Goal: Task Accomplishment & Management: Manage account settings

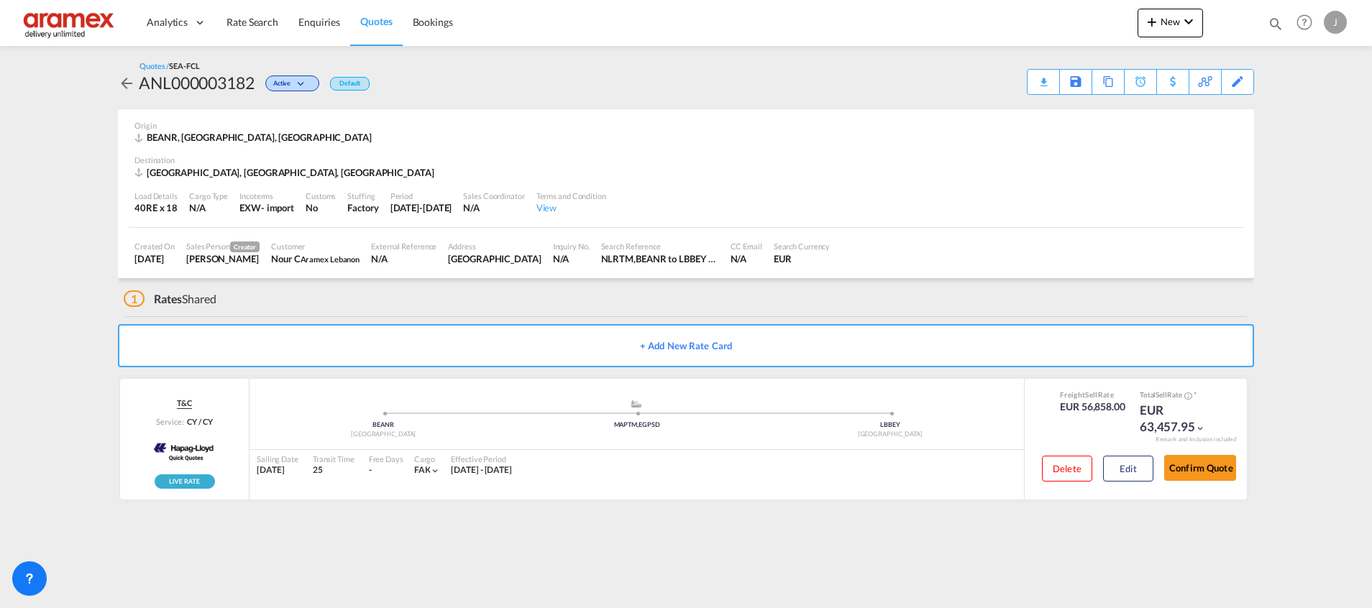
click at [378, 17] on span "Quotes" at bounding box center [376, 21] width 32 height 12
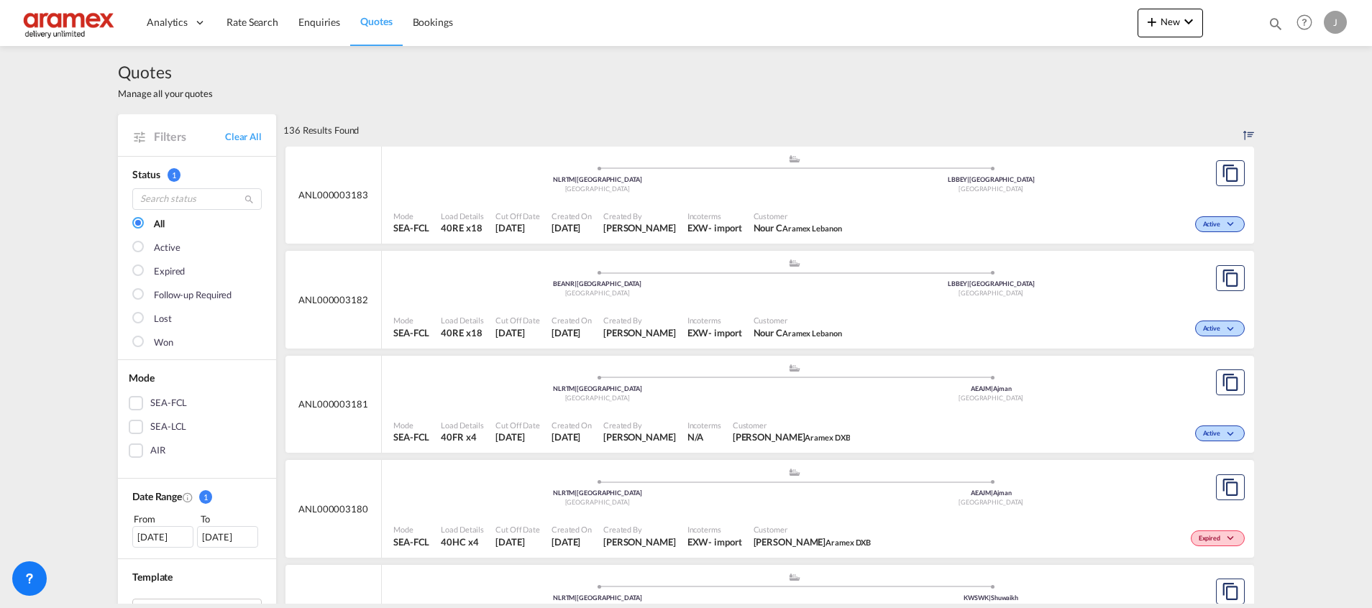
click at [1088, 202] on div "Mode SEA-FCL Load Details 40RE x18 Cut Off Date [DATE] Created On [DATE] Create…" at bounding box center [818, 222] width 872 height 43
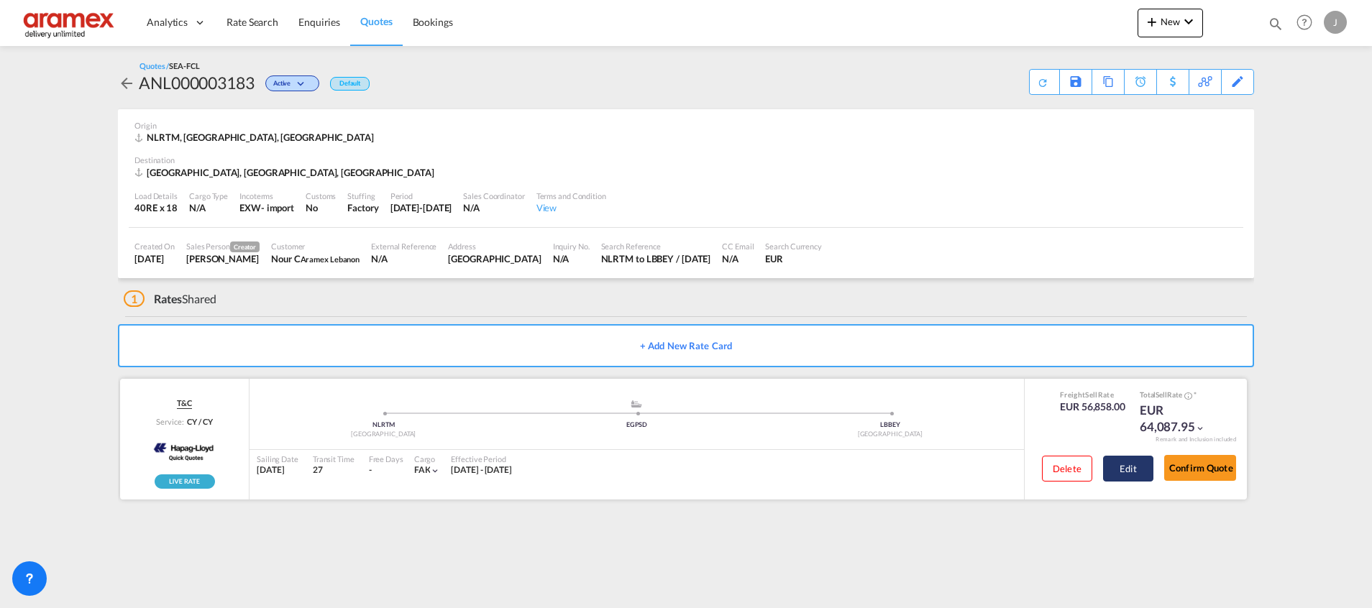
click at [1123, 466] on button "Edit" at bounding box center [1128, 469] width 50 height 26
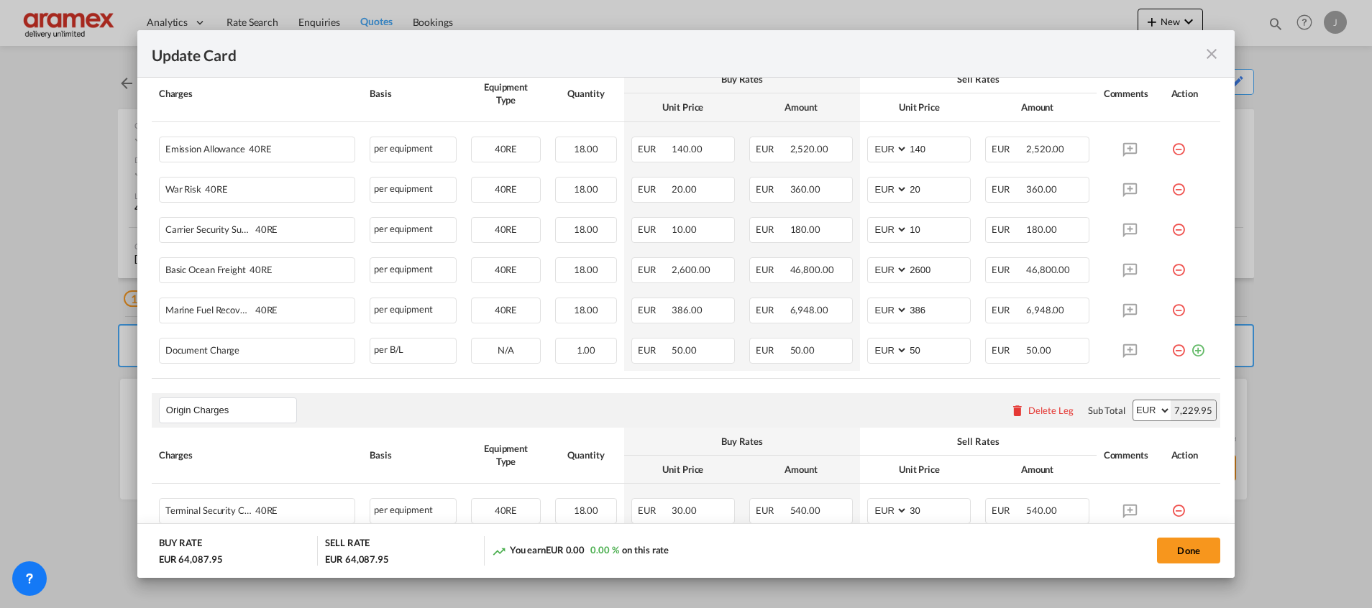
scroll to position [623, 0]
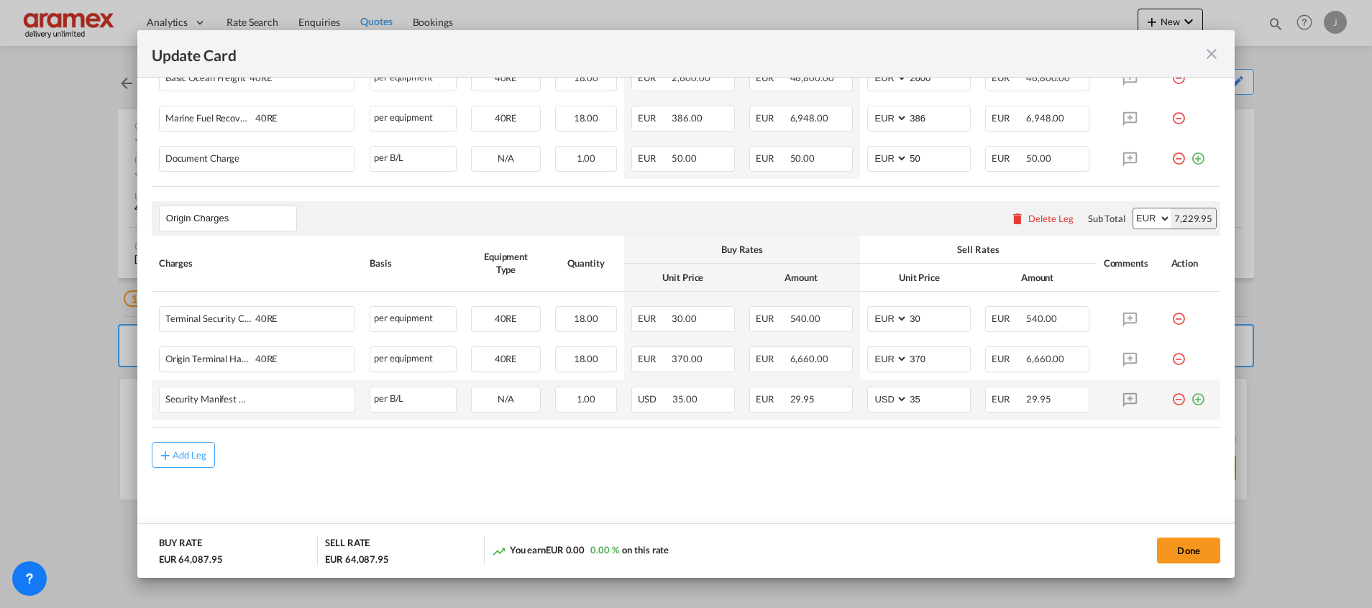
click at [1191, 400] on md-icon "icon-plus-circle-outline green-400-fg" at bounding box center [1198, 394] width 14 height 14
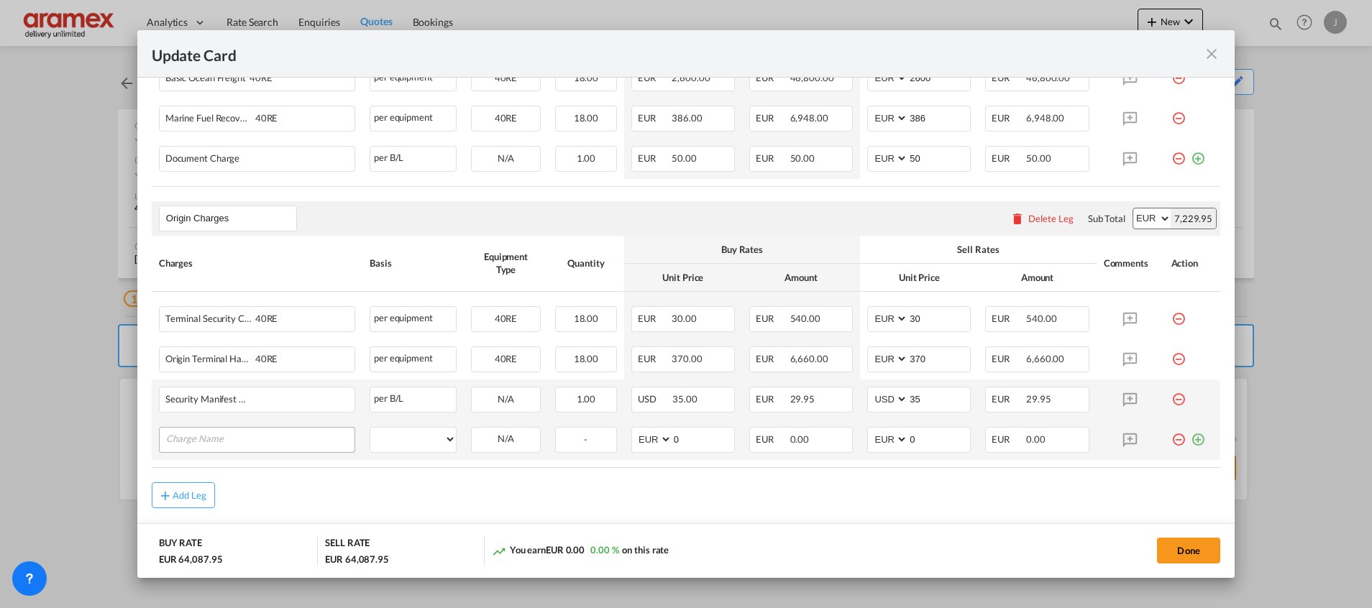
click at [237, 446] on input "Charge Name" at bounding box center [260, 439] width 188 height 22
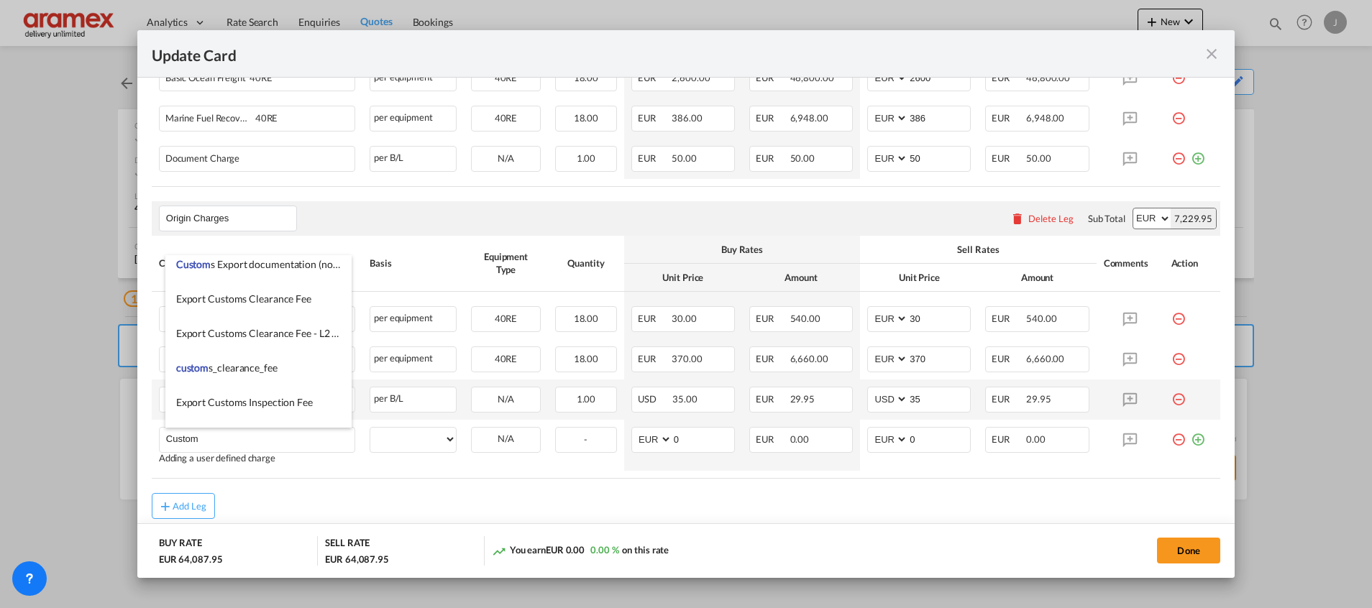
scroll to position [2804, 0]
type input "Custom"
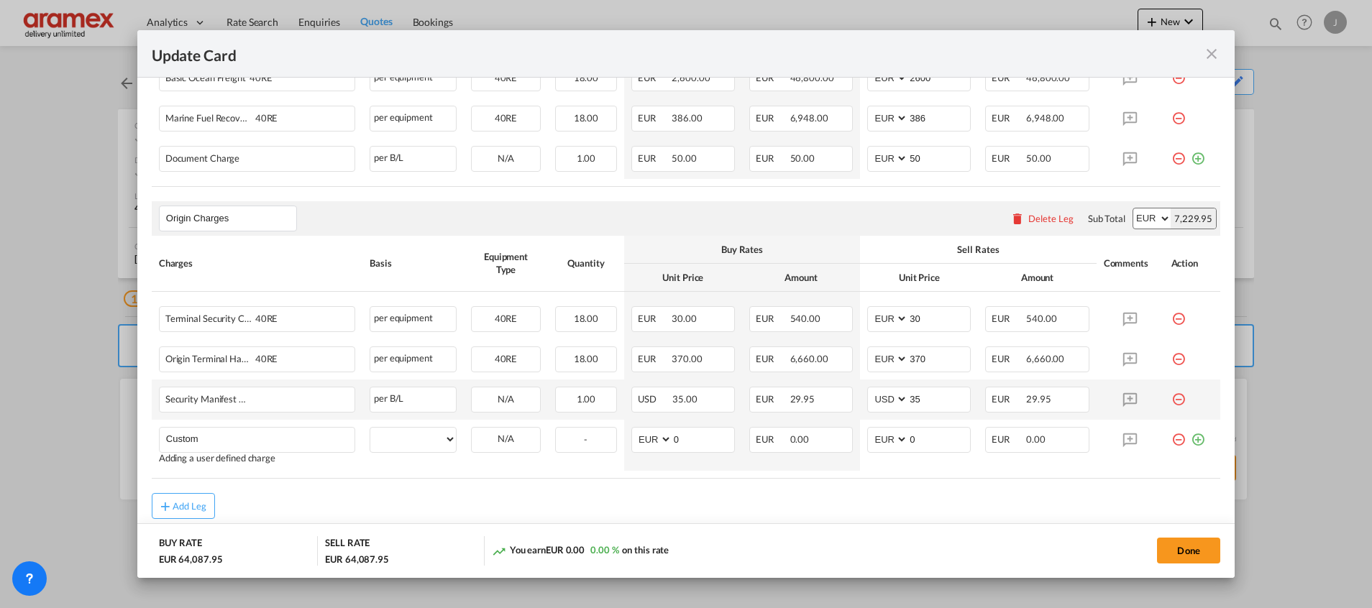
click at [1215, 53] on md-icon "icon-close fg-AAA8AD m-0 pointer" at bounding box center [1211, 53] width 17 height 17
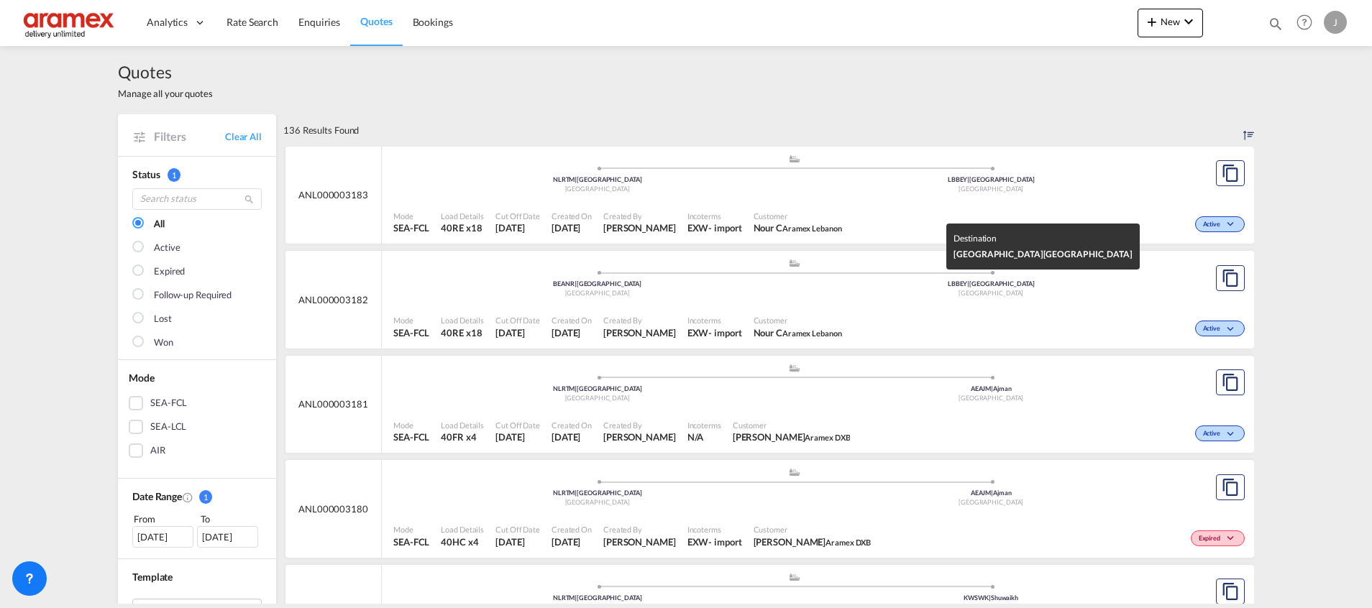
click at [1091, 288] on div "LBBEY | [GEOGRAPHIC_DATA]" at bounding box center [991, 284] width 394 height 9
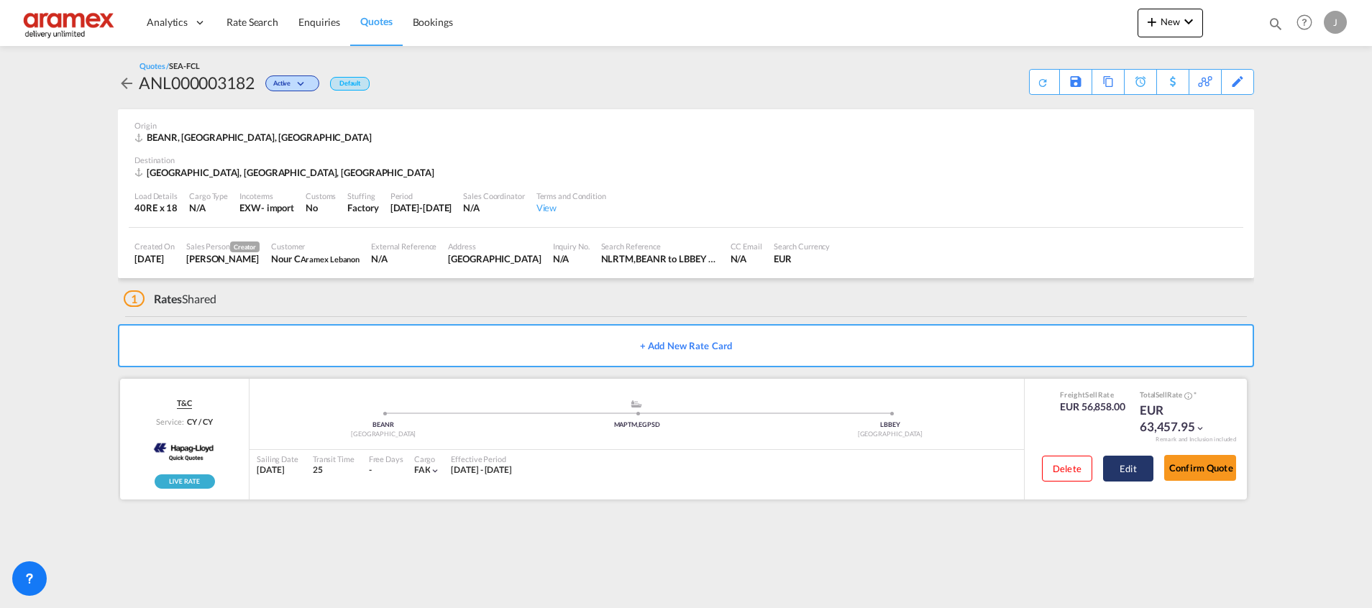
click at [1134, 470] on button "Edit" at bounding box center [1128, 469] width 50 height 26
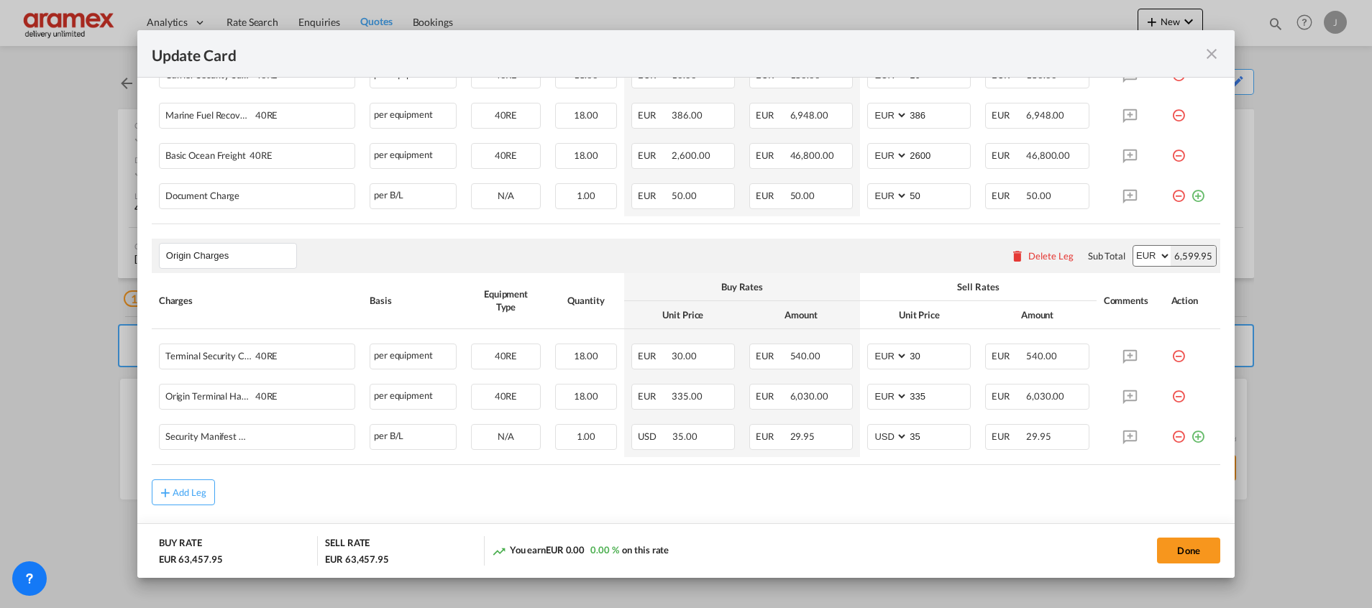
scroll to position [623, 0]
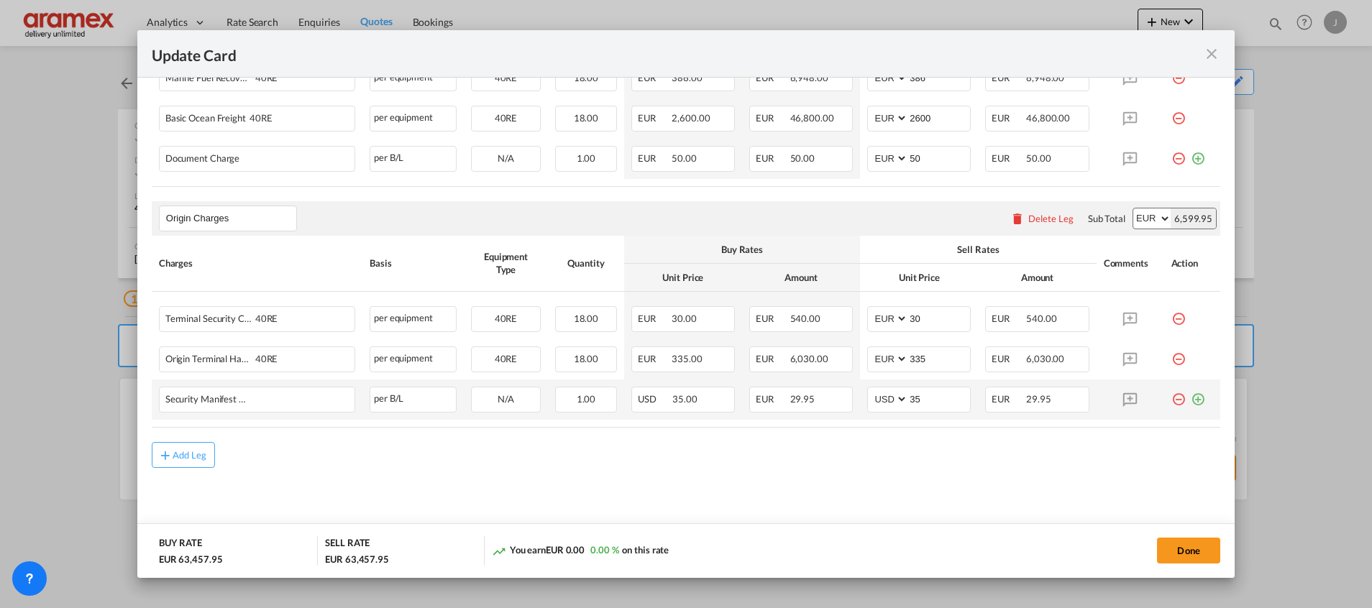
click at [1191, 395] on md-icon "icon-plus-circle-outline green-400-fg" at bounding box center [1198, 394] width 14 height 14
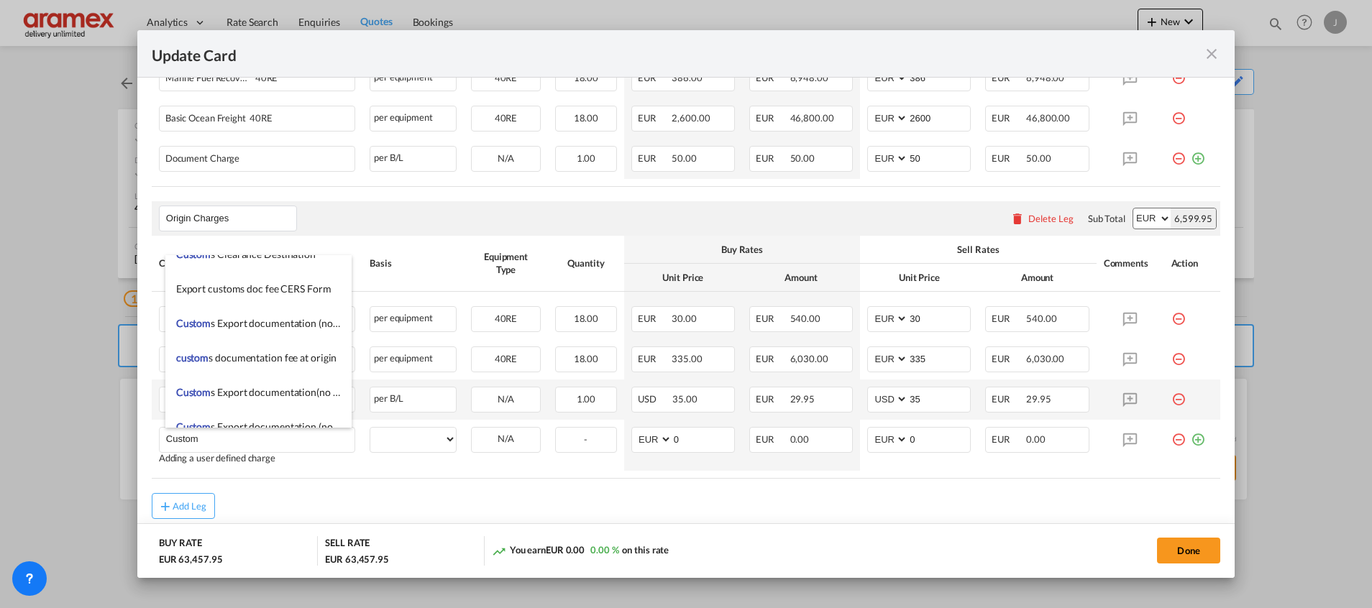
scroll to position [1618, 0]
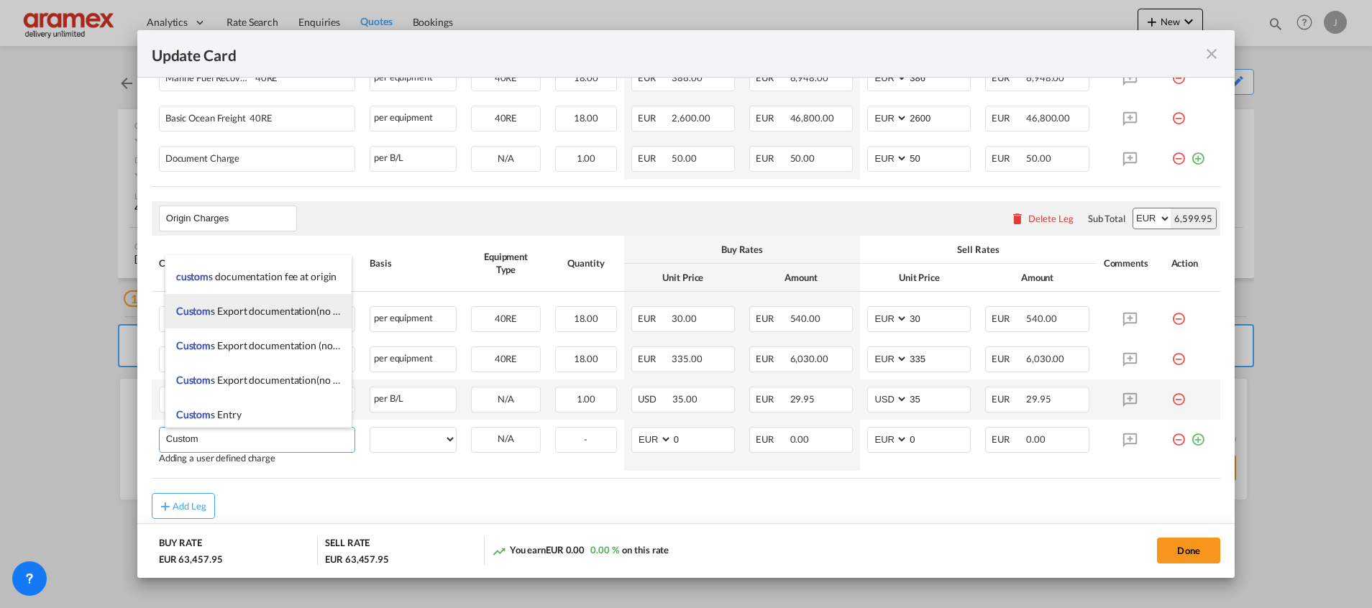
click at [288, 303] on li "Custom s Export documentation(no costs, suggested sell)" at bounding box center [258, 311] width 186 height 35
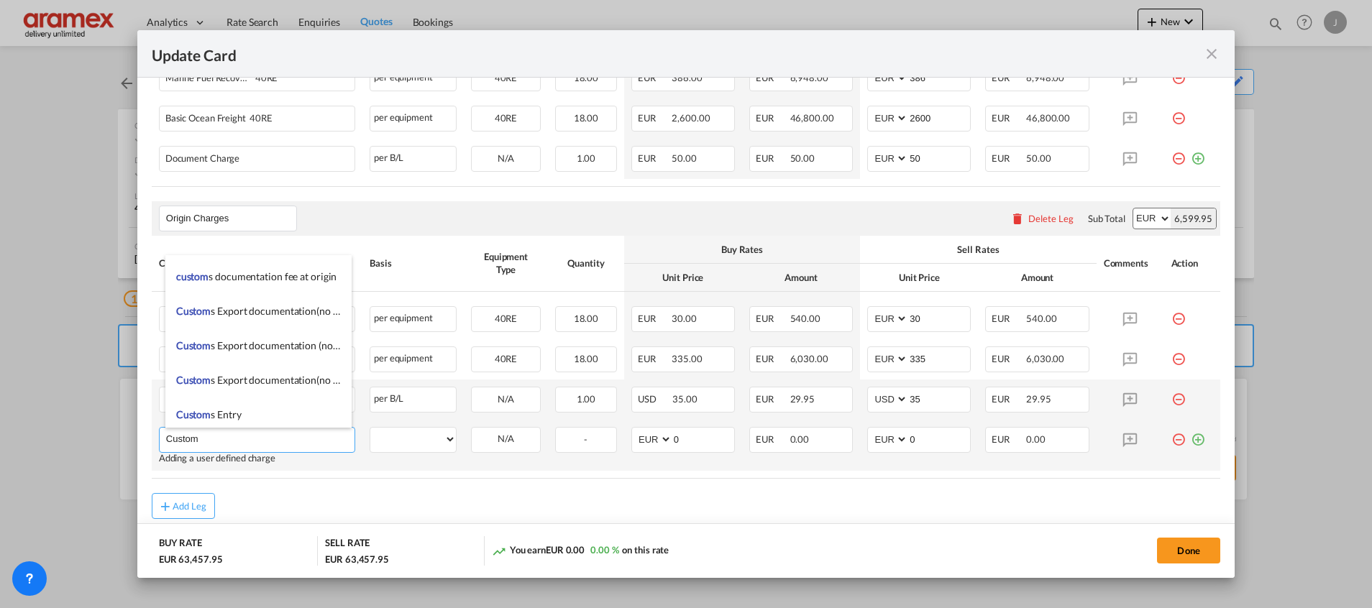
type input "Customs Export documentation(no costs, suggested sell)"
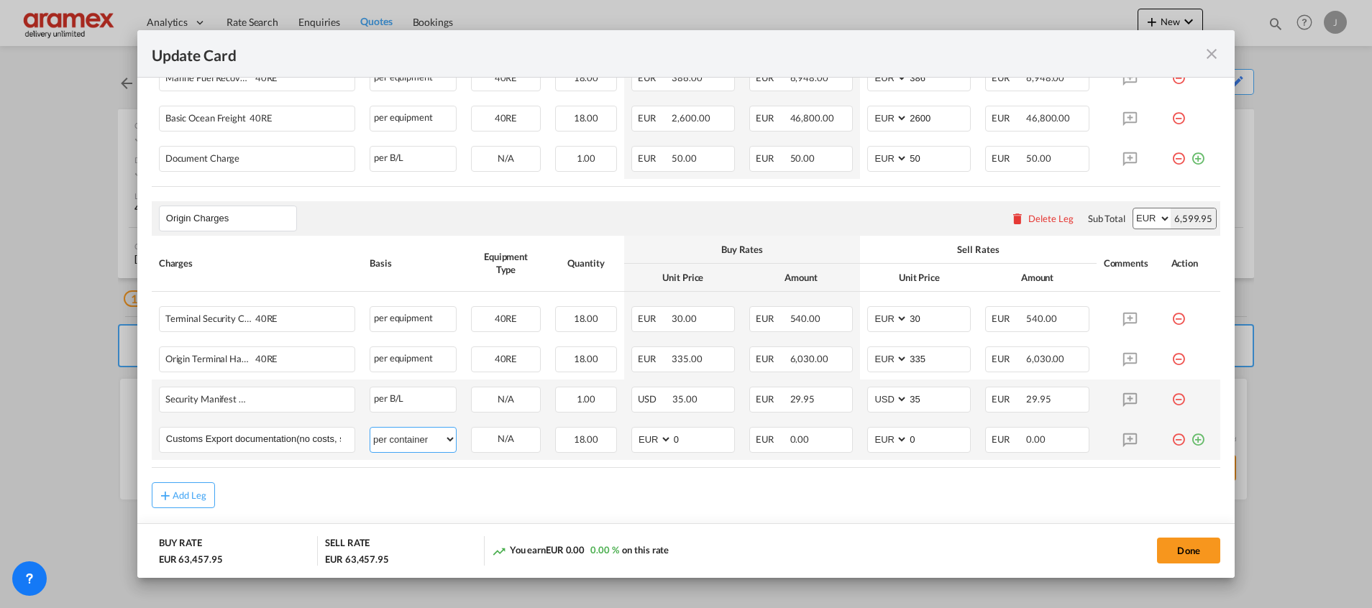
click at [415, 440] on select "per equipment per container per B/L per shipping bill per shipment per pallet p…" at bounding box center [413, 439] width 86 height 23
select select "per shipment"
click at [370, 428] on select "per equipment per container per B/L per shipping bill per shipment per pallet p…" at bounding box center [413, 439] width 86 height 23
drag, startPoint x: 699, startPoint y: 434, endPoint x: 607, endPoint y: 441, distance: 92.3
click at [607, 441] on tr "Customs Export documentation(no costs, suggested sell) Please Enter User Define…" at bounding box center [686, 440] width 1068 height 40
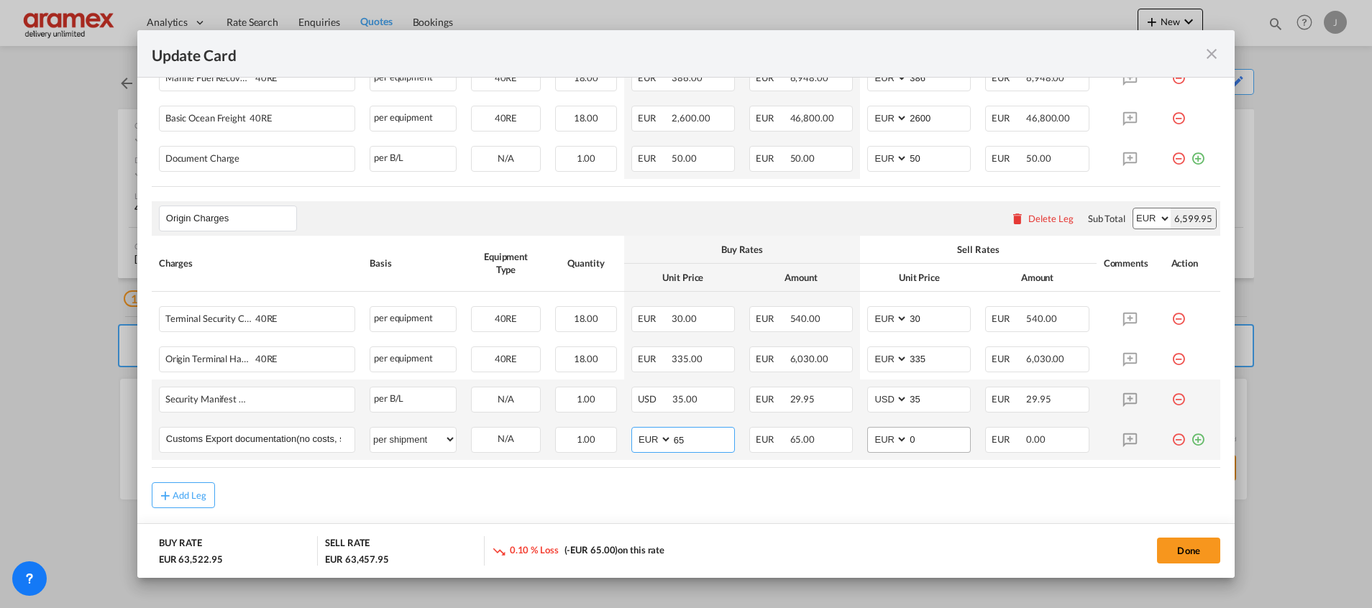
type input "65"
drag, startPoint x: 937, startPoint y: 436, endPoint x: 805, endPoint y: 458, distance: 133.4
click at [834, 457] on tr "Customs Export documentation(no costs, suggested sell) Please Enter User Define…" at bounding box center [686, 440] width 1068 height 40
type input "65"
click at [757, 489] on div "Add Leg" at bounding box center [686, 495] width 1068 height 26
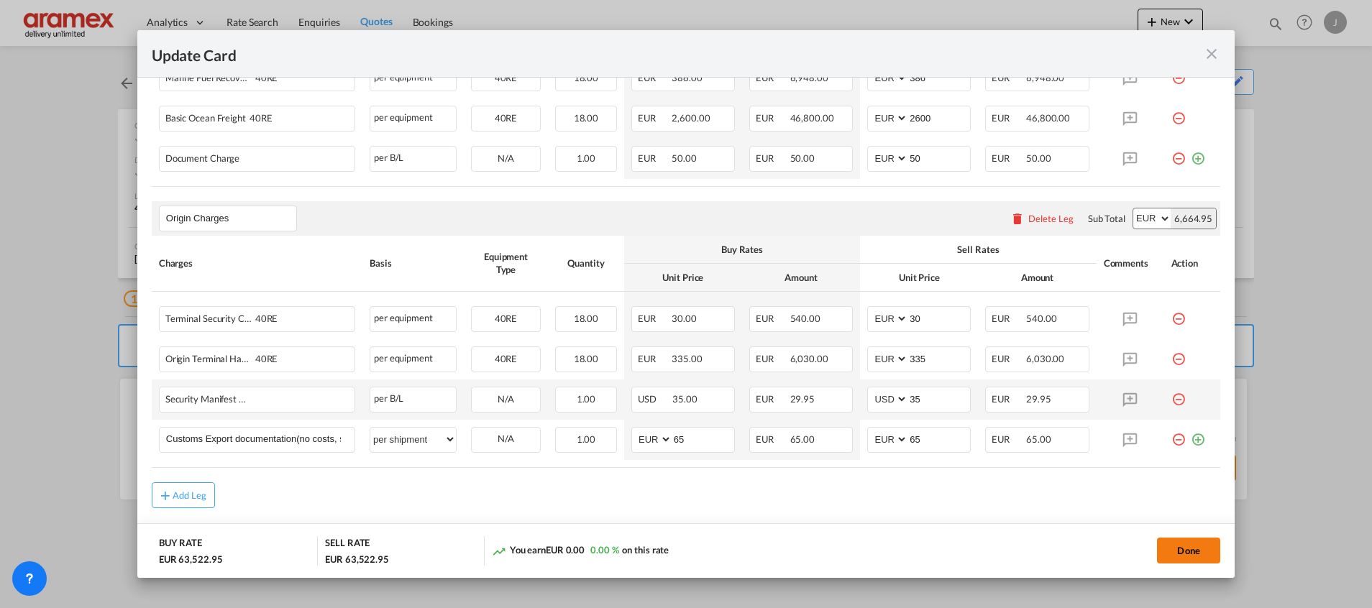
click at [1185, 548] on button "Done" at bounding box center [1188, 551] width 63 height 26
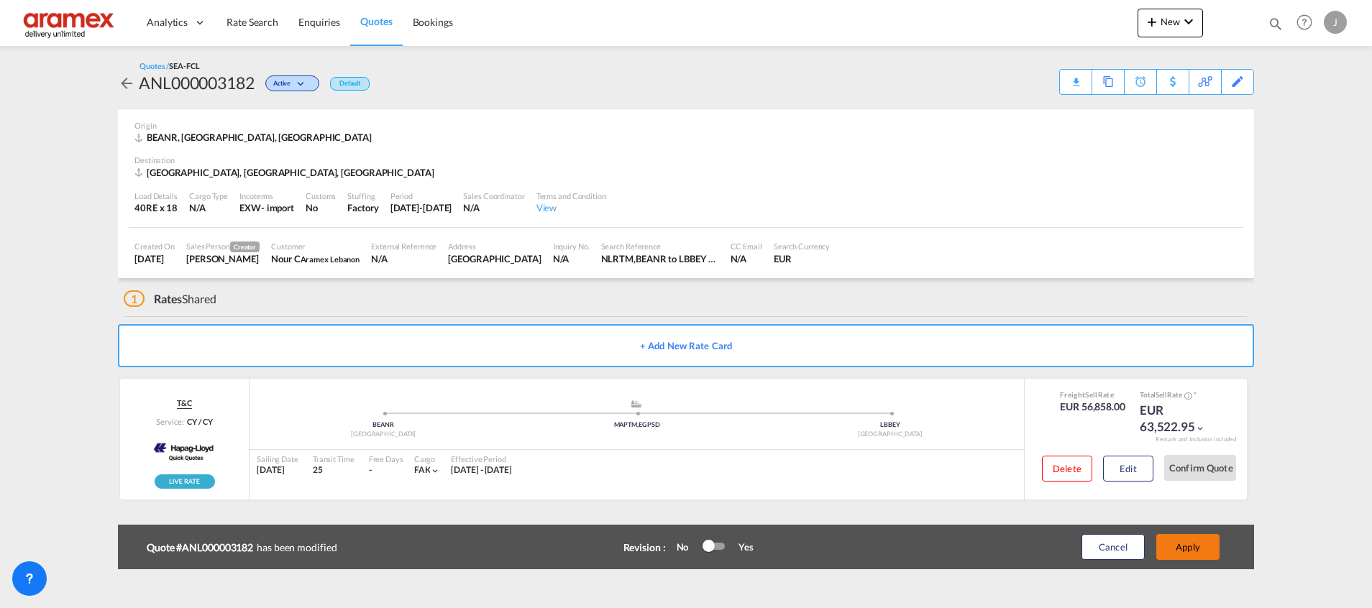
click at [1194, 548] on button "Apply" at bounding box center [1187, 547] width 63 height 26
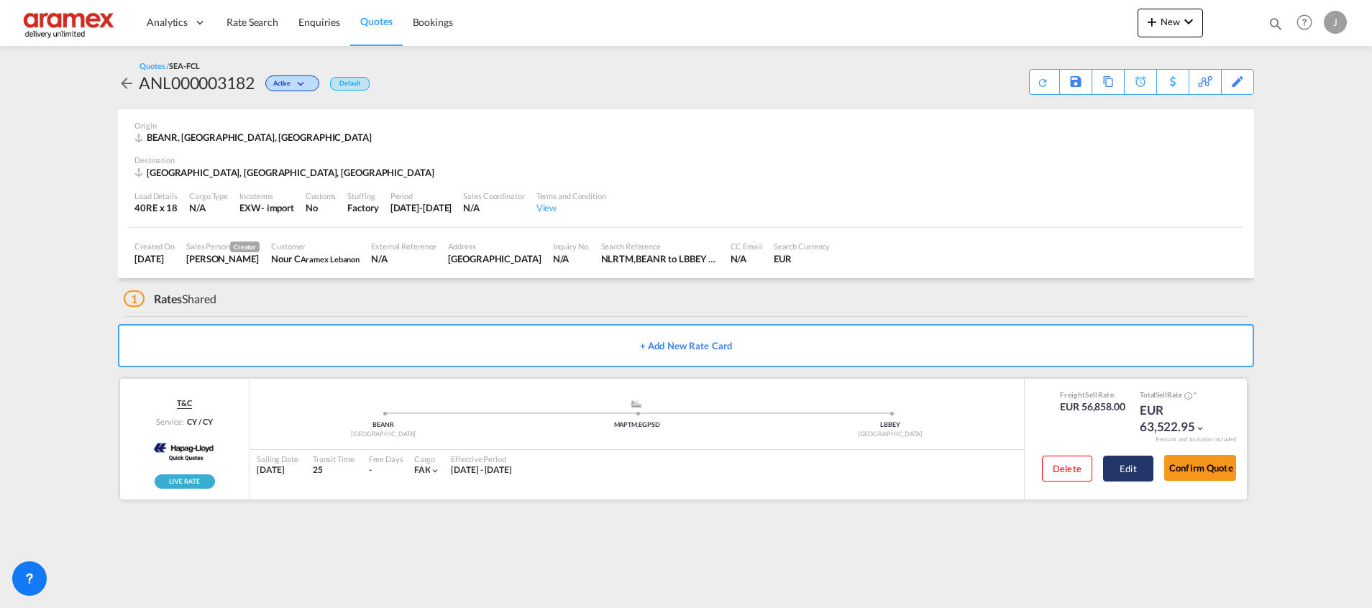
click at [1126, 464] on button "Edit" at bounding box center [1128, 469] width 50 height 26
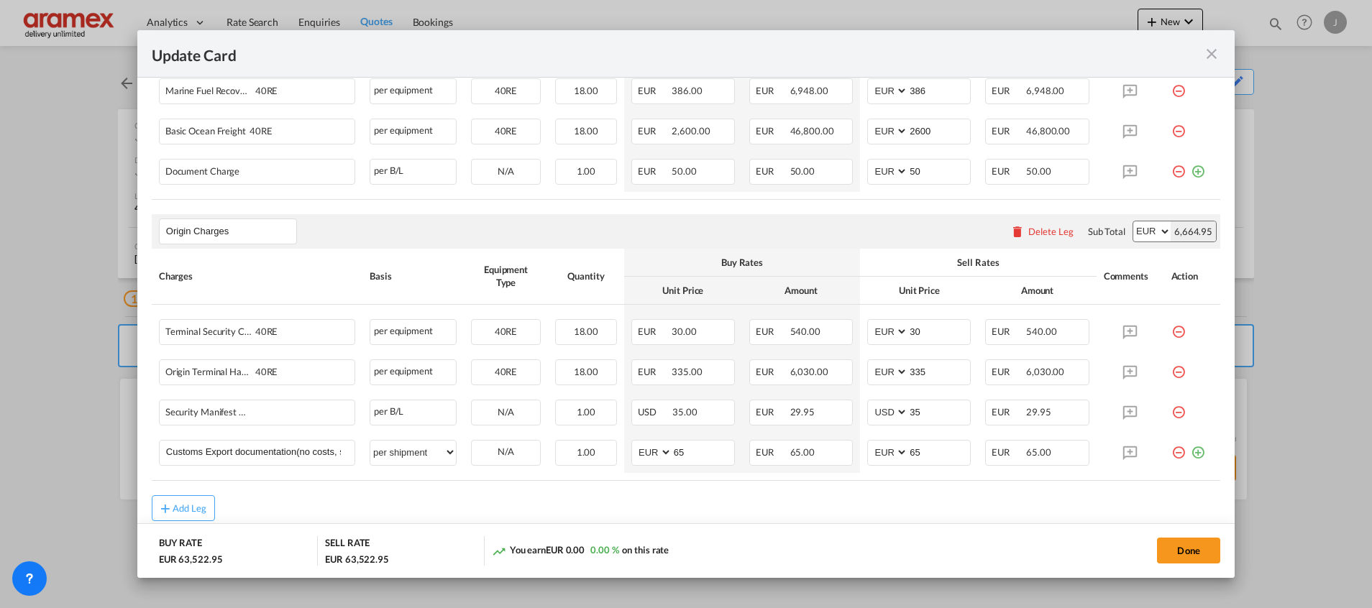
scroll to position [664, 0]
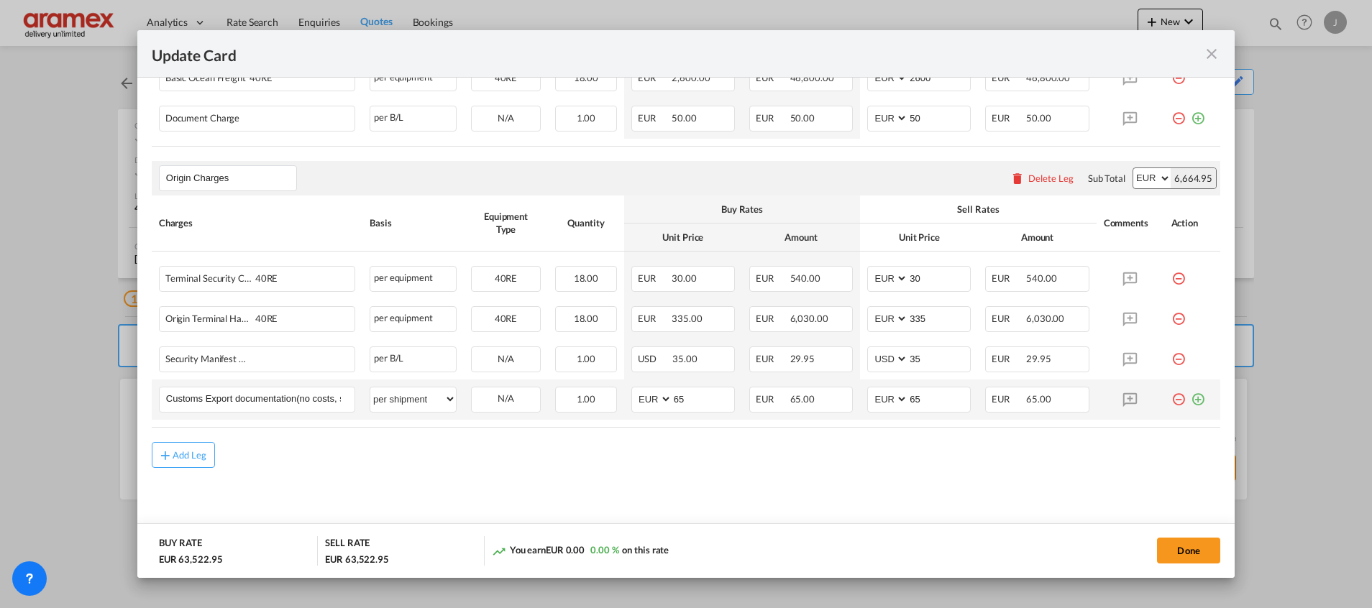
click at [1191, 395] on md-icon "icon-plus-circle-outline green-400-fg" at bounding box center [1198, 394] width 14 height 14
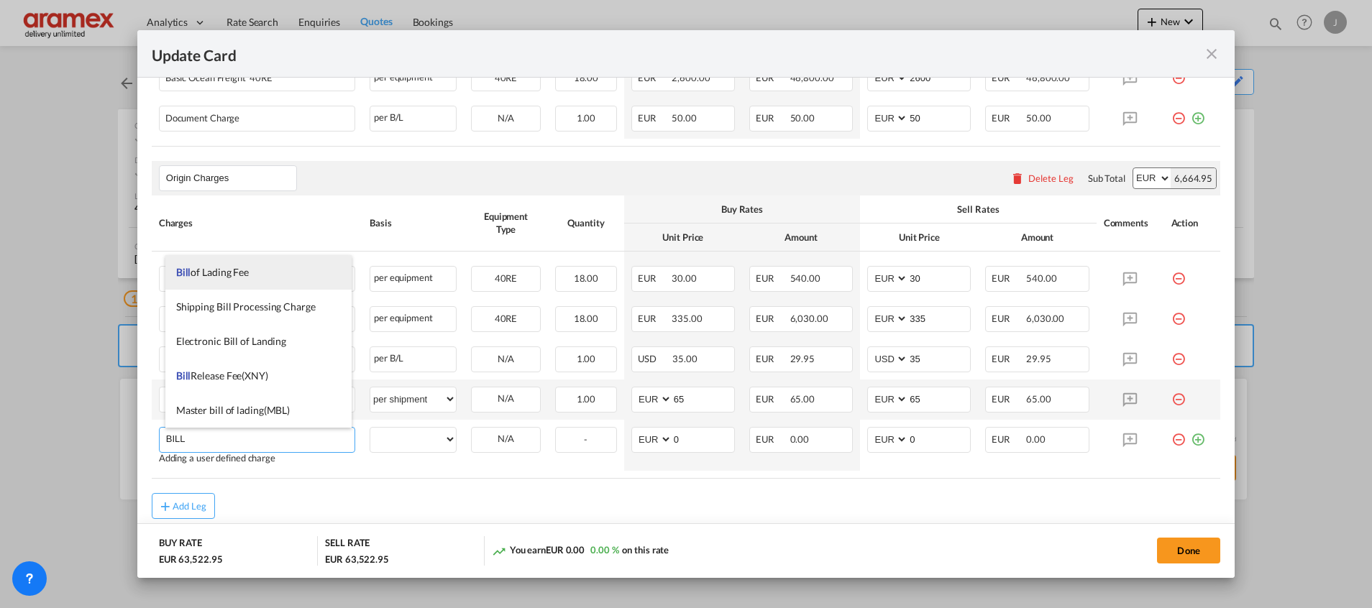
click at [244, 266] on span "Bill of Lading Fee" at bounding box center [212, 272] width 73 height 12
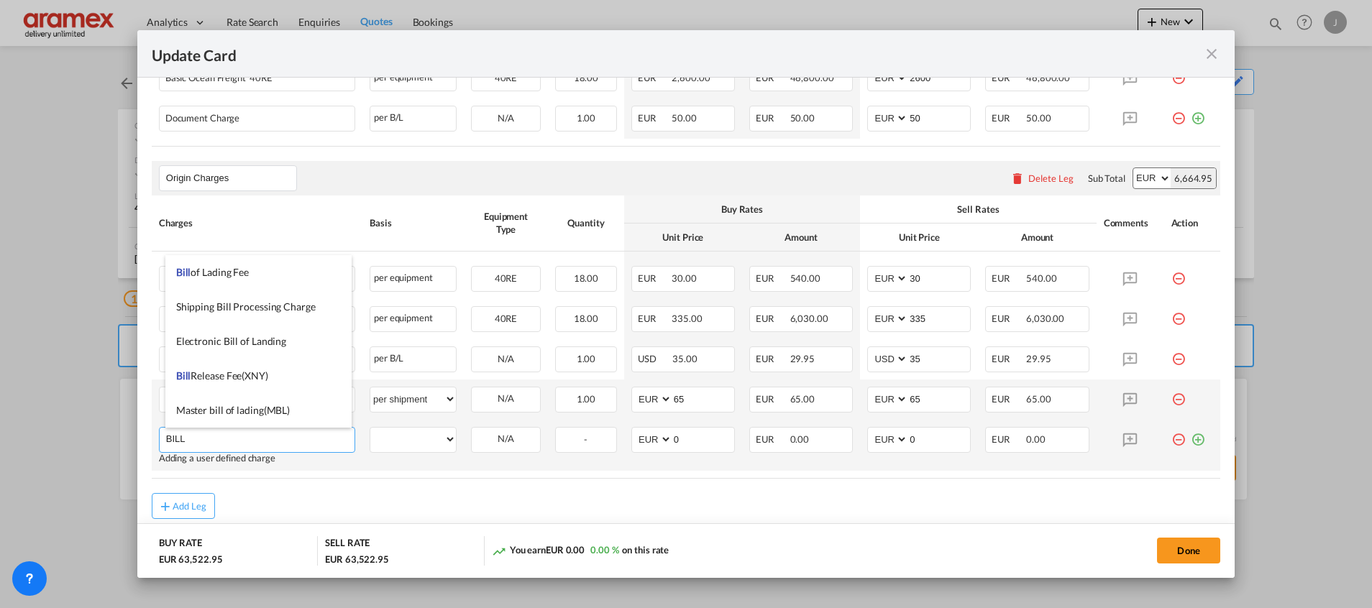
type input "Bill of Lading Fee"
select select "per B/L"
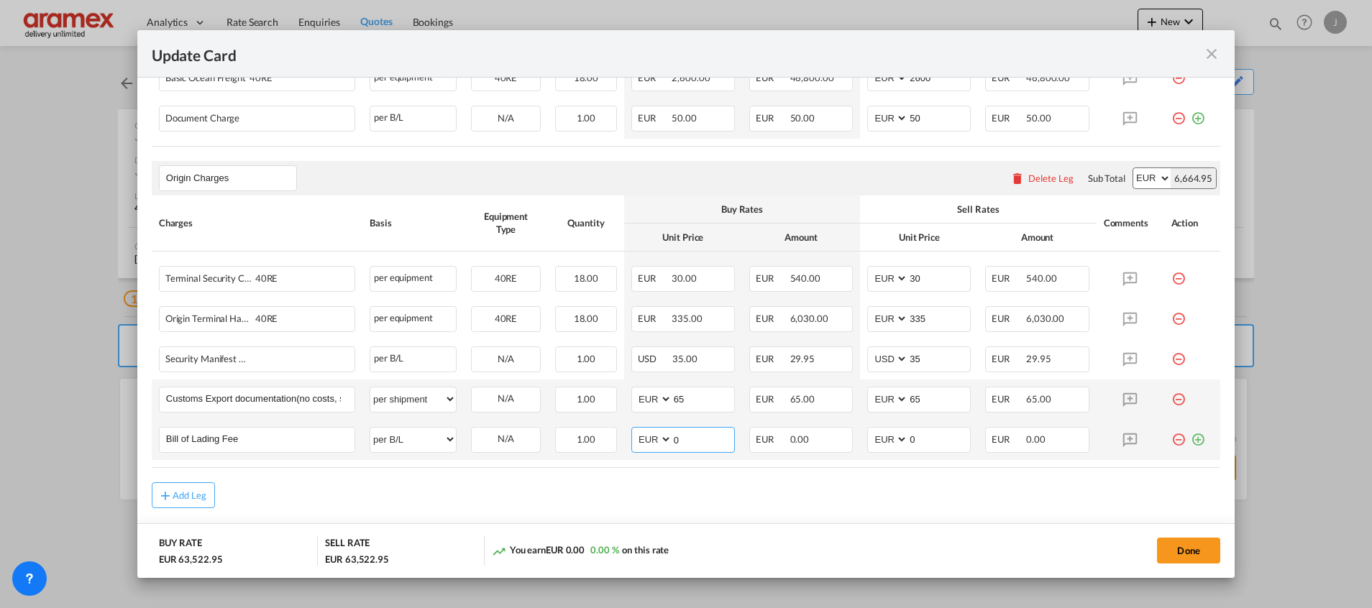
drag, startPoint x: 686, startPoint y: 434, endPoint x: 615, endPoint y: 441, distance: 70.8
click at [631, 441] on md-input-container "AED AFN ALL AMD ANG AOA ARS AUD AWG AZN BAM BBD BDT BGN BHD BIF BMD BND BOB BRL…" at bounding box center [683, 440] width 104 height 26
type input "50"
click at [860, 440] on td "AED AFN ALL AMD ANG AOA ARS AUD AWG AZN BAM BBD BDT BGN BHD BIF BMD BND [PERSON…" at bounding box center [919, 440] width 118 height 40
type input "50"
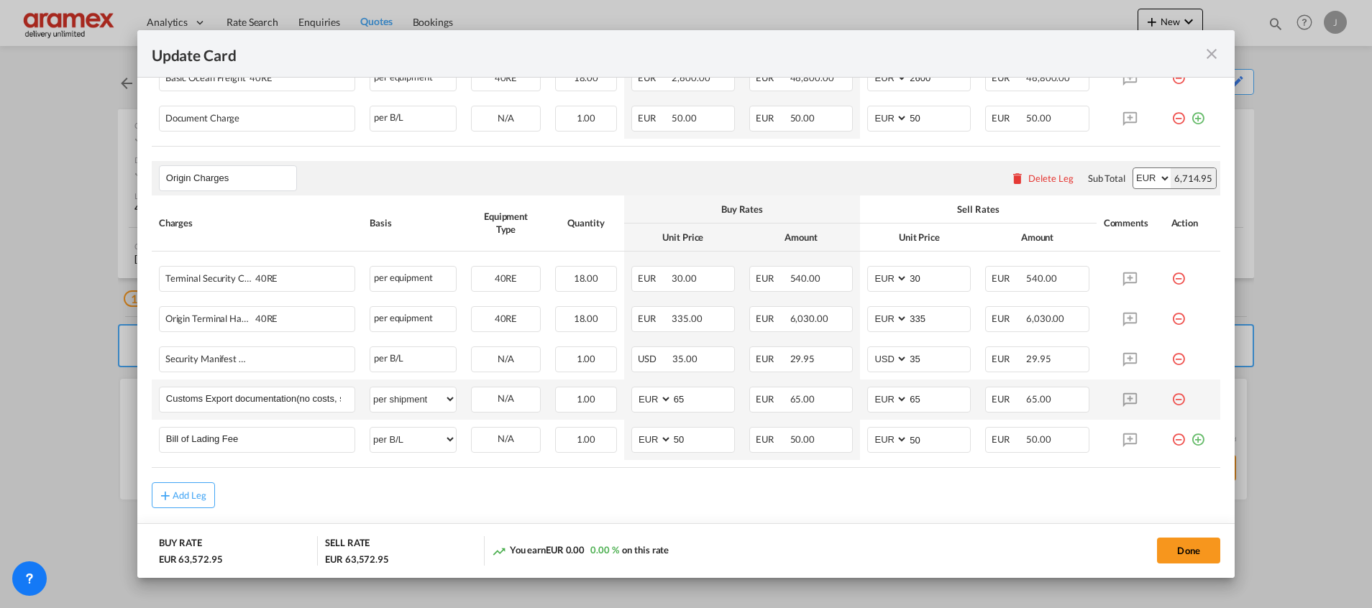
click at [996, 488] on div "Add Leg" at bounding box center [686, 495] width 1068 height 26
click at [173, 486] on button "Add Leg" at bounding box center [183, 495] width 63 height 26
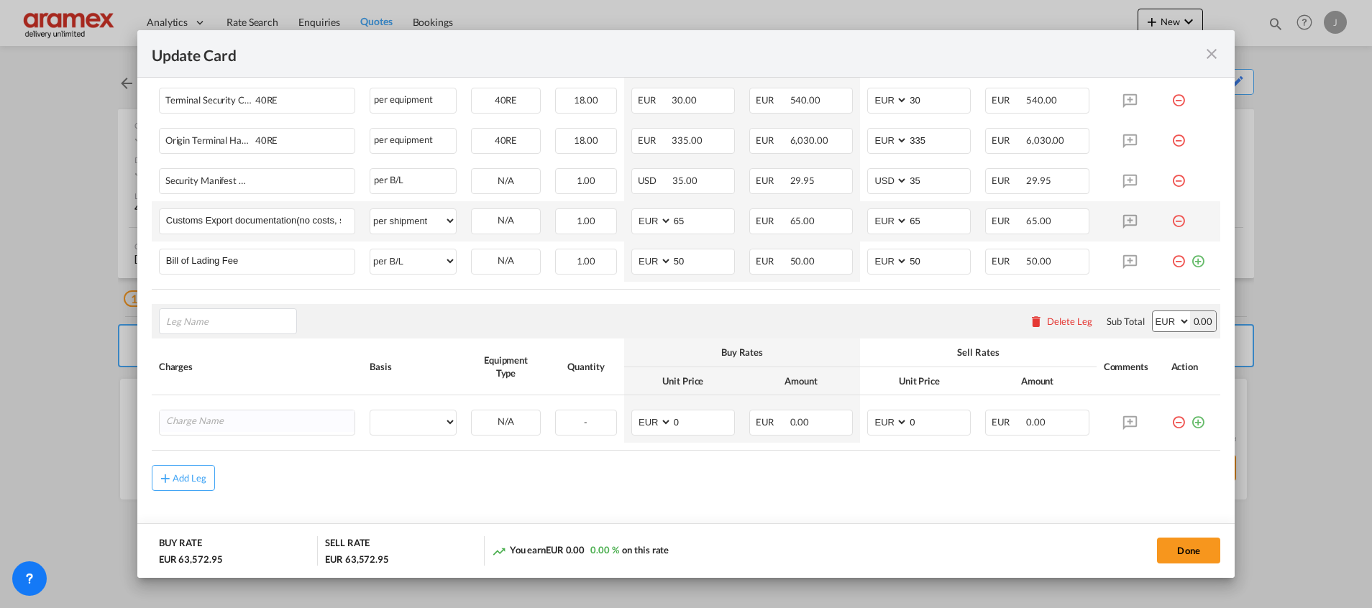
scroll to position [864, 0]
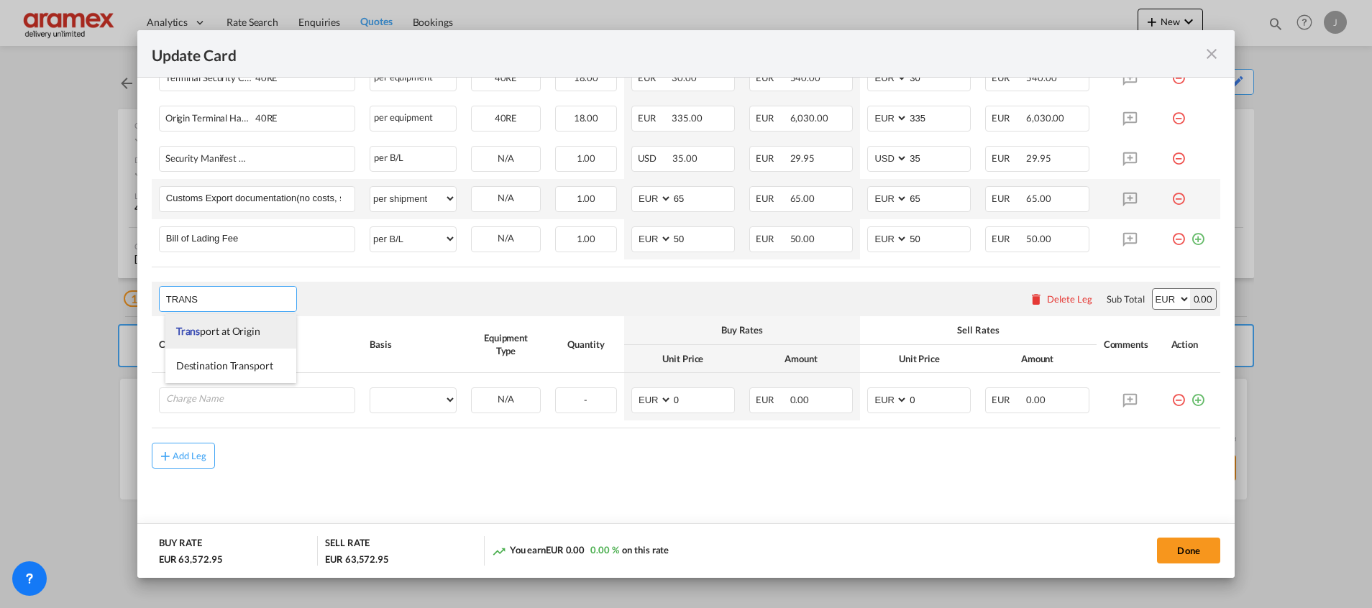
click at [218, 329] on span "Trans port at Origin" at bounding box center [218, 331] width 84 height 12
type input "Transport at Origin"
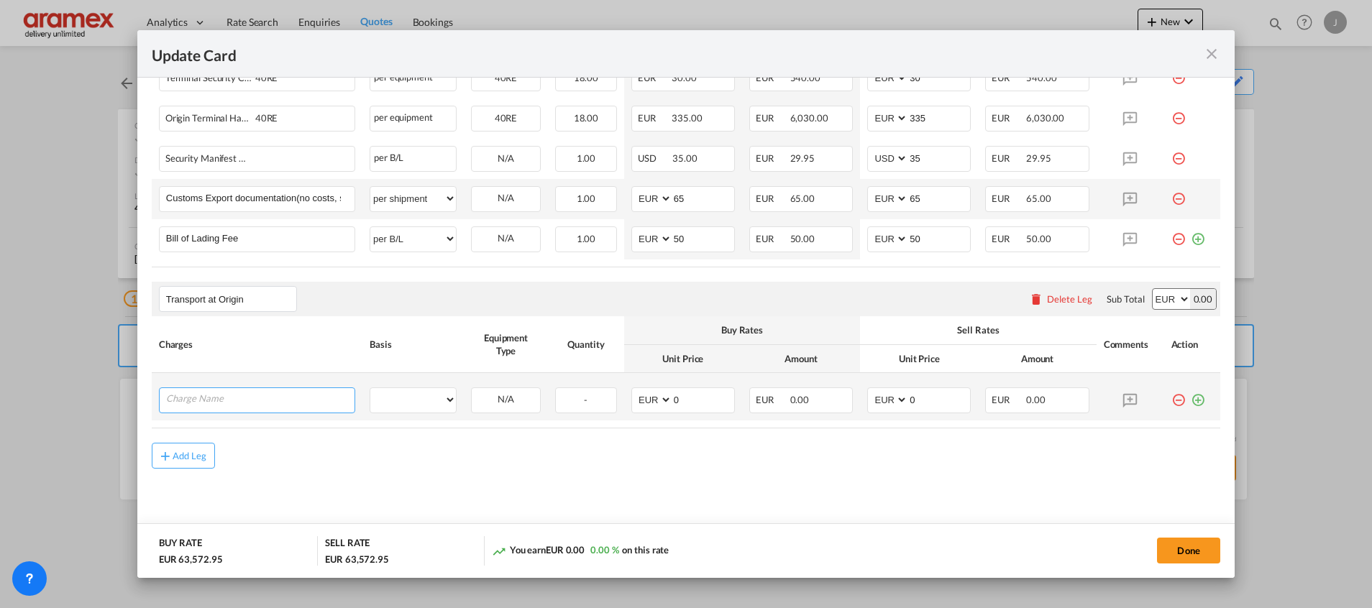
click at [244, 404] on input "Charge Name" at bounding box center [260, 399] width 188 height 22
paste input "€417 + 23% fuelsurcharge (September) + €58 TOL BE ex Leftbanksurcharge"
drag, startPoint x: 279, startPoint y: 396, endPoint x: -4, endPoint y: 396, distance: 283.3
click at [0, 396] on html "Analytics Dashboard Rate Search Enquiries Quotes Bookings Analytics" at bounding box center [686, 304] width 1372 height 608
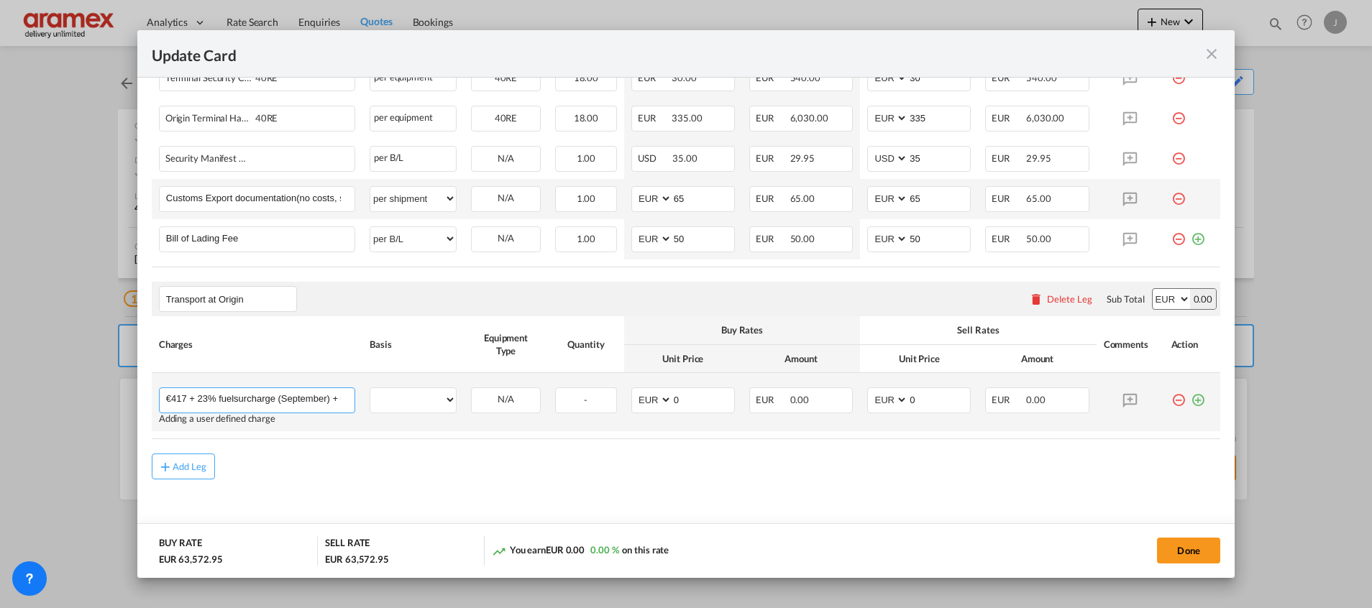
drag, startPoint x: 188, startPoint y: 397, endPoint x: 168, endPoint y: 402, distance: 20.1
click at [168, 402] on input "€417 + 23% fuelsurcharge (September) + €58 TOL BE ex Leftbanksurcharge" at bounding box center [260, 399] width 188 height 22
click at [283, 396] on input "€417 + 23% fuelsurcharge (September) + €58 TOL BE ex Leftbanksurcharge" at bounding box center [260, 399] width 188 height 22
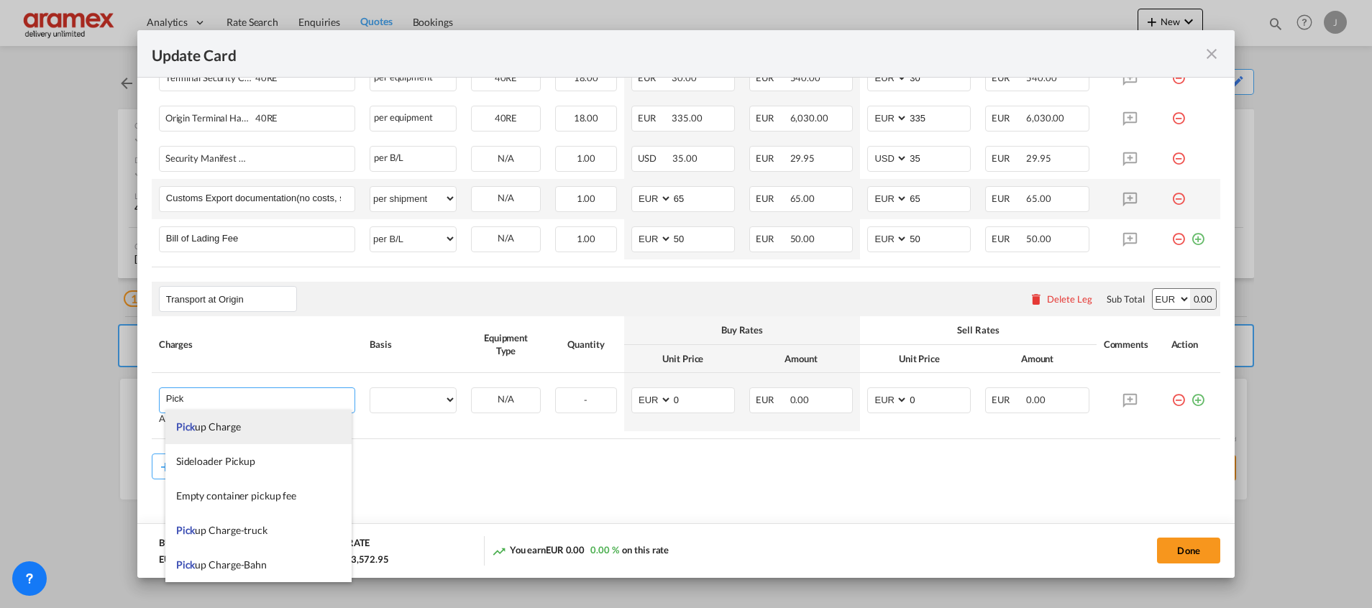
click at [255, 428] on li "Pick up Charge" at bounding box center [258, 427] width 186 height 35
type input "Pickup Charge"
select select "per equipment"
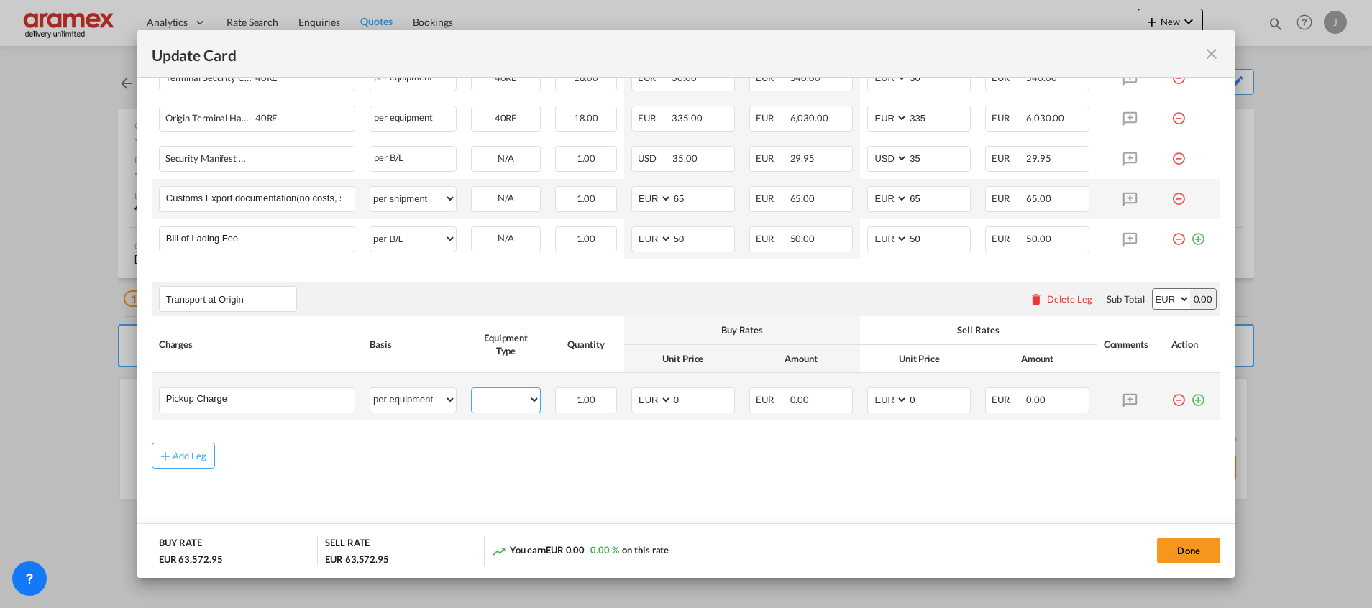
click at [505, 403] on select "40RE" at bounding box center [506, 399] width 68 height 19
select select "40RE"
click at [472, 390] on select "40RE" at bounding box center [506, 399] width 68 height 19
drag, startPoint x: 698, startPoint y: 397, endPoint x: 619, endPoint y: 405, distance: 79.6
click at [624, 405] on td "AED AFN ALL AMD ANG AOA ARS AUD AWG AZN BAM BBD BDT BGN BHD BIF BMD BND [PERSON…" at bounding box center [683, 396] width 118 height 47
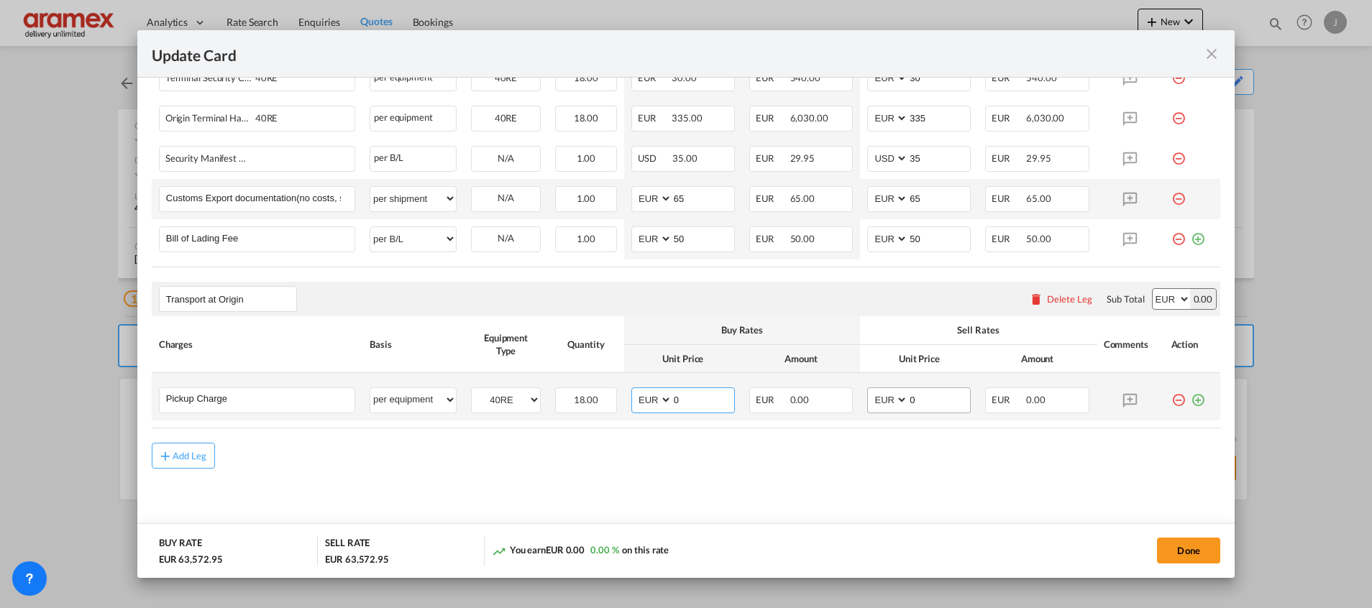
paste input "€417"
type input "€417"
click at [867, 398] on md-input-container "AED AFN ALL AMD ANG AOA ARS AUD AWG AZN BAM BBD BDT BGN BHD BIF BMD BND BOB BRL…" at bounding box center [919, 401] width 104 height 26
paste input "€417"
type input "€417"
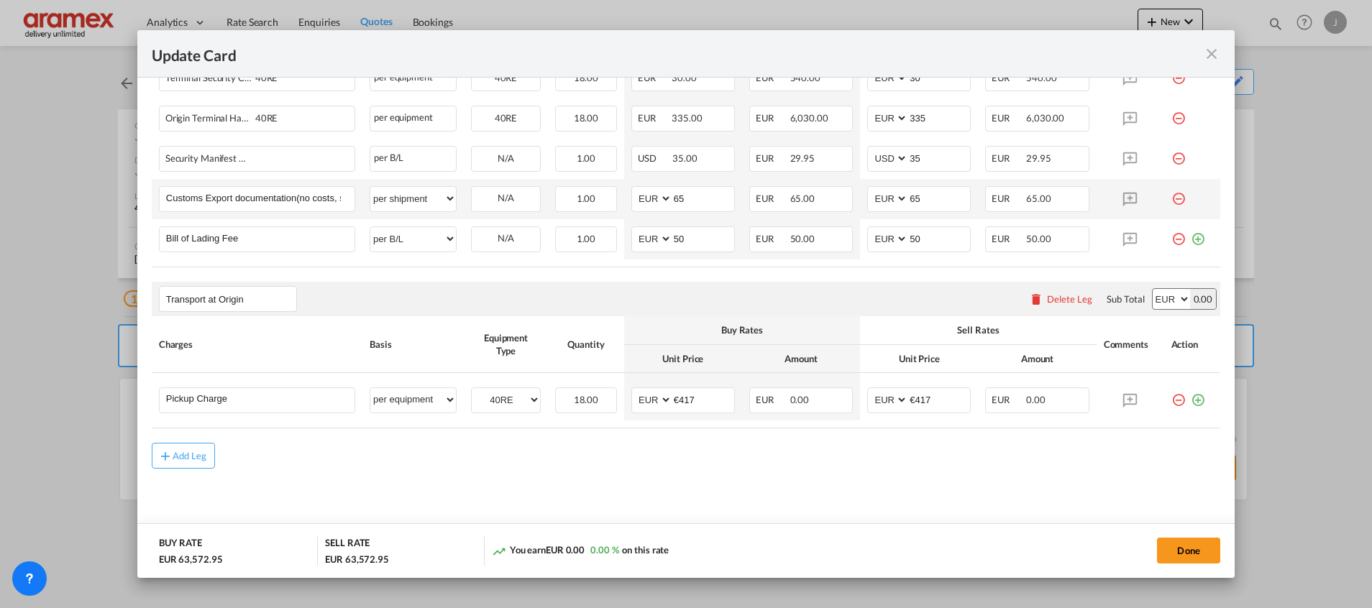
click at [797, 485] on md-content "Main Freight Please enter leg name Leg Name Already Exists Delete Leg Sub Total…" at bounding box center [686, 64] width 1068 height 960
click at [677, 397] on input "€417" at bounding box center [703, 399] width 62 height 22
type input "417"
click at [909, 401] on input "€417" at bounding box center [939, 399] width 62 height 22
type input "417"
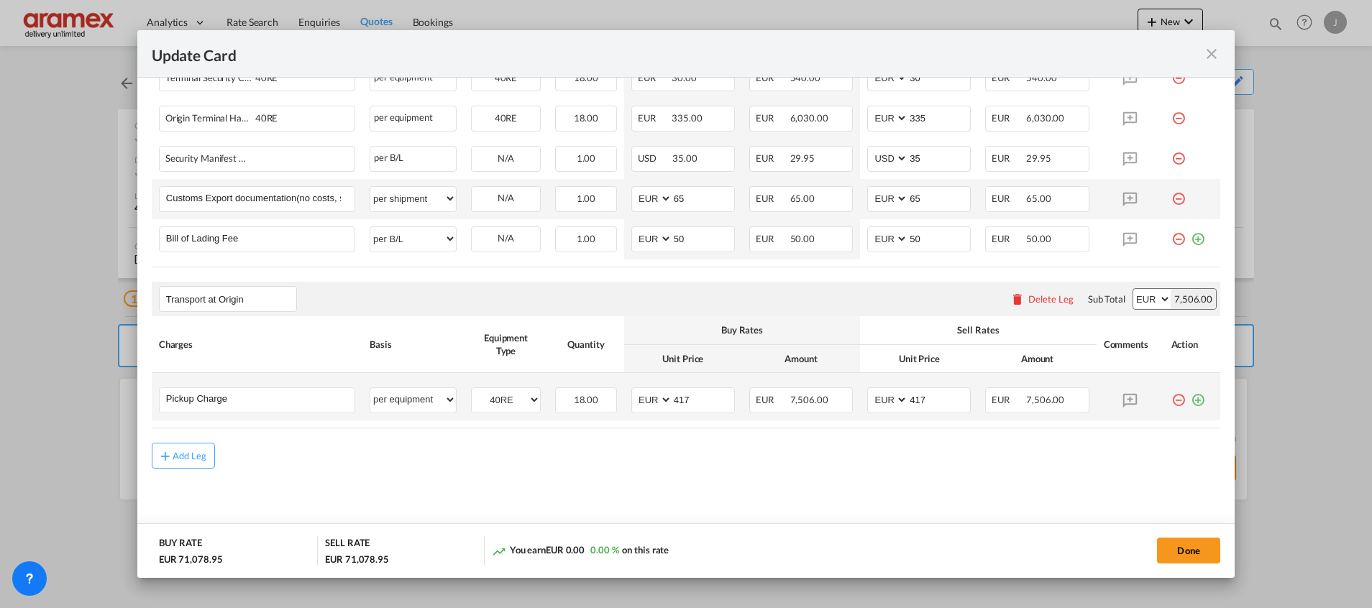
click at [1191, 400] on md-icon "icon-plus-circle-outline green-400-fg" at bounding box center [1198, 395] width 14 height 14
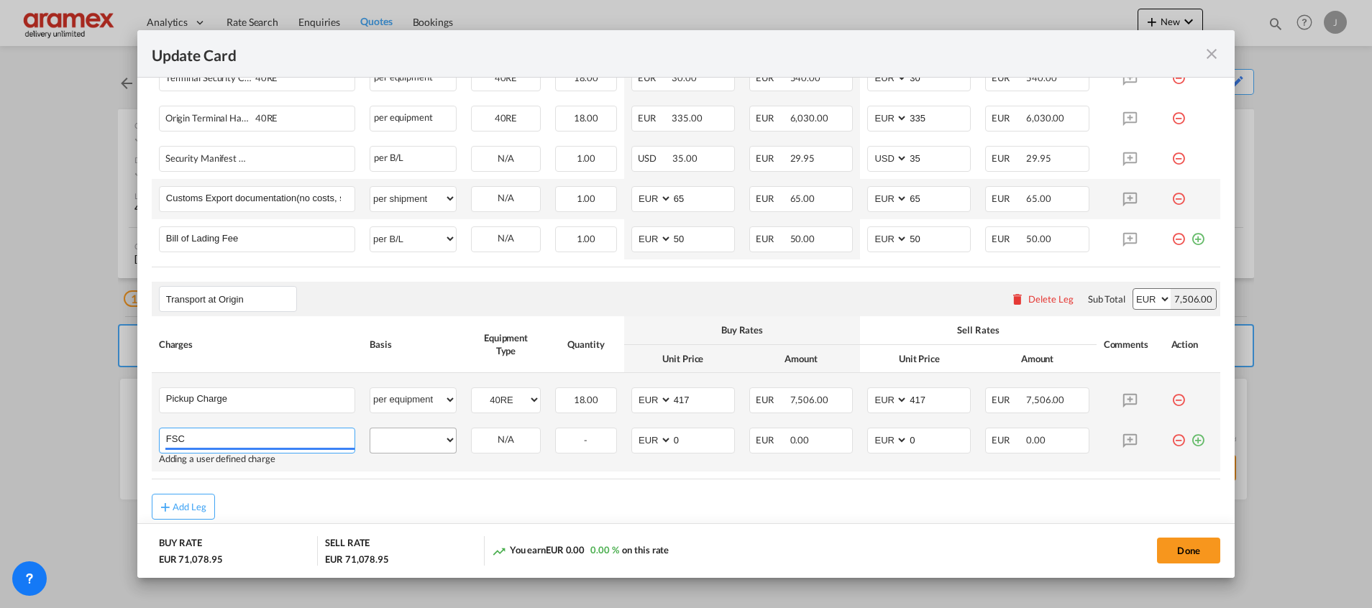
type input "FSC"
click at [431, 451] on select "per equipment per container per B/L per shipping bill per shipment % on pickup …" at bounding box center [413, 439] width 86 height 23
select select "% on pickup"
click at [370, 428] on select "per equipment per container per B/L per shipping bill per shipment % on pickup …" at bounding box center [413, 439] width 86 height 23
drag, startPoint x: 495, startPoint y: 441, endPoint x: 502, endPoint y: 453, distance: 14.2
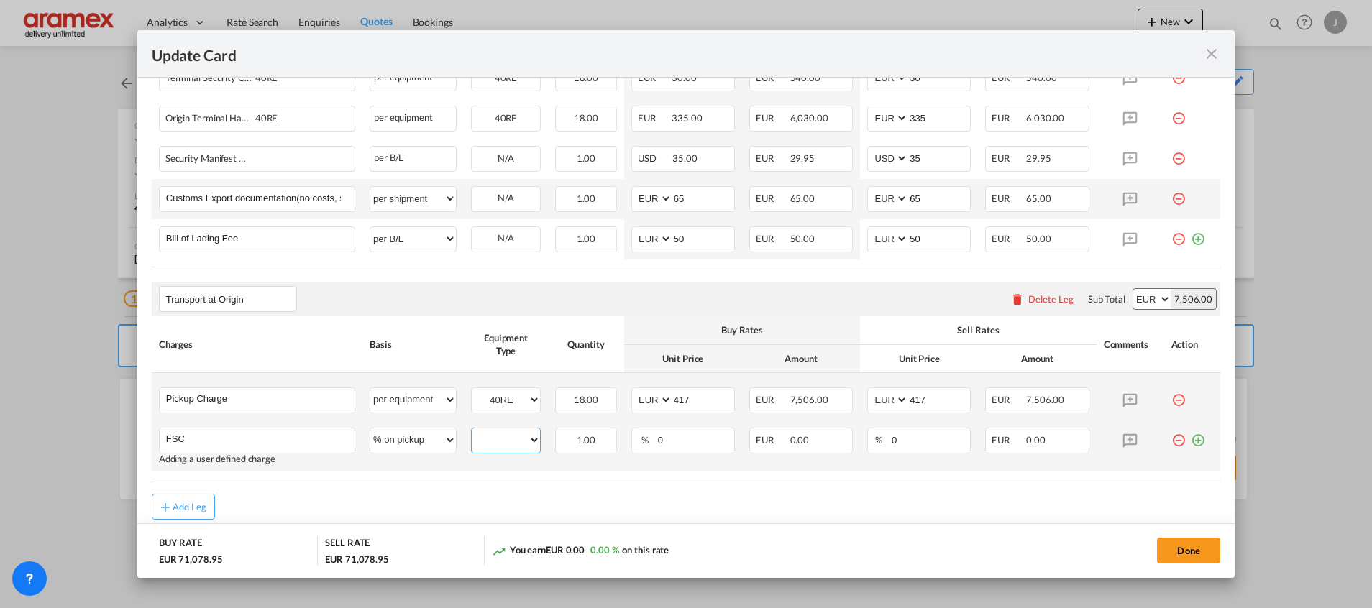
click at [495, 440] on select "40RE" at bounding box center [506, 440] width 68 height 19
select select "40RE"
click at [472, 431] on select "40RE" at bounding box center [506, 440] width 68 height 19
drag, startPoint x: 641, startPoint y: 478, endPoint x: 654, endPoint y: 464, distance: 18.9
click at [646, 474] on table "Charges Basis Equipment Type Quantity Buy Rates Sell Rates Comments Action Unit…" at bounding box center [686, 397] width 1068 height 162
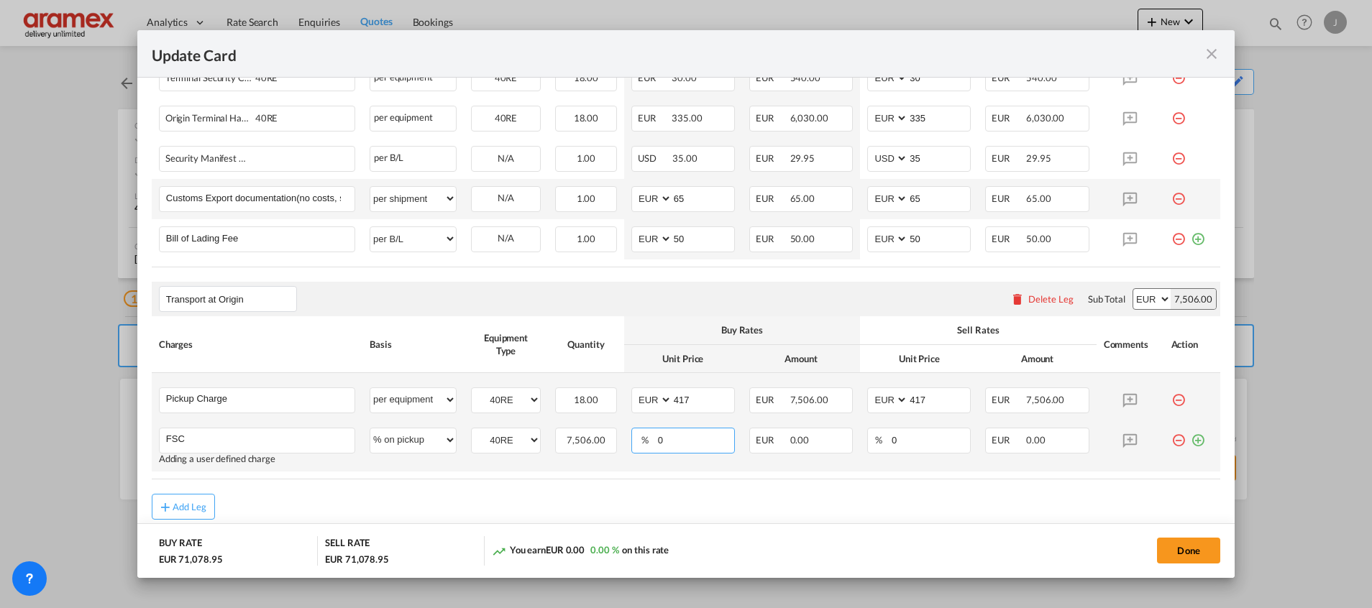
click at [678, 436] on input "0" at bounding box center [695, 439] width 78 height 22
drag, startPoint x: 677, startPoint y: 437, endPoint x: 616, endPoint y: 436, distance: 61.1
click at [624, 436] on td "% 0 Please Enter Invalid Input" at bounding box center [683, 446] width 118 height 51
paste input "September"
click at [685, 439] on input "September" at bounding box center [695, 439] width 78 height 22
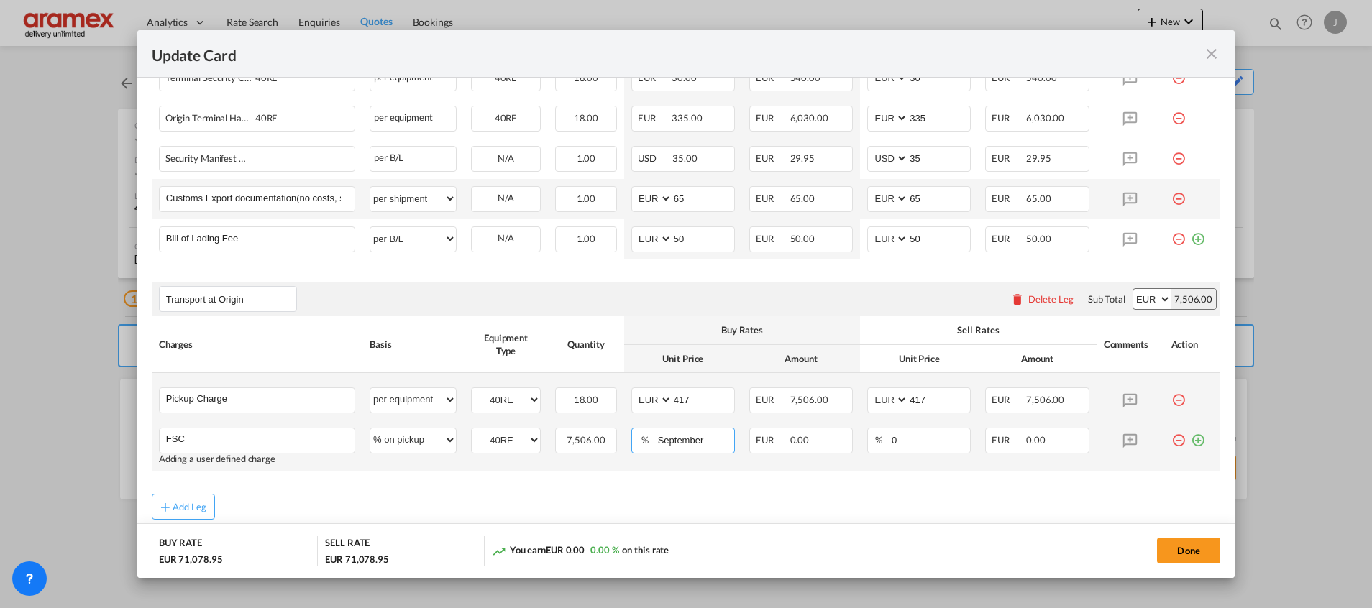
click at [685, 439] on input "September" at bounding box center [695, 439] width 78 height 22
type input "23"
click at [897, 442] on input "0" at bounding box center [930, 439] width 80 height 22
click at [838, 442] on tr "FSC Please Enter User Defined Charges Cannot Be Published Adding a user defined…" at bounding box center [686, 446] width 1068 height 51
type input "23"
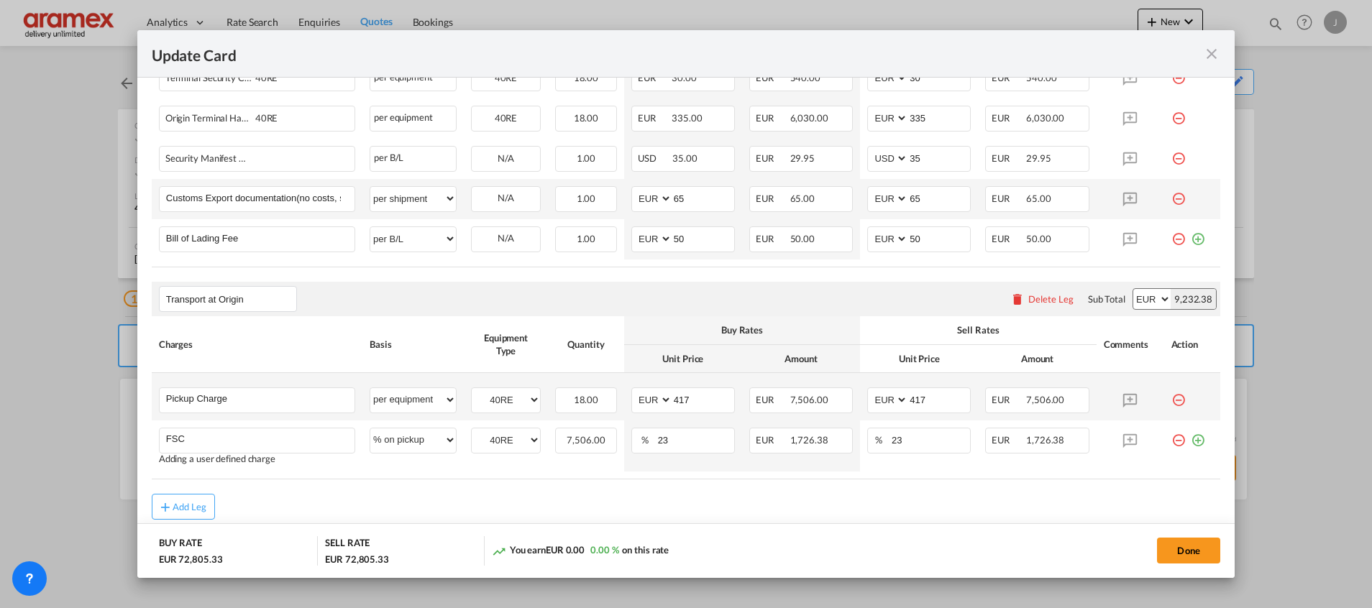
click at [793, 501] on div "Add Leg" at bounding box center [686, 507] width 1068 height 26
click at [1191, 436] on md-icon "icon-plus-circle-outline green-400-fg" at bounding box center [1198, 435] width 14 height 14
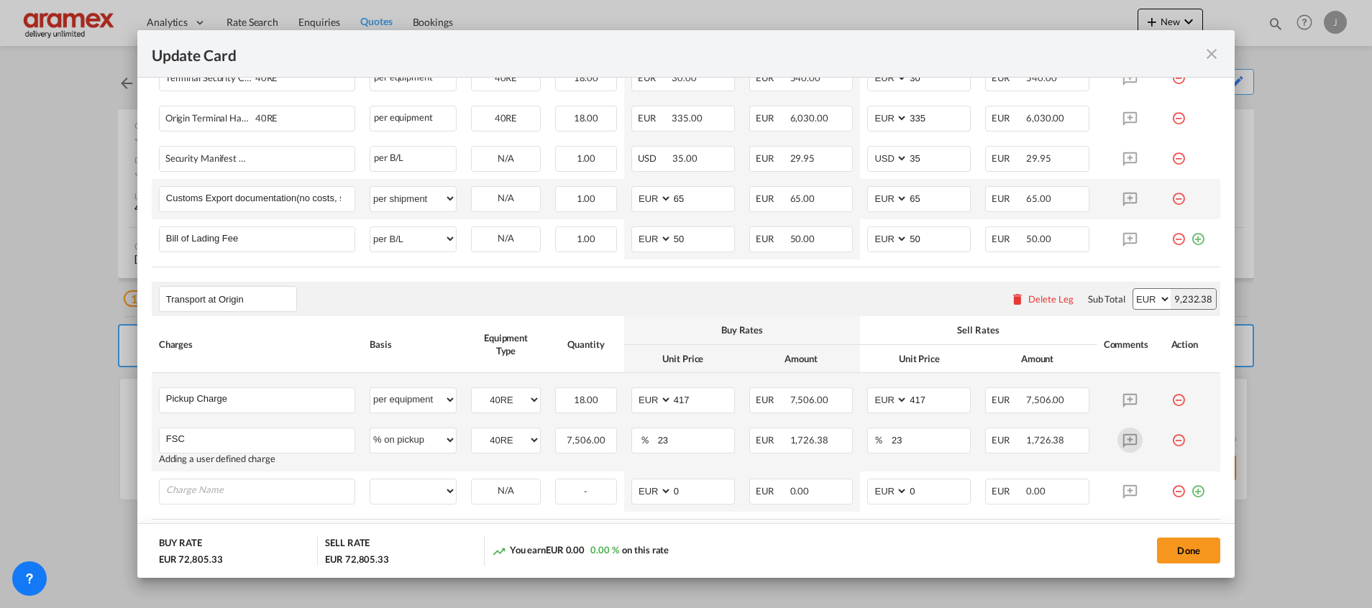
click at [1117, 441] on md-icon "Update Card Port ..." at bounding box center [1129, 440] width 25 height 25
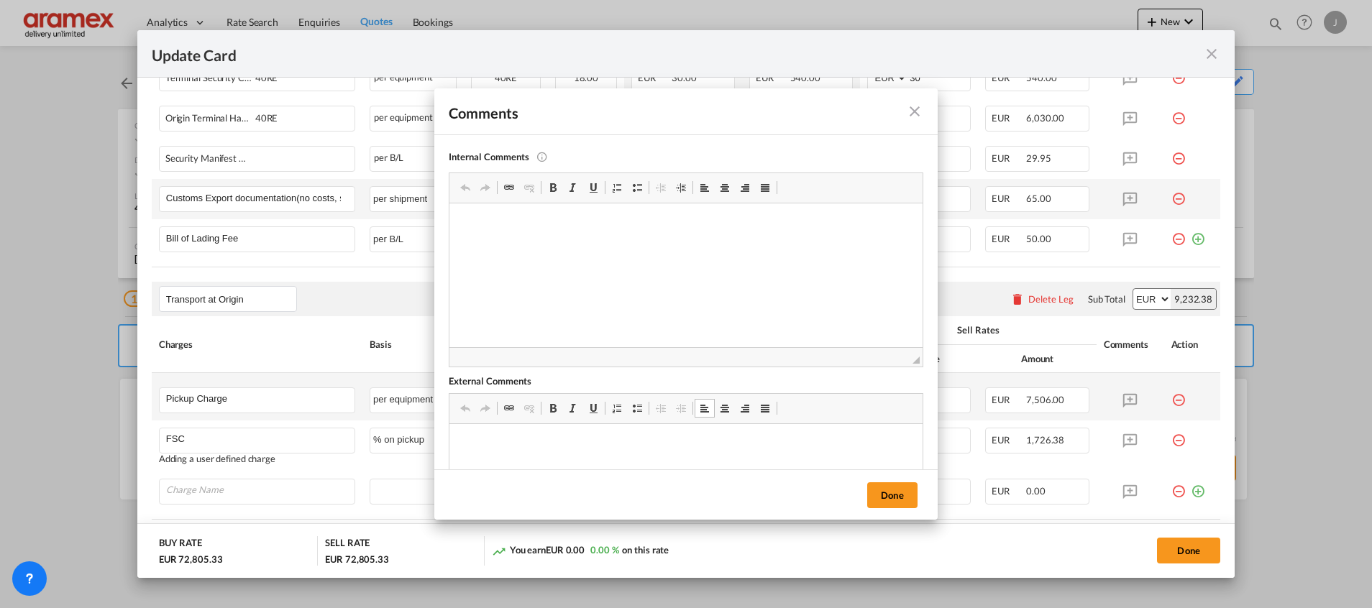
click at [492, 428] on html at bounding box center [685, 446] width 473 height 44
drag, startPoint x: 1344, startPoint y: 921, endPoint x: 514, endPoint y: 446, distance: 956.7
click at [523, 444] on p "September" at bounding box center [686, 446] width 444 height 15
click at [890, 496] on button "Done" at bounding box center [892, 495] width 50 height 26
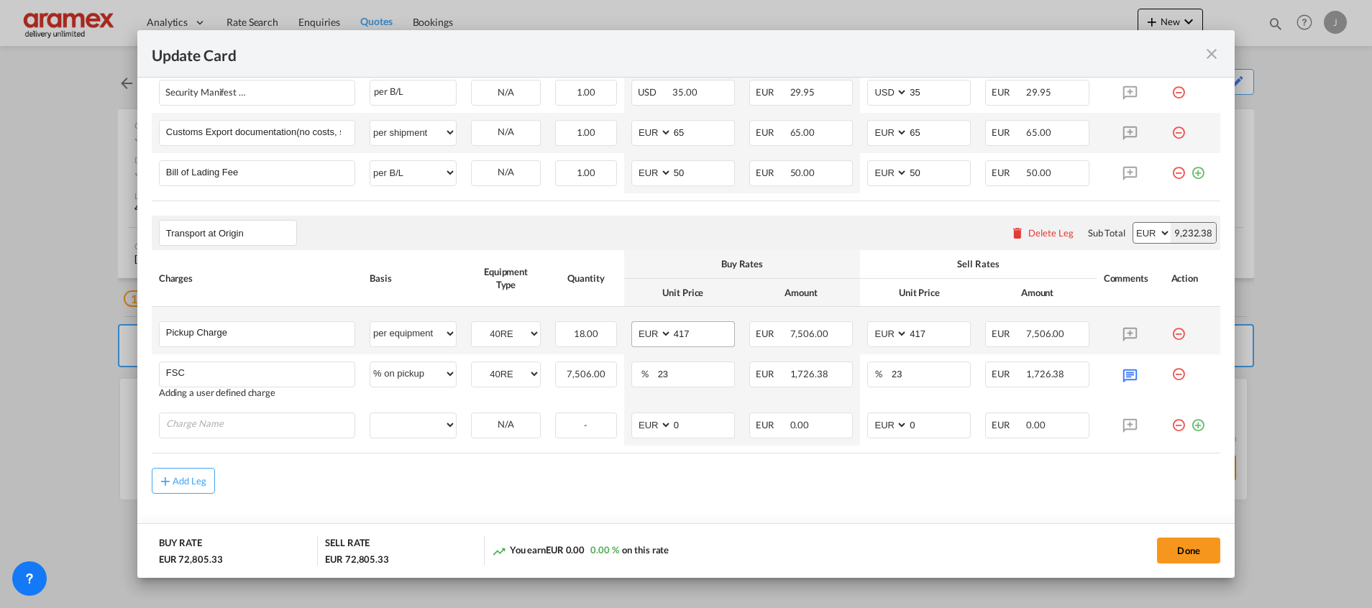
scroll to position [955, 0]
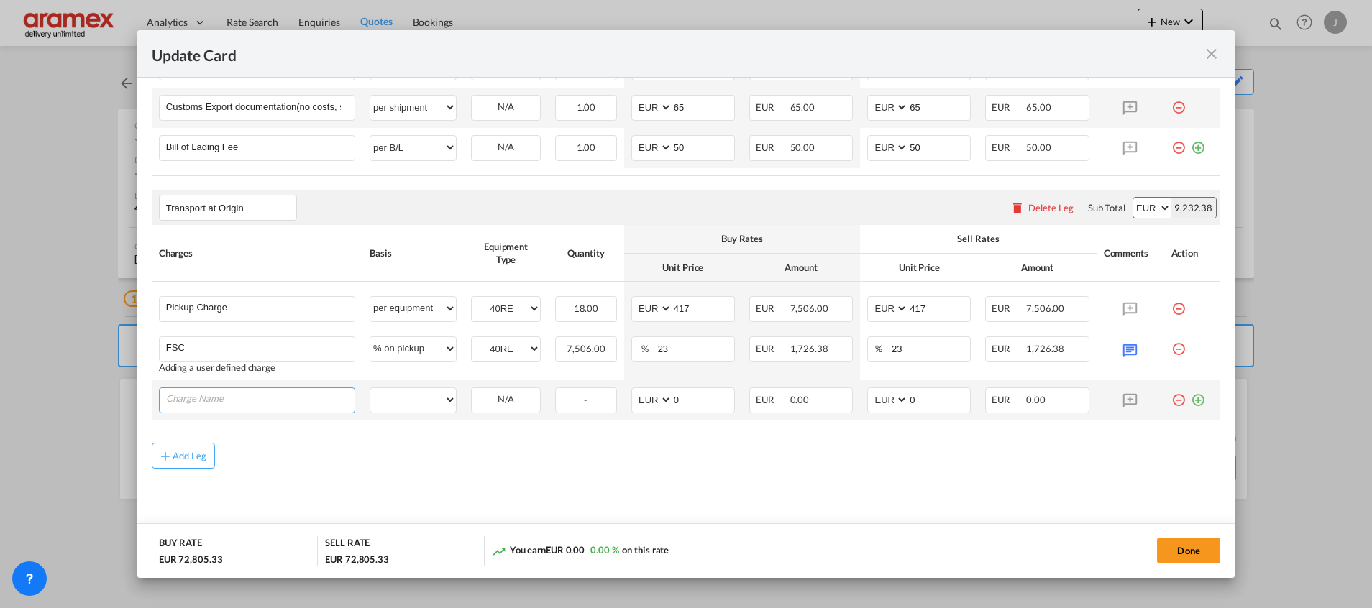
click at [205, 398] on input "Charge Name" at bounding box center [260, 399] width 188 height 22
type input "Toll fee"
drag, startPoint x: 194, startPoint y: 428, endPoint x: 364, endPoint y: 421, distance: 169.8
click at [196, 428] on span "Toll fee" at bounding box center [192, 427] width 32 height 12
select select "per equipment"
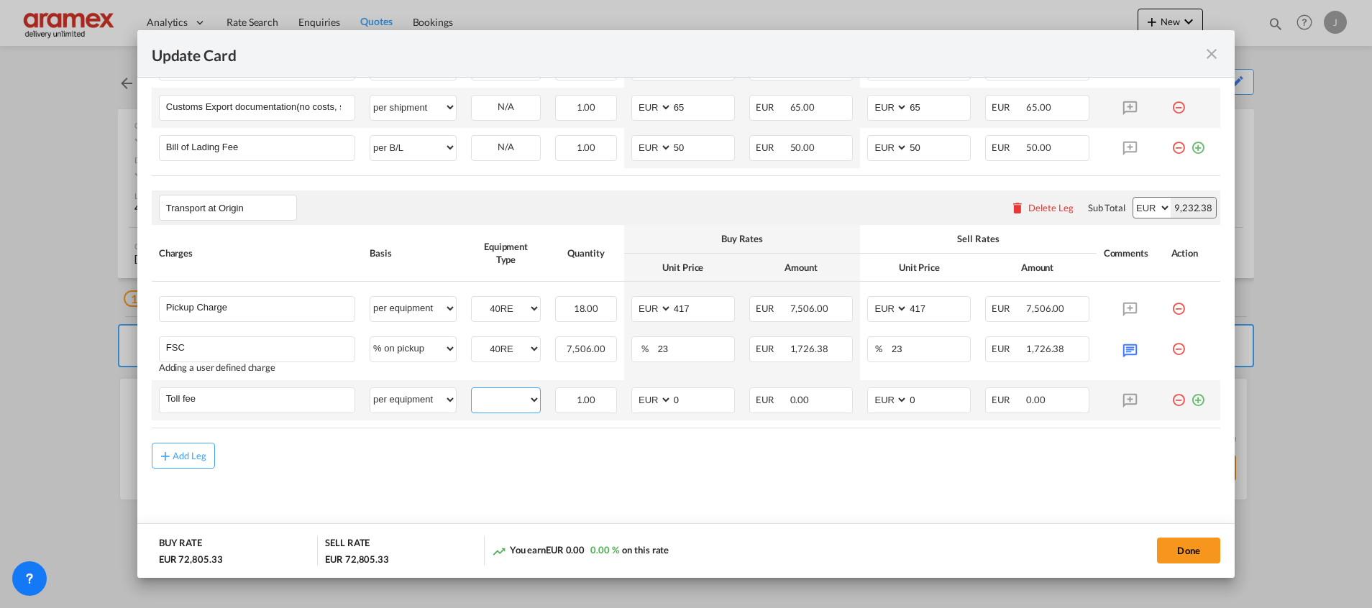
click at [523, 406] on select "40RE" at bounding box center [506, 399] width 68 height 19
select select "40RE"
click at [472, 390] on select "40RE" at bounding box center [506, 399] width 68 height 19
drag, startPoint x: 682, startPoint y: 404, endPoint x: 646, endPoint y: 404, distance: 36.7
click at [646, 404] on md-input-container "AED AFN ALL AMD ANG AOA ARS AUD AWG AZN BAM BBD BDT BGN BHD BIF BMD BND BOB BRL…" at bounding box center [683, 401] width 104 height 26
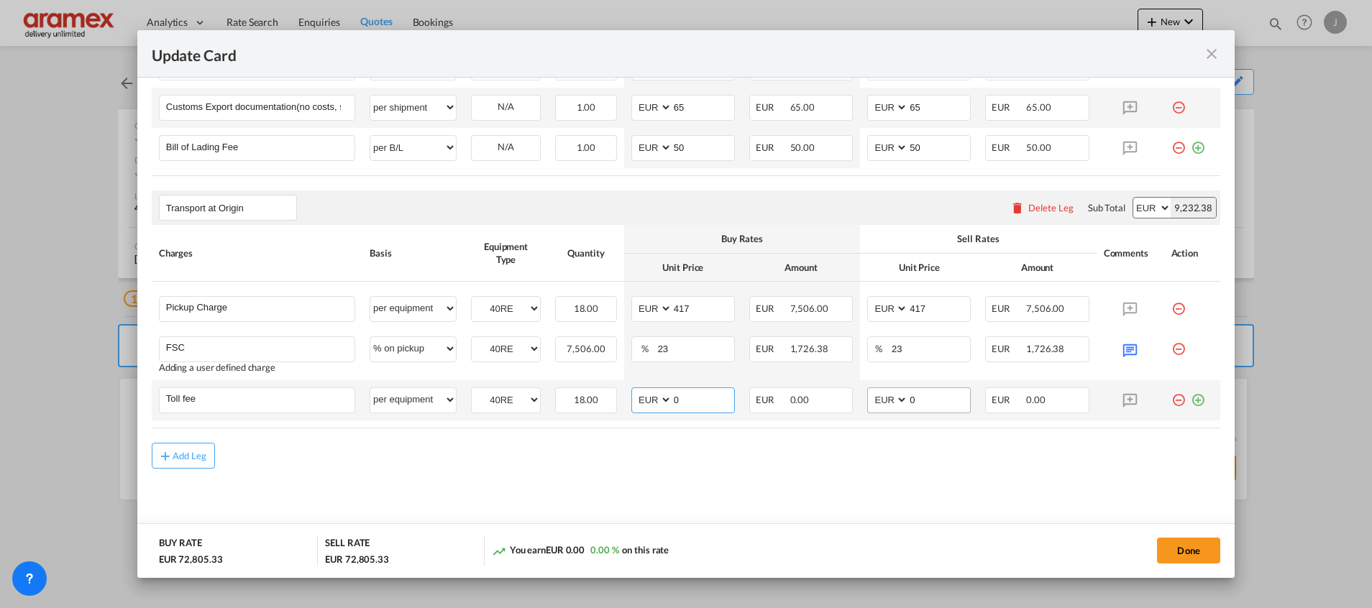
paste input "58"
type input "58"
drag, startPoint x: 929, startPoint y: 404, endPoint x: 868, endPoint y: 409, distance: 60.6
click at [868, 406] on md-input-container "AED AFN ALL AMD ANG AOA ARS AUD AWG AZN BAM BBD BDT BGN BHD BIF BMD BND BOB BRL…" at bounding box center [919, 401] width 104 height 26
paste input "58"
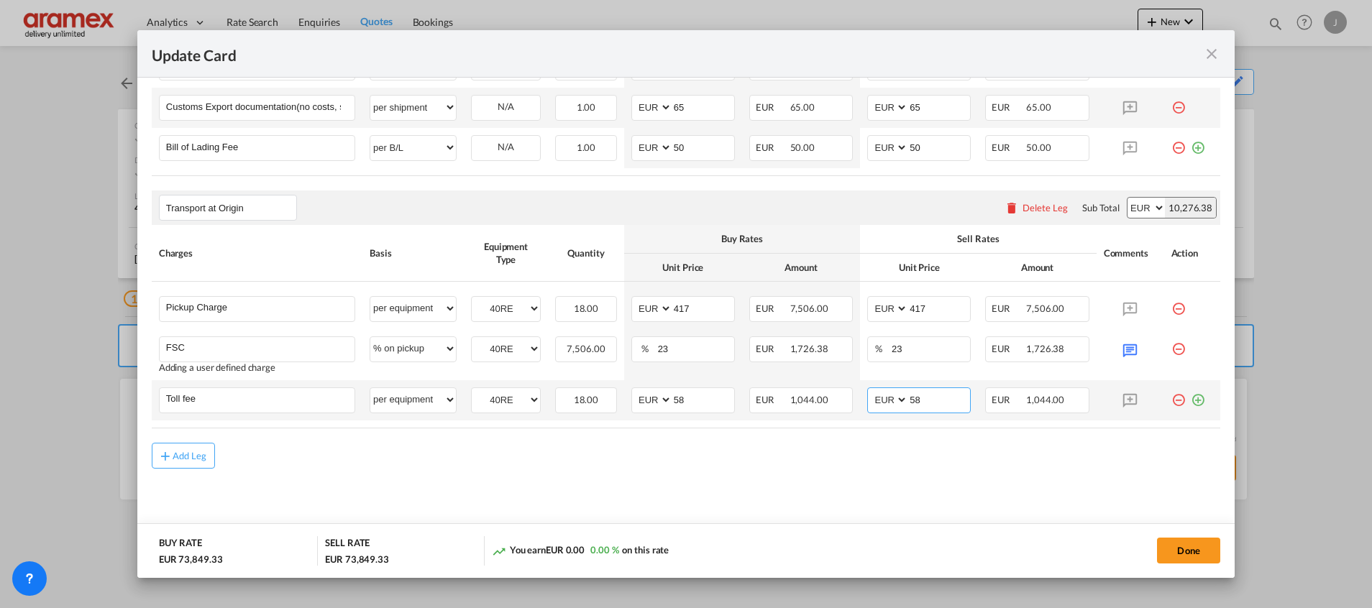
type input "58"
drag, startPoint x: 1185, startPoint y: 398, endPoint x: 1125, endPoint y: 415, distance: 61.9
click at [1191, 398] on md-icon "icon-plus-circle-outline green-400-fg" at bounding box center [1198, 395] width 14 height 14
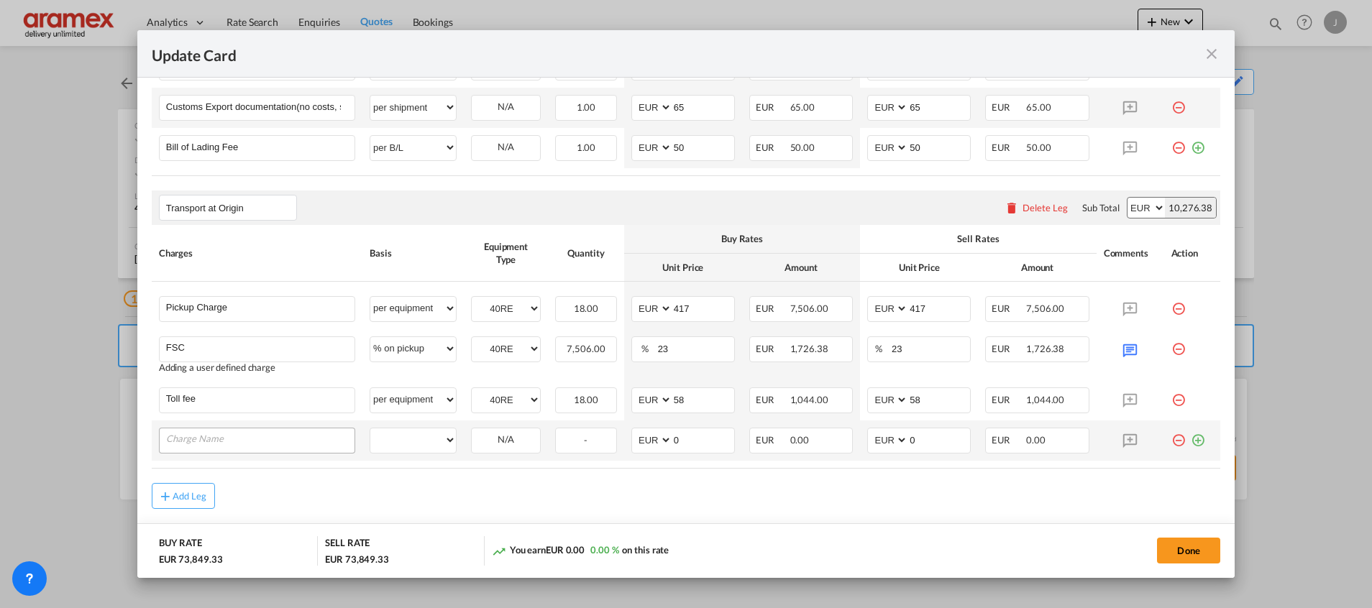
click at [273, 444] on input "Charge Name" at bounding box center [260, 439] width 188 height 22
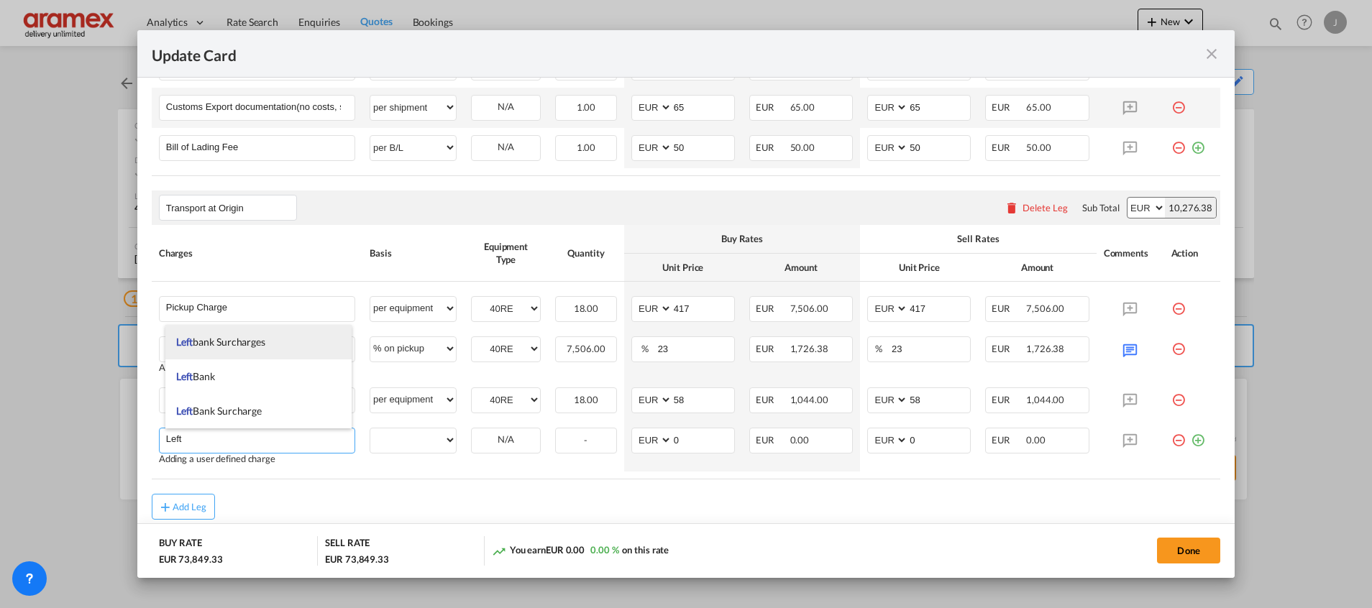
click at [244, 342] on span "Left bank Surcharges" at bounding box center [220, 342] width 89 height 12
type input "Leftbank Surcharges"
select select "per equipment"
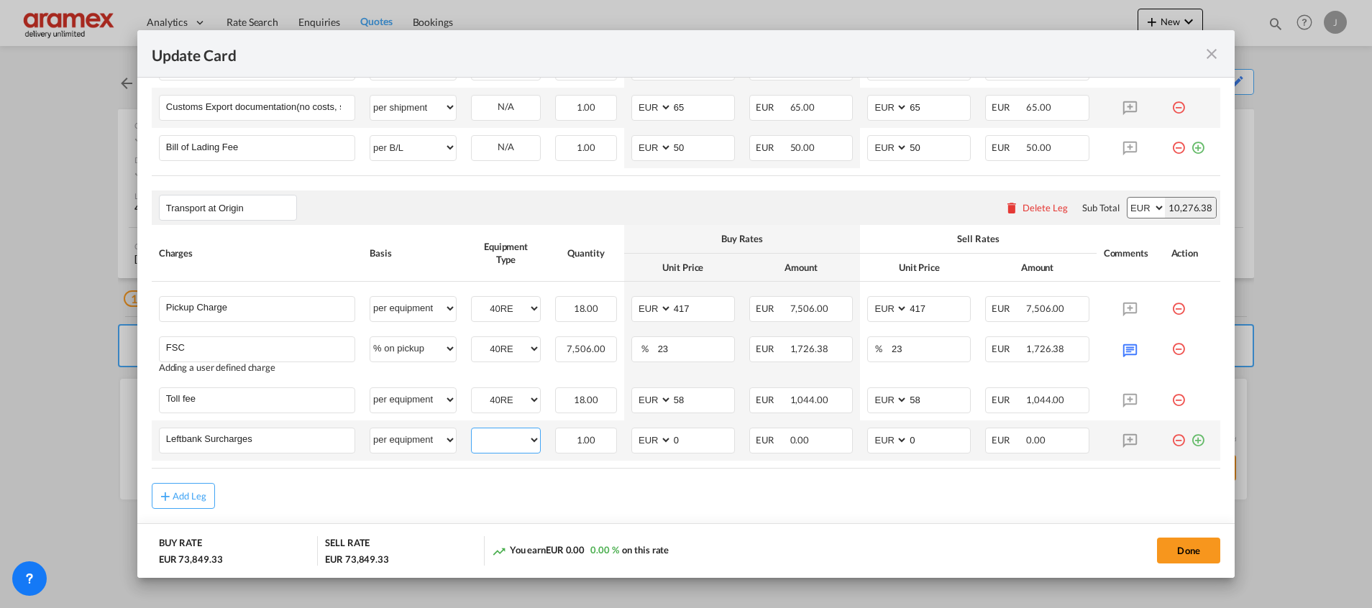
click at [510, 444] on select "40RE" at bounding box center [506, 440] width 68 height 19
select select "40RE"
click at [472, 431] on select "40RE" at bounding box center [506, 440] width 68 height 19
drag, startPoint x: 641, startPoint y: 441, endPoint x: 630, endPoint y: 441, distance: 10.8
click at [631, 441] on md-input-container "AED AFN ALL AMD ANG AOA ARS AUD AWG AZN BAM BBD BDT BGN BHD BIF BMD BND BOB BRL…" at bounding box center [683, 441] width 104 height 26
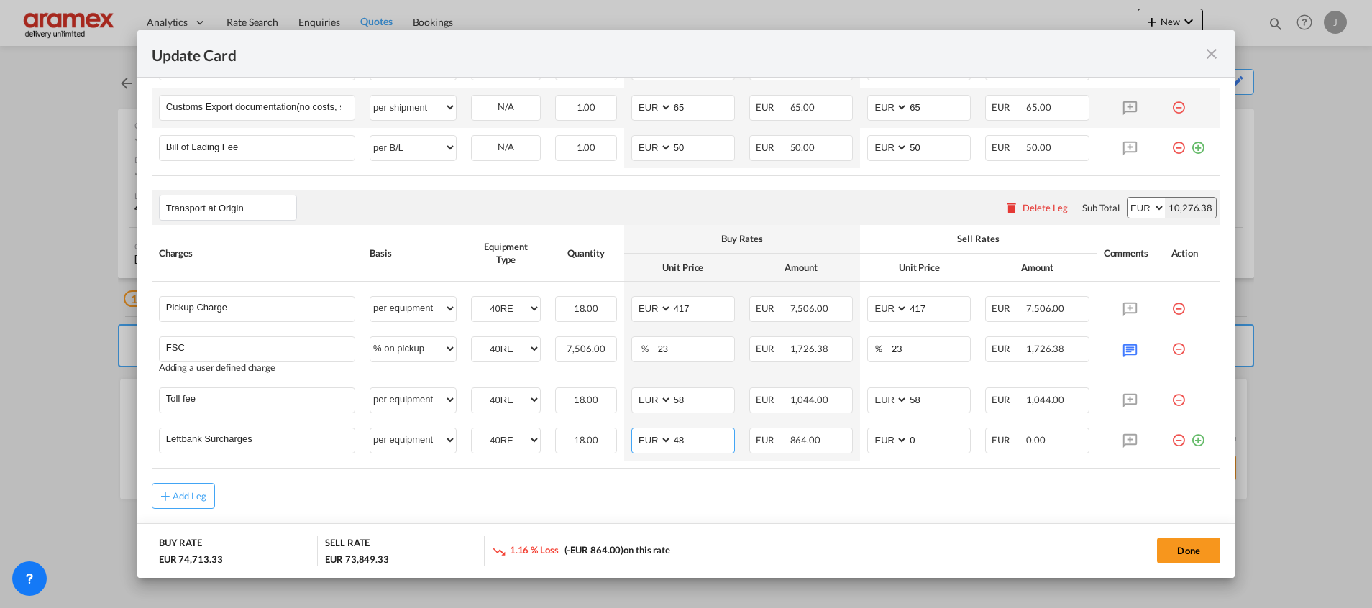
type input "48"
drag, startPoint x: 672, startPoint y: 498, endPoint x: 677, endPoint y: 469, distance: 29.8
click at [671, 495] on div "Add Leg" at bounding box center [686, 496] width 1068 height 26
drag, startPoint x: 688, startPoint y: 440, endPoint x: 653, endPoint y: 440, distance: 35.2
click at [653, 440] on md-input-container "AED AFN ALL AMD ANG AOA ARS AUD AWG AZN BAM BBD BDT BGN BHD BIF BMD BND [PERSON…" at bounding box center [683, 441] width 104 height 26
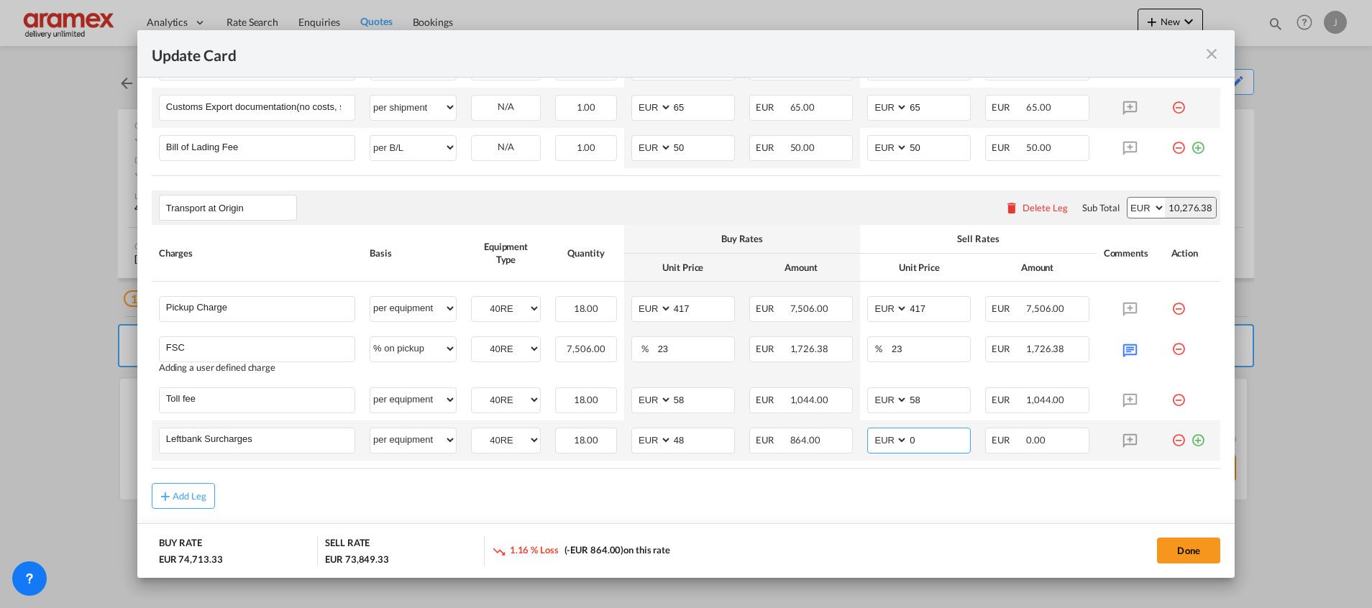
click at [871, 444] on md-input-container "AED AFN ALL AMD ANG AOA ARS AUD AWG AZN BAM BBD BDT BGN BHD BIF BMD BND BOB BRL…" at bounding box center [919, 441] width 104 height 26
paste input "48"
type input "48"
click at [848, 485] on div "Add Leg" at bounding box center [686, 496] width 1068 height 26
click at [1191, 440] on md-icon "icon-plus-circle-outline green-400-fg" at bounding box center [1198, 435] width 14 height 14
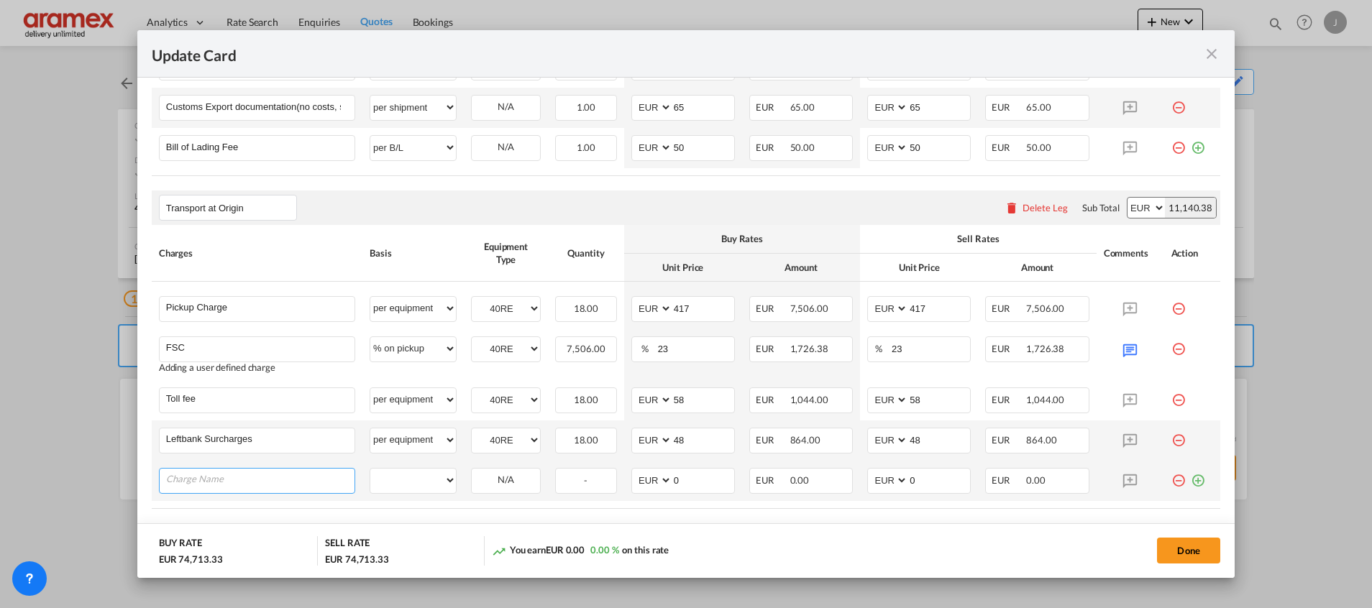
click at [255, 487] on input "Charge Name" at bounding box center [260, 480] width 188 height 22
paste input "In case of empty running to/from [GEOGRAPHIC_DATA]: €155/loop In case of genset…"
type input "In case of empty running to/from [GEOGRAPHIC_DATA]: €155/loop In case of genset…"
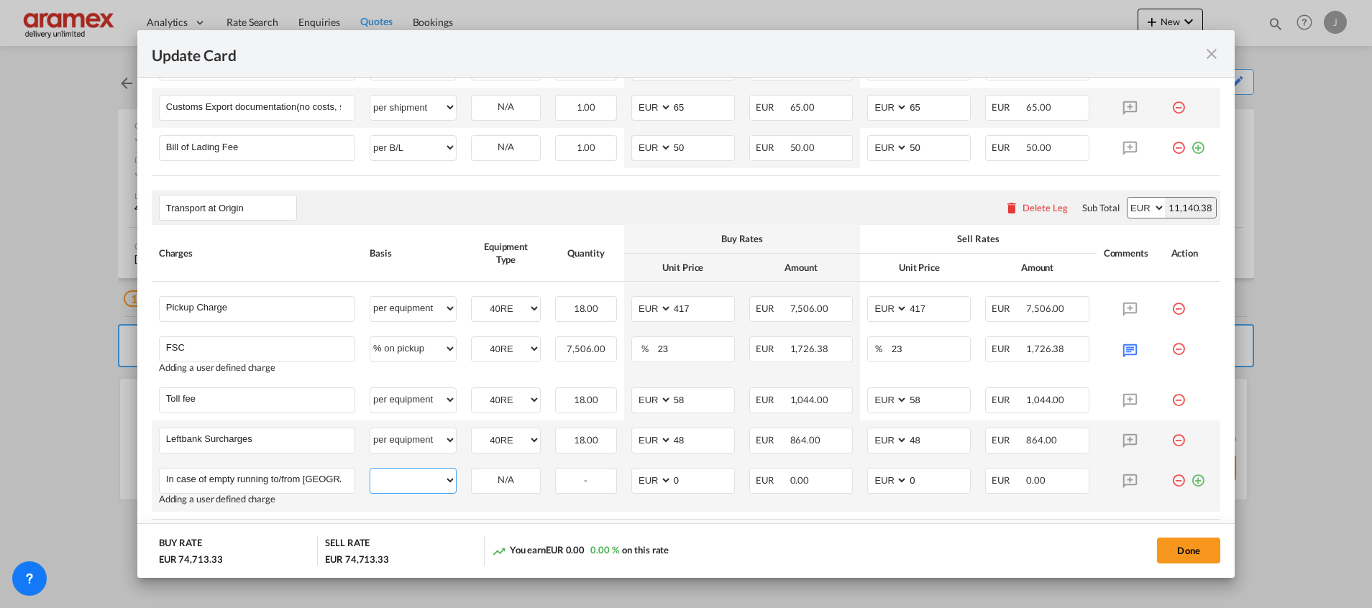
click at [430, 485] on select "per equipment per container per B/L per shipping bill per shipment % on pickup …" at bounding box center [413, 480] width 86 height 23
select select "per equipment"
click at [370, 469] on select "per equipment per container per B/L per shipping bill per shipment % on pickup …" at bounding box center [413, 480] width 86 height 23
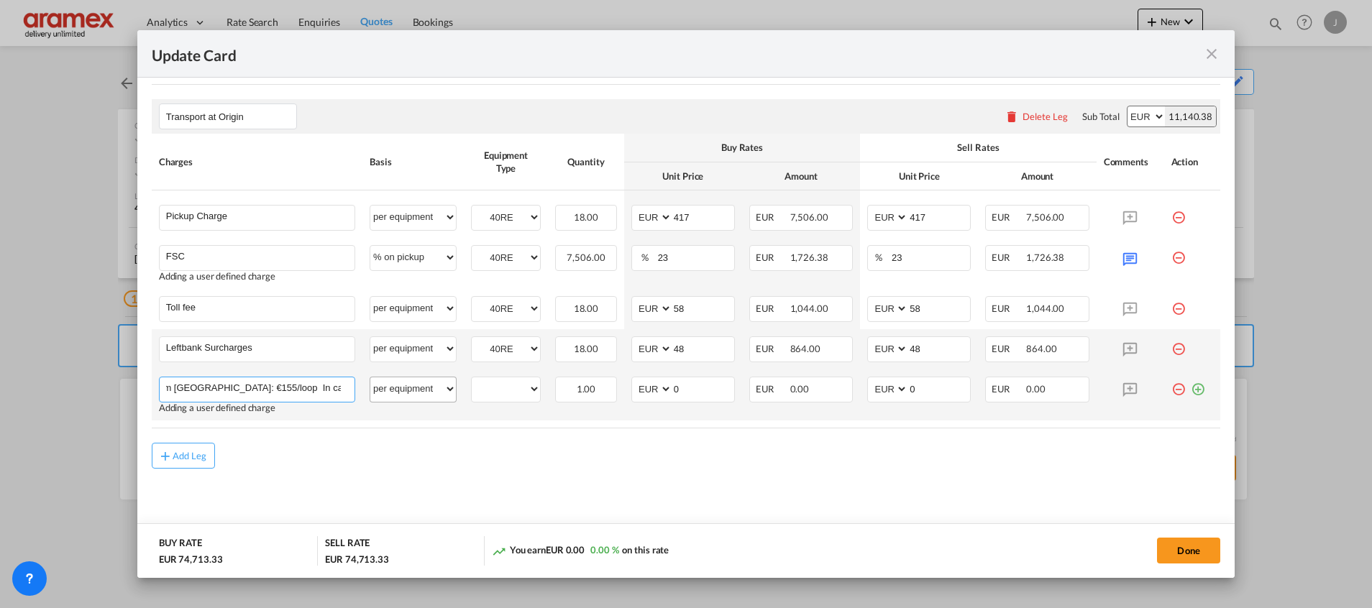
scroll to position [0, 160]
drag, startPoint x: 310, startPoint y: 390, endPoint x: 373, endPoint y: 389, distance: 63.3
click at [373, 389] on tr "In case of empty running to/from [GEOGRAPHIC_DATA]: €155/loop In case of genset…" at bounding box center [686, 395] width 1068 height 51
type input "In case of empty running to/from [GEOGRAPHIC_DATA]: €155/loop - In case of gens…"
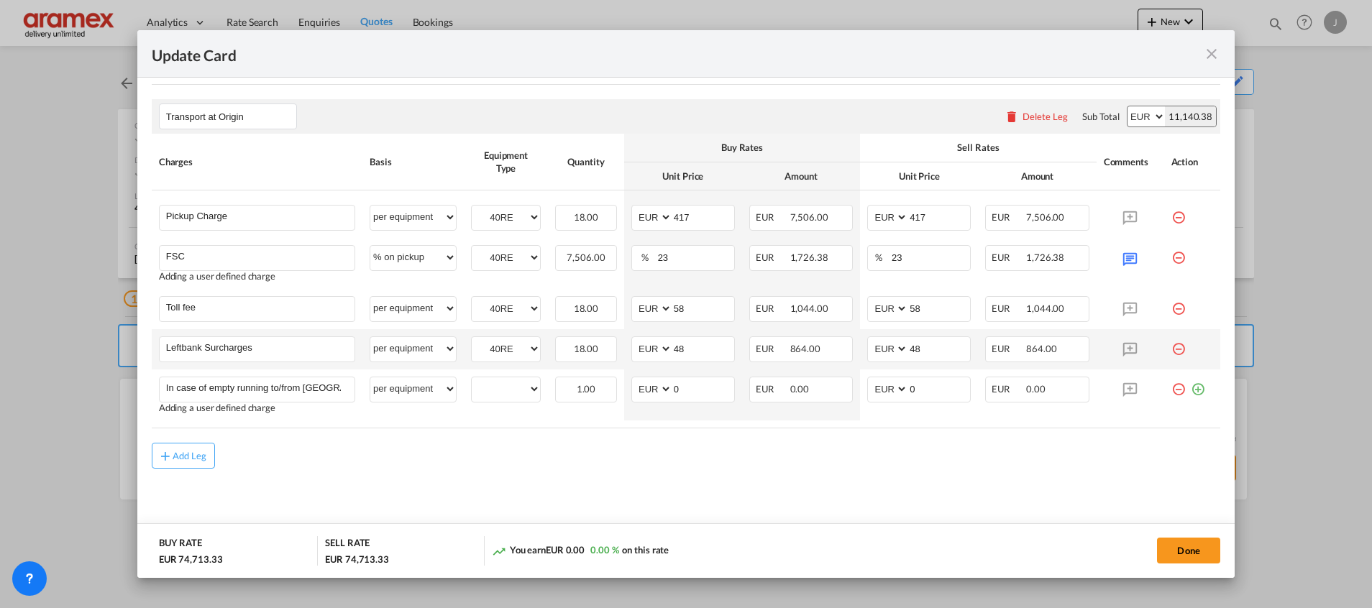
click at [339, 445] on div "Add Leg" at bounding box center [686, 456] width 1068 height 26
drag, startPoint x: 508, startPoint y: 387, endPoint x: 505, endPoint y: 397, distance: 10.5
click at [508, 387] on select "40RE" at bounding box center [506, 389] width 68 height 19
select select "40RE"
click at [472, 380] on select "40RE" at bounding box center [506, 389] width 68 height 19
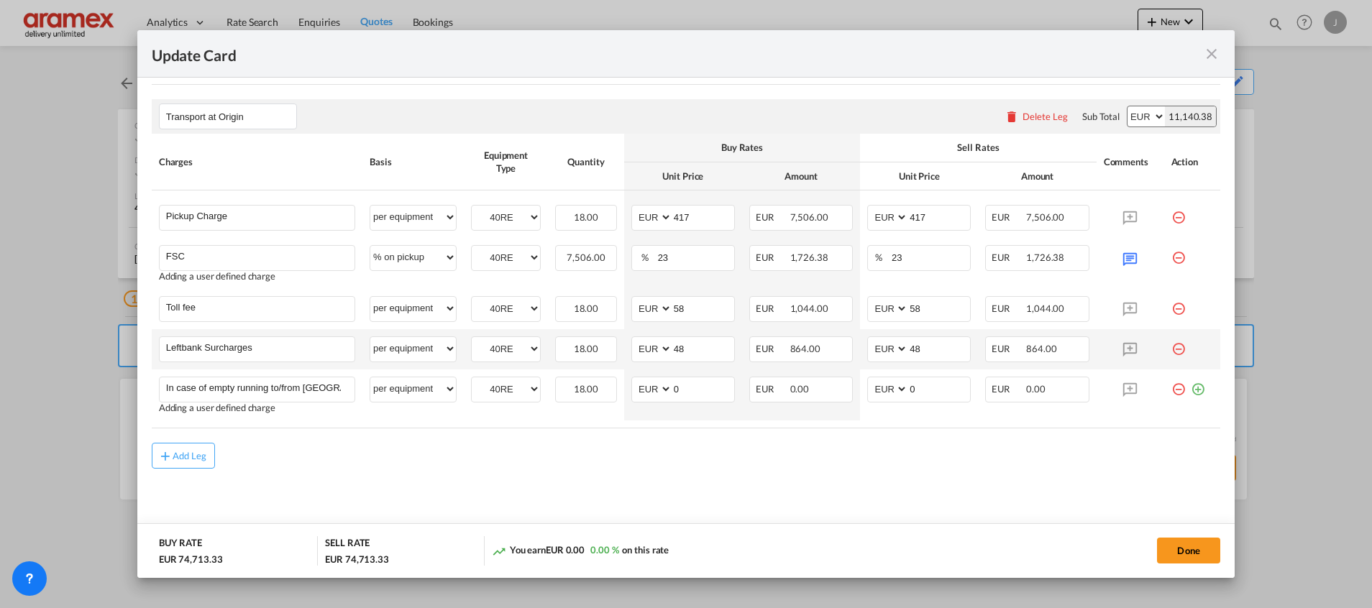
click at [1169, 549] on button "Done" at bounding box center [1188, 551] width 63 height 26
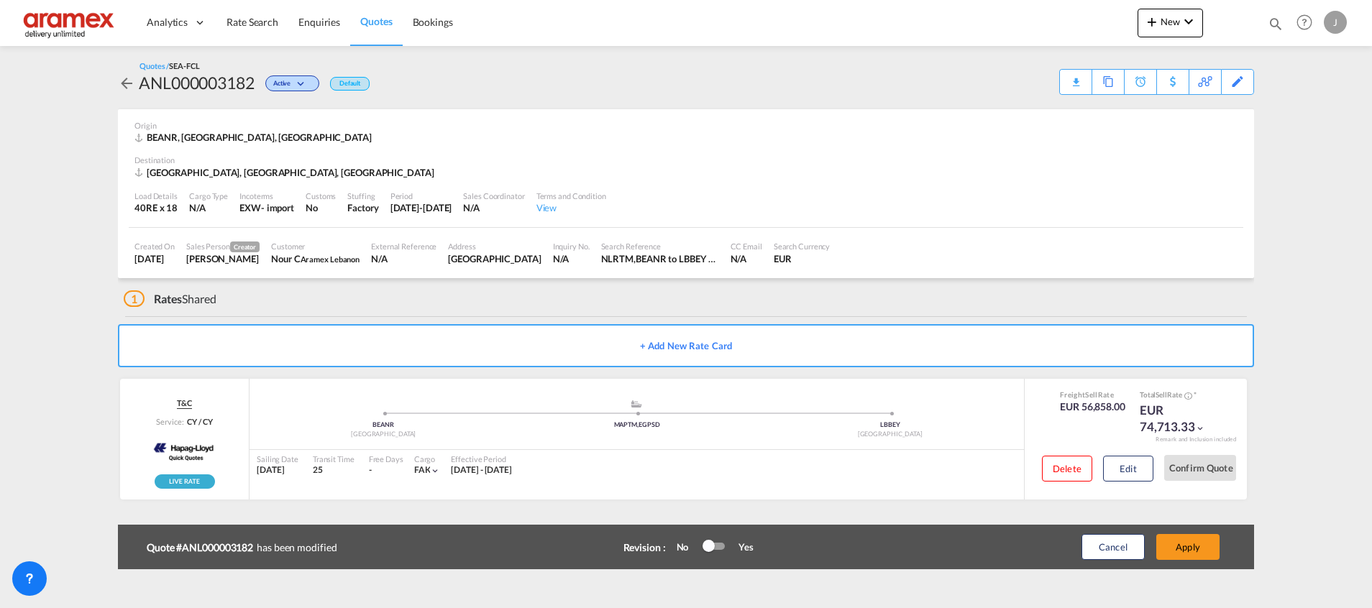
click at [1169, 549] on button "Apply" at bounding box center [1187, 547] width 63 height 26
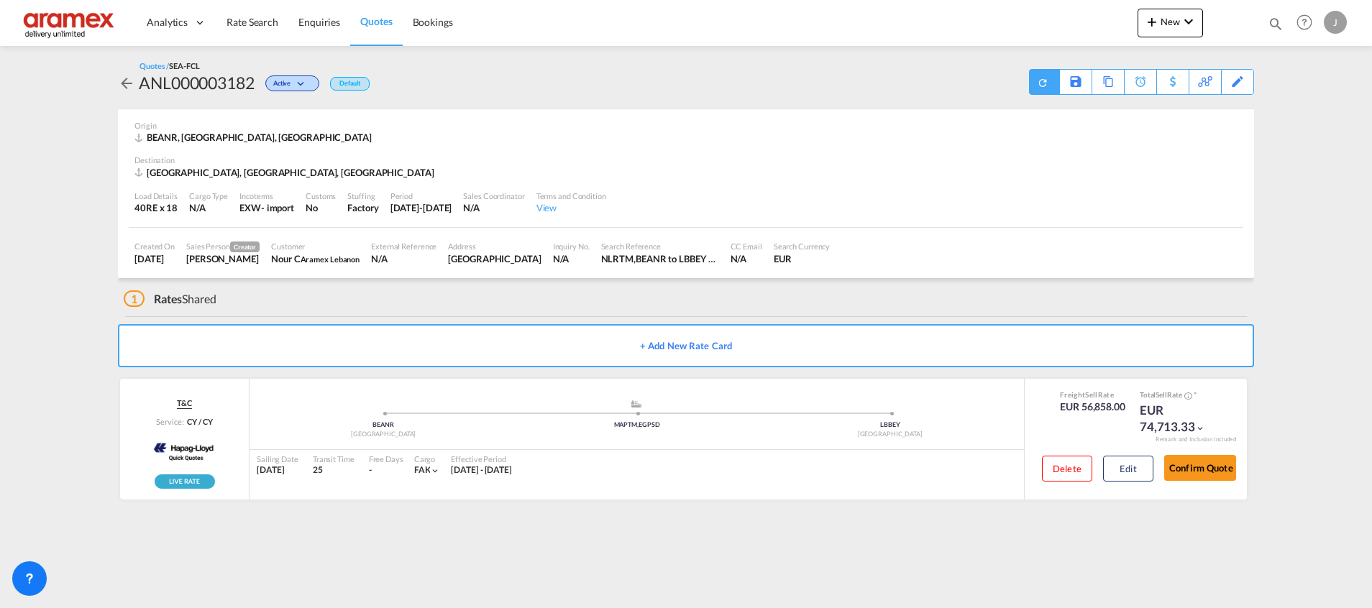
click at [1035, 80] on div at bounding box center [1044, 82] width 30 height 26
click at [1028, 82] on div "Download Quote" at bounding box center [1014, 81] width 73 height 23
click at [1135, 466] on button "Edit" at bounding box center [1128, 469] width 50 height 26
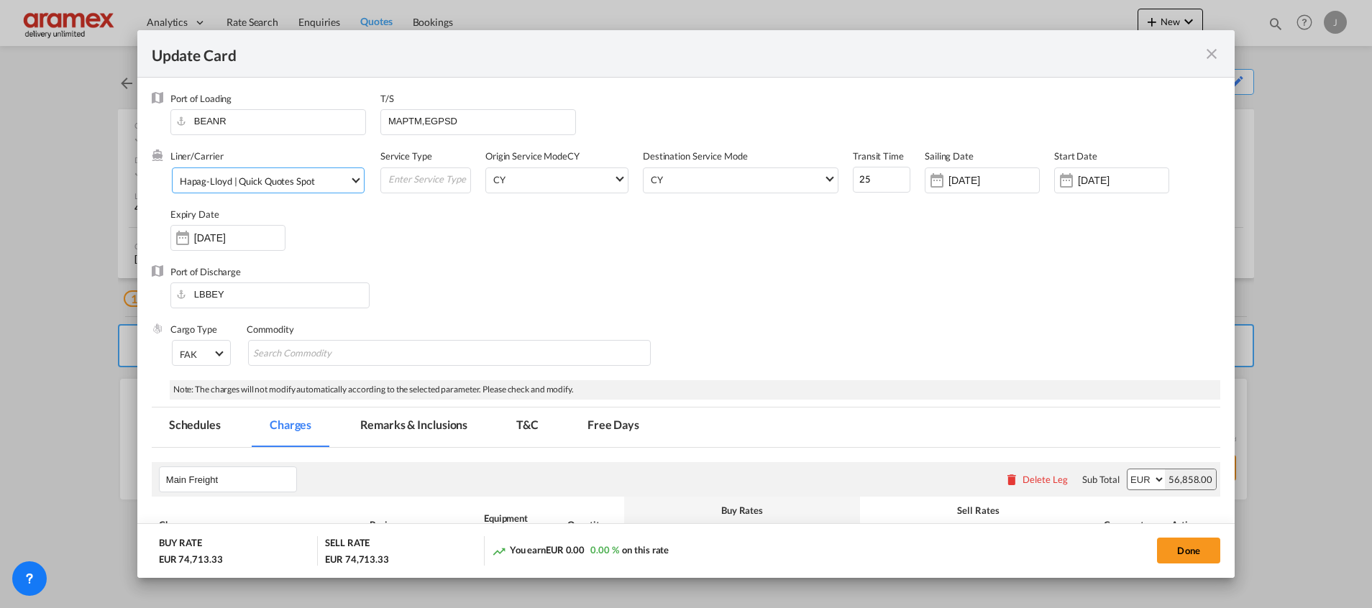
click at [255, 180] on div "Hapag-Lloyd | Quick Quotes Spot" at bounding box center [247, 181] width 135 height 12
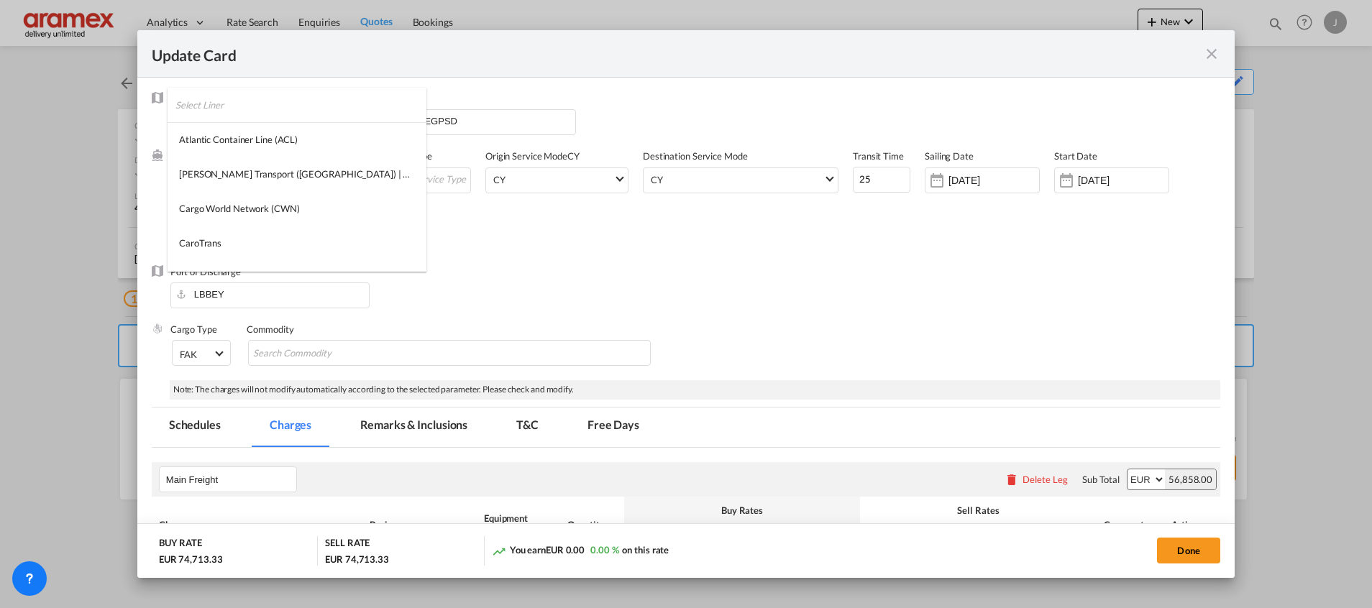
scroll to position [995, 0]
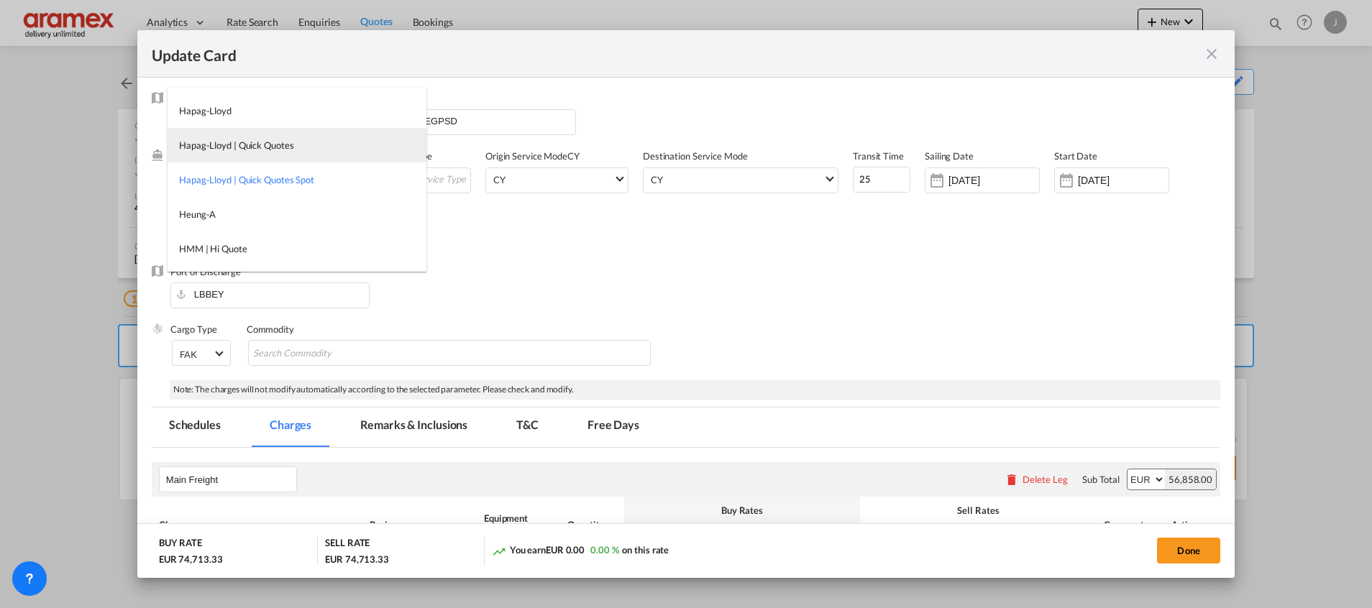
click at [249, 140] on div "Hapag-Lloyd | Quick Quotes" at bounding box center [236, 145] width 114 height 13
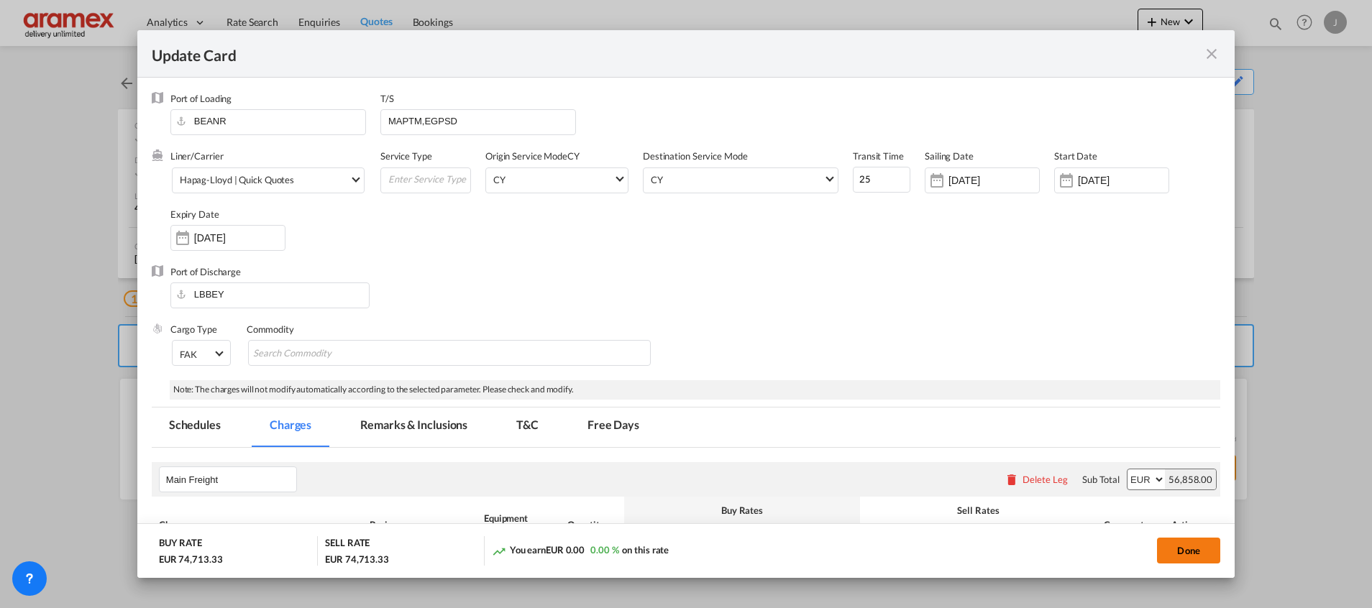
click at [1190, 553] on button "Done" at bounding box center [1188, 551] width 63 height 26
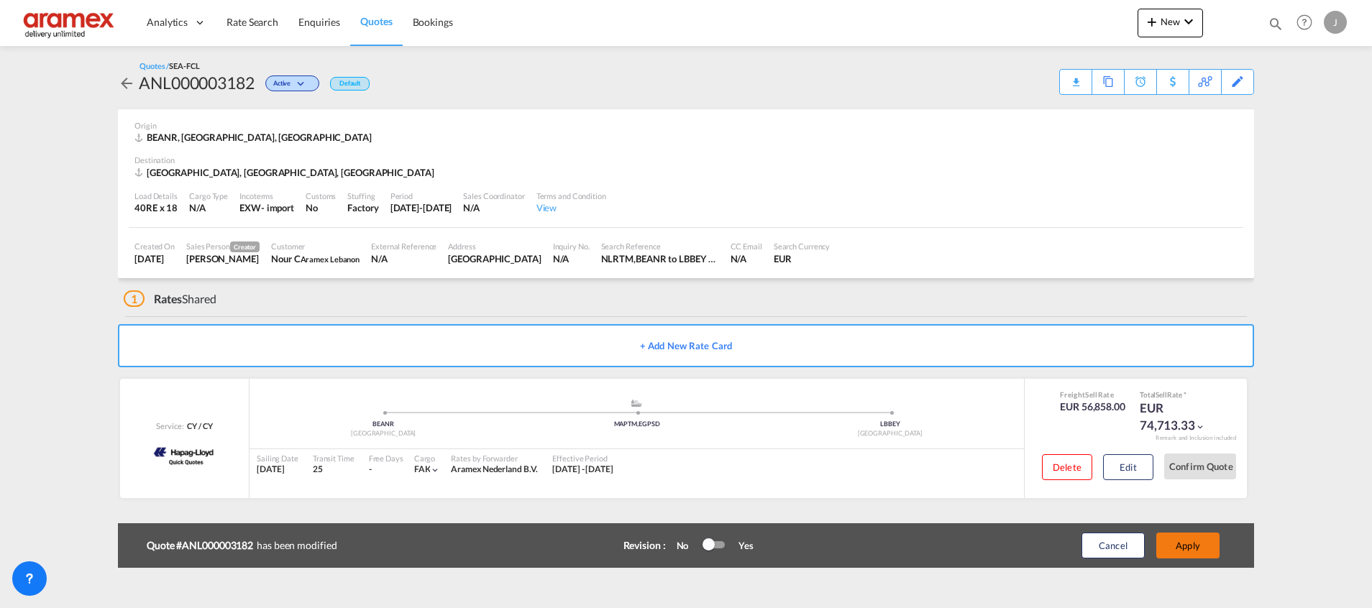
click at [1188, 543] on button "Apply" at bounding box center [1187, 546] width 63 height 26
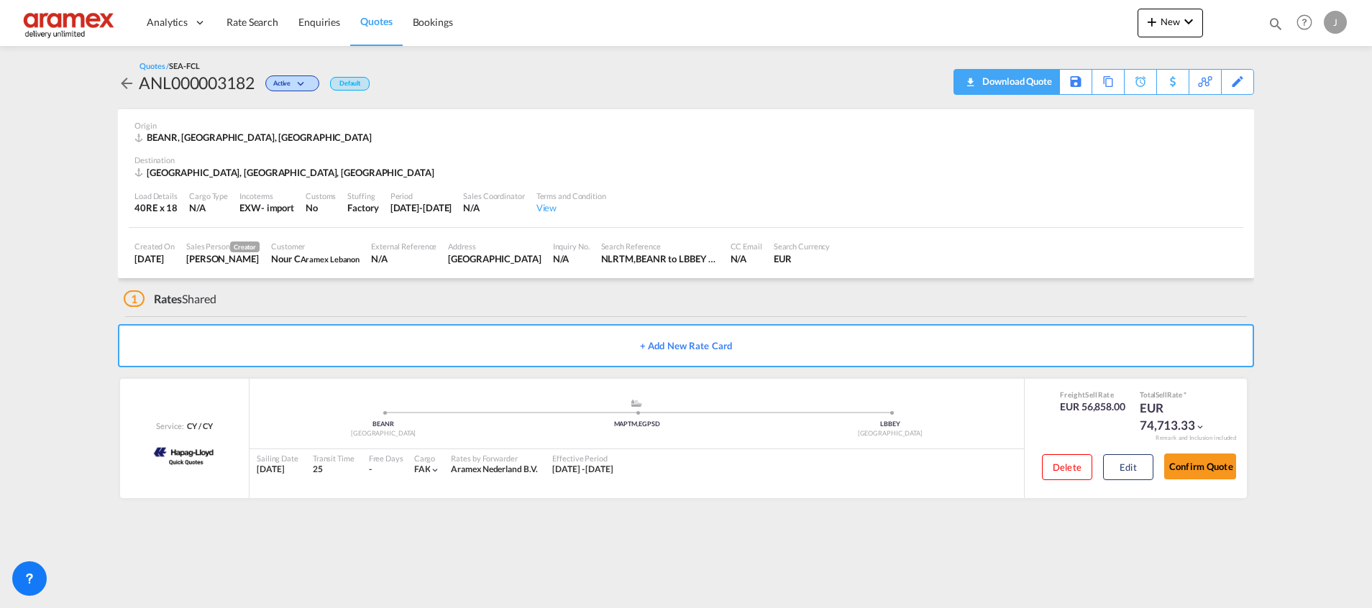
click at [1006, 83] on div "Download Quote" at bounding box center [1014, 81] width 73 height 23
click at [376, 29] on link "Quotes" at bounding box center [376, 22] width 52 height 47
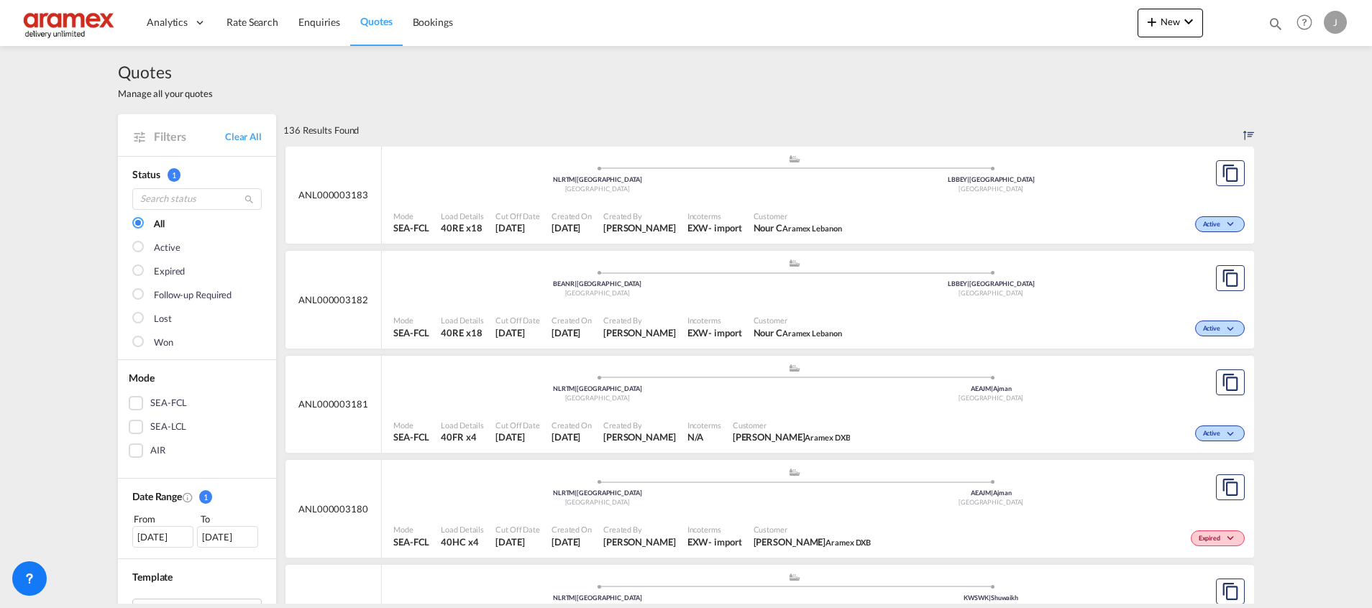
click at [756, 194] on div ".a{fill:#aaa8ad;} .a{fill:#aaa8ad;} NLRTM | [GEOGRAPHIC_DATA] [GEOGRAPHIC_DATA]…" at bounding box center [794, 175] width 802 height 43
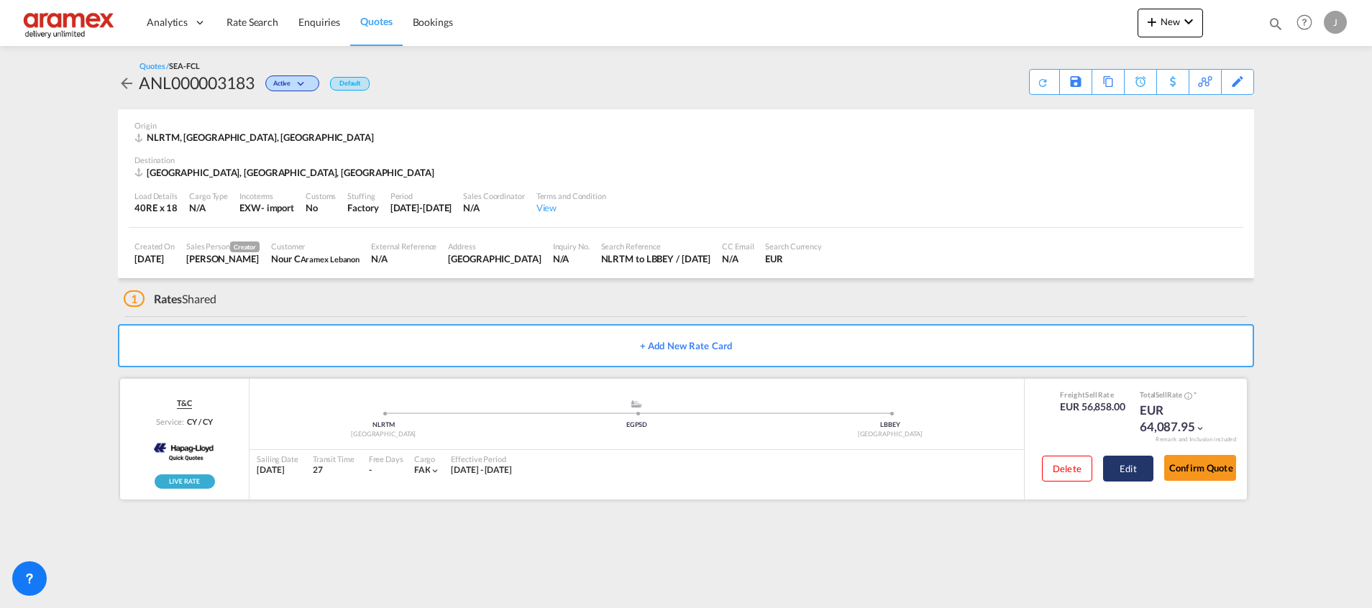
click at [1122, 475] on button "Edit" at bounding box center [1128, 469] width 50 height 26
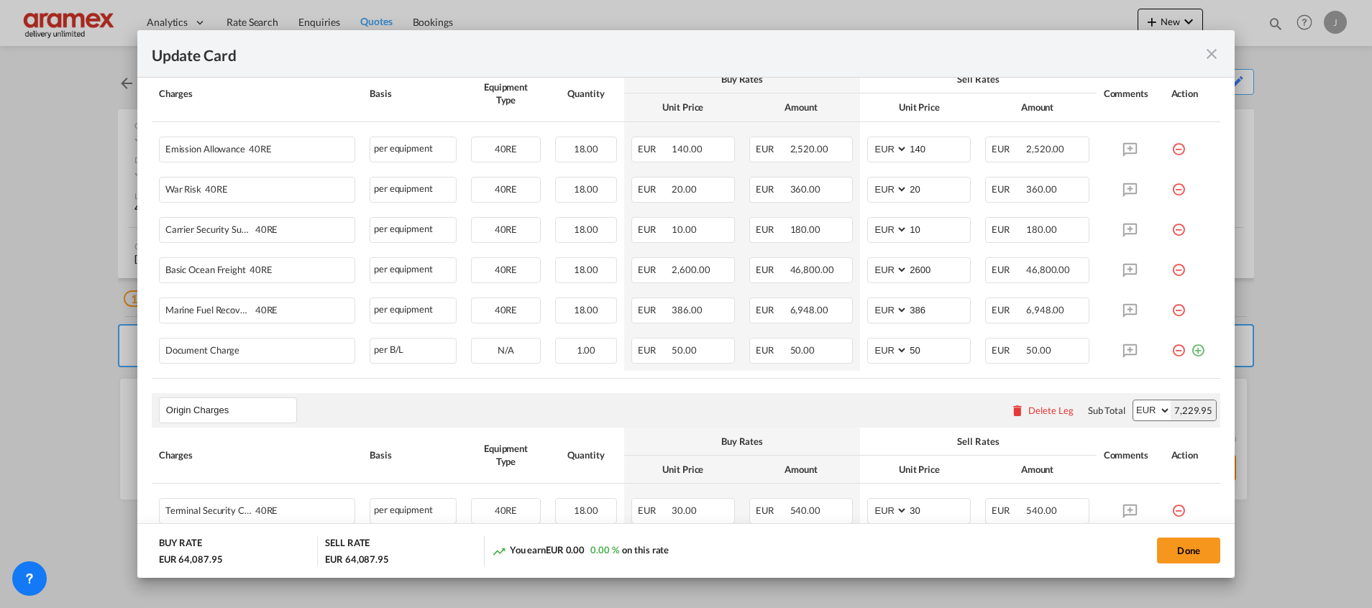
scroll to position [623, 0]
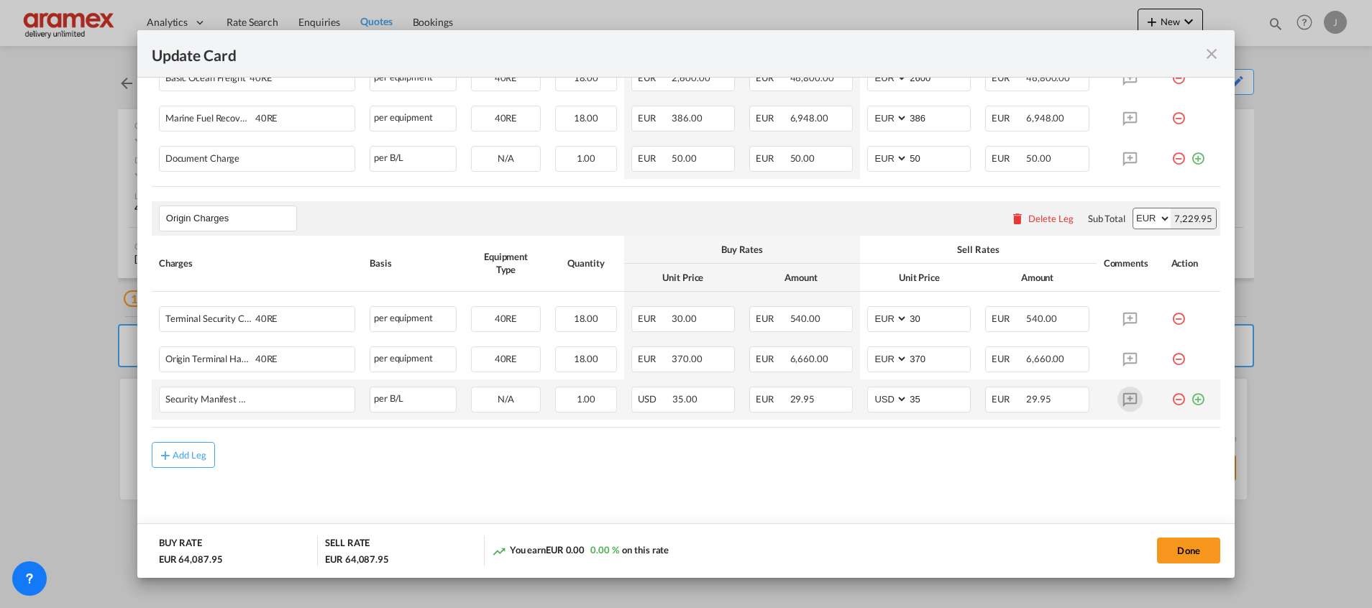
drag, startPoint x: 1185, startPoint y: 398, endPoint x: 1106, endPoint y: 412, distance: 80.3
click at [1191, 398] on md-icon "icon-plus-circle-outline green-400-fg" at bounding box center [1198, 394] width 14 height 14
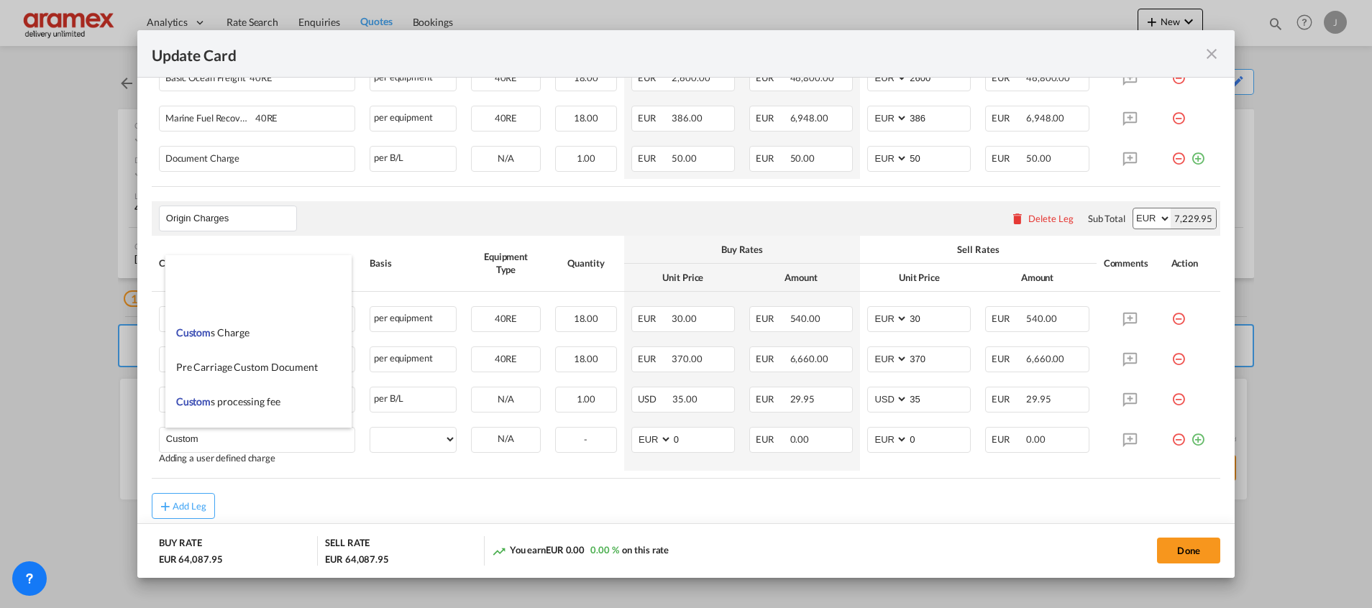
scroll to position [1510, 0]
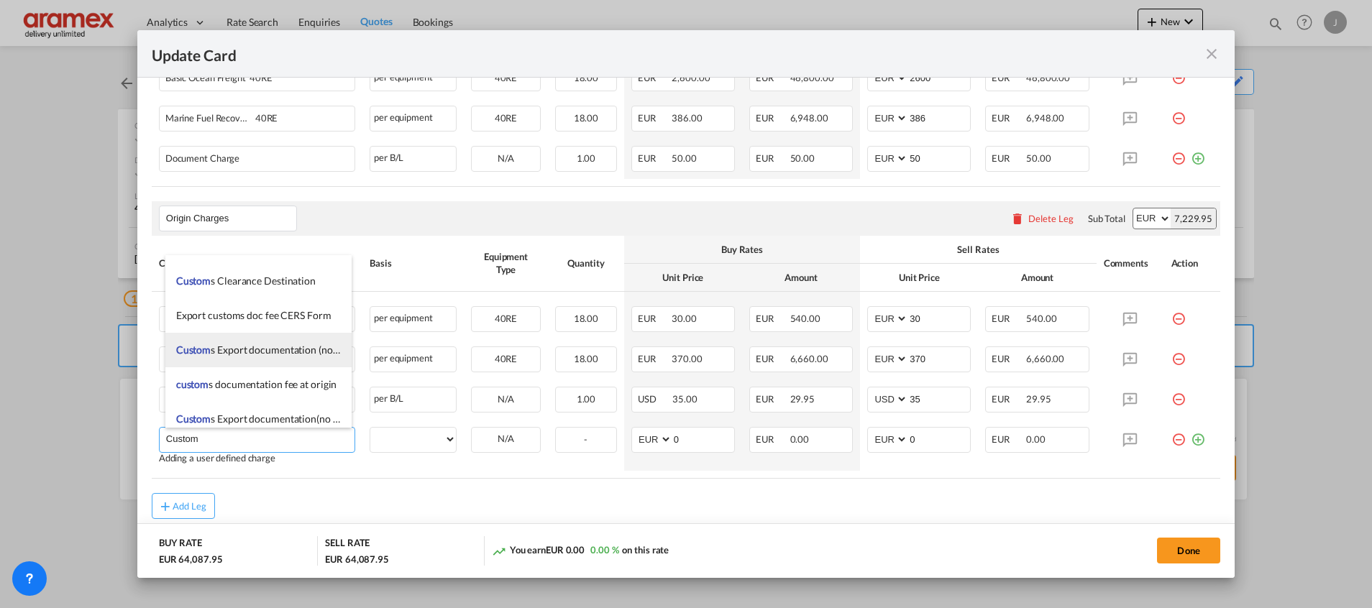
click at [298, 345] on span "Custom s Export documentation (no costs, suggested sell)" at bounding box center [300, 350] width 249 height 12
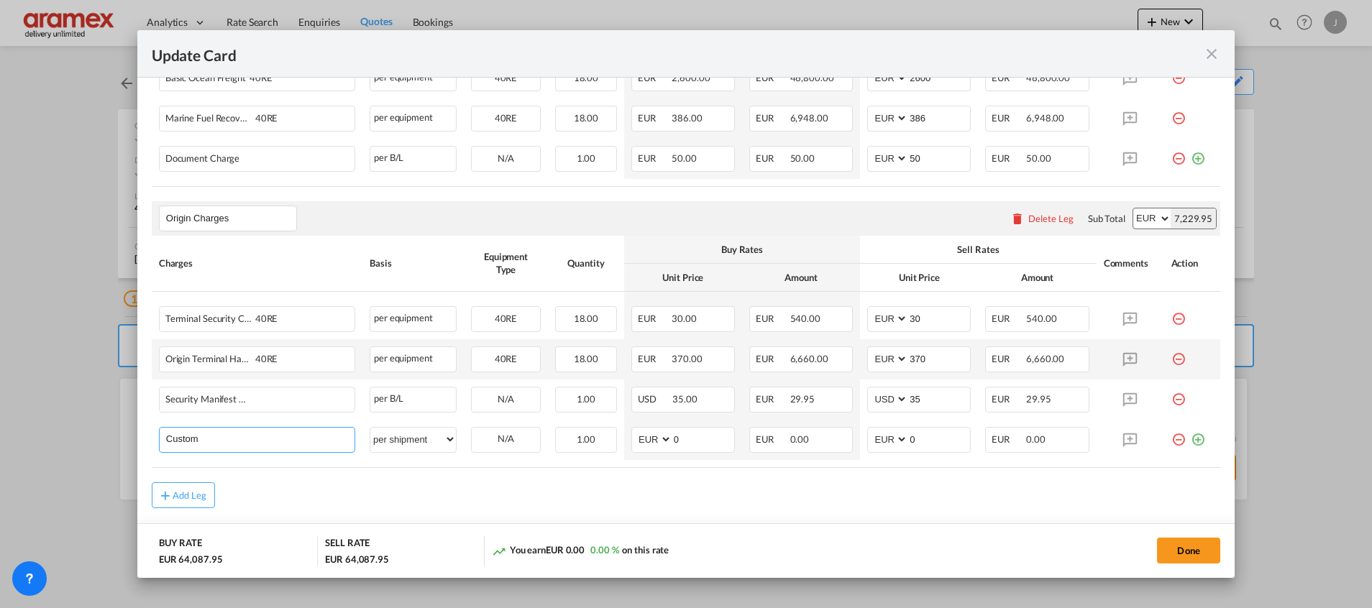
type input "Customs Export documentation (no costs, suggested sell)"
select select "per shipment"
drag, startPoint x: 312, startPoint y: 439, endPoint x: 371, endPoint y: 438, distance: 59.0
click at [371, 438] on tr "Customs Export documentation (no costs, suggested sell) Please Enter User Defin…" at bounding box center [686, 440] width 1068 height 40
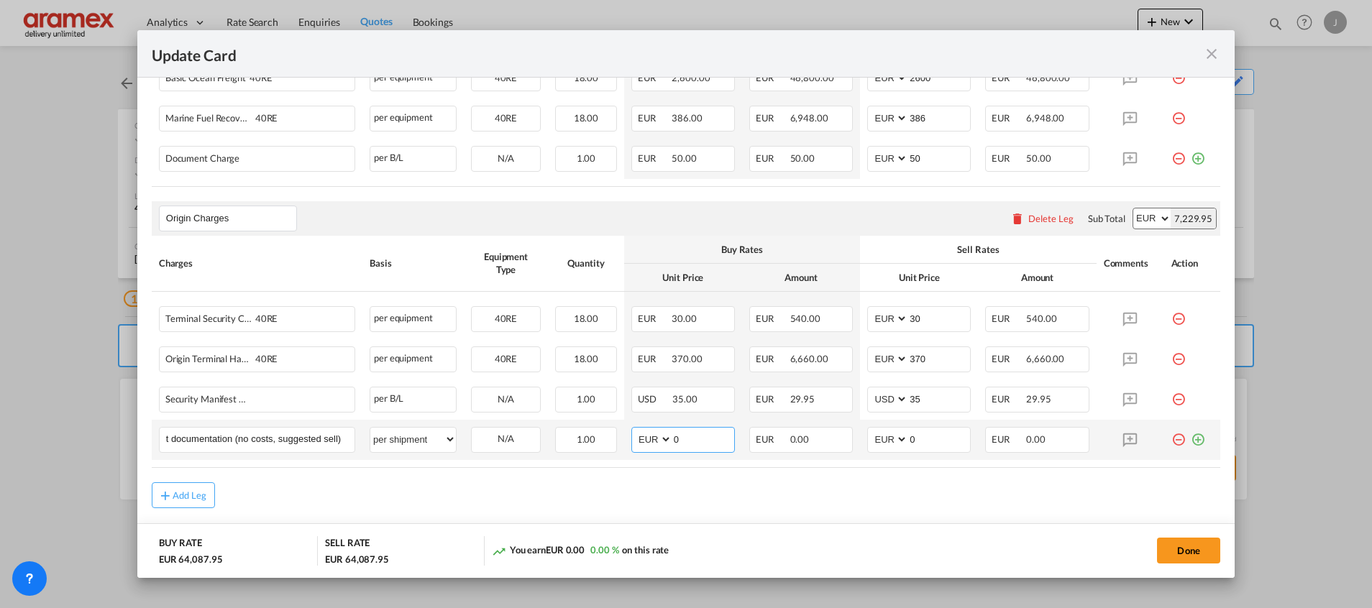
scroll to position [0, 0]
drag, startPoint x: 705, startPoint y: 443, endPoint x: 630, endPoint y: 446, distance: 75.6
click at [631, 446] on md-input-container "AED AFN ALL AMD ANG AOA ARS AUD AWG AZN BAM BBD BDT BGN BHD BIF BMD BND BOB BRL…" at bounding box center [683, 440] width 104 height 26
type input "65"
drag, startPoint x: 935, startPoint y: 445, endPoint x: 843, endPoint y: 442, distance: 92.1
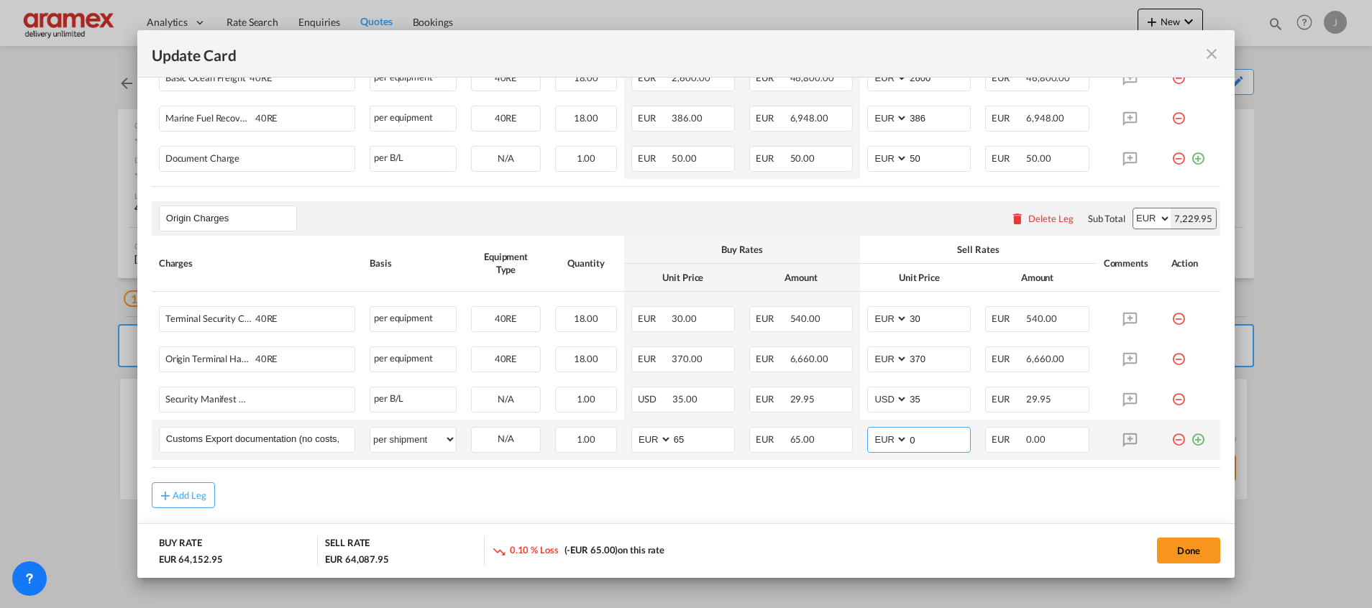
click at [847, 443] on tr "Customs Export documentation (no costs, suggested sell) Please Enter User Defin…" at bounding box center [686, 440] width 1068 height 40
type input "65"
click at [1191, 439] on md-icon "icon-plus-circle-outline green-400-fg" at bounding box center [1198, 434] width 14 height 14
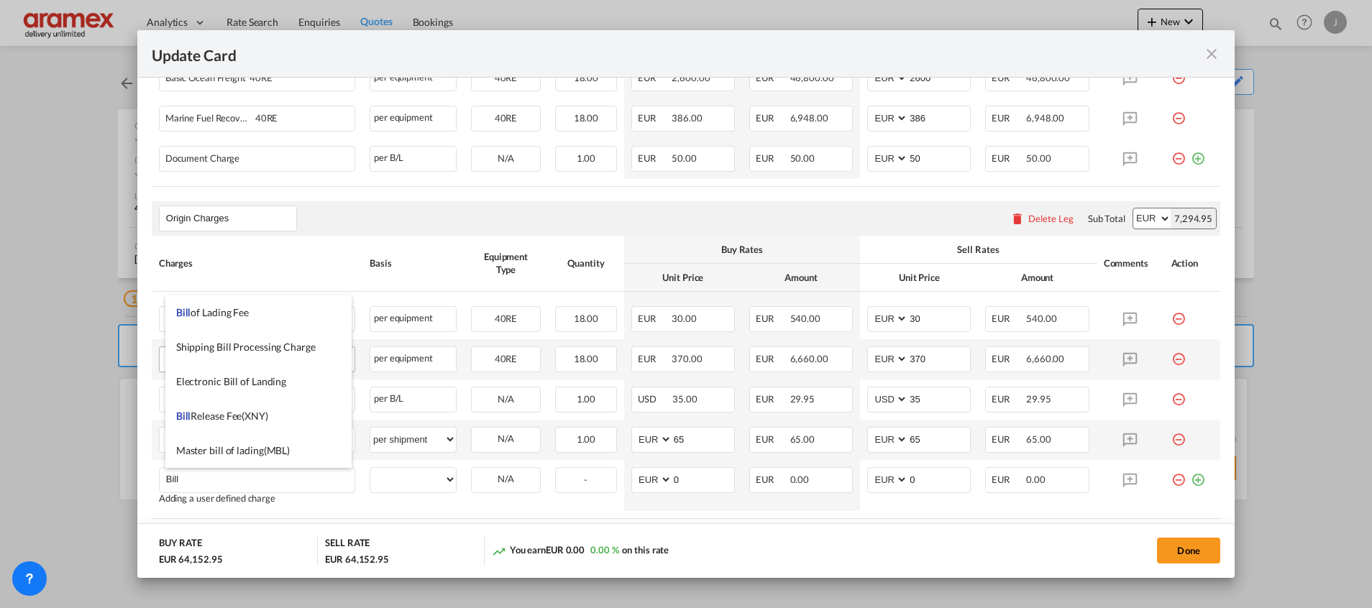
drag, startPoint x: 225, startPoint y: 313, endPoint x: 306, endPoint y: 360, distance: 93.7
click at [226, 313] on span "Bill of Lading Fee" at bounding box center [212, 312] width 73 height 12
type input "Bill of Lading Fee"
select select "per B/L"
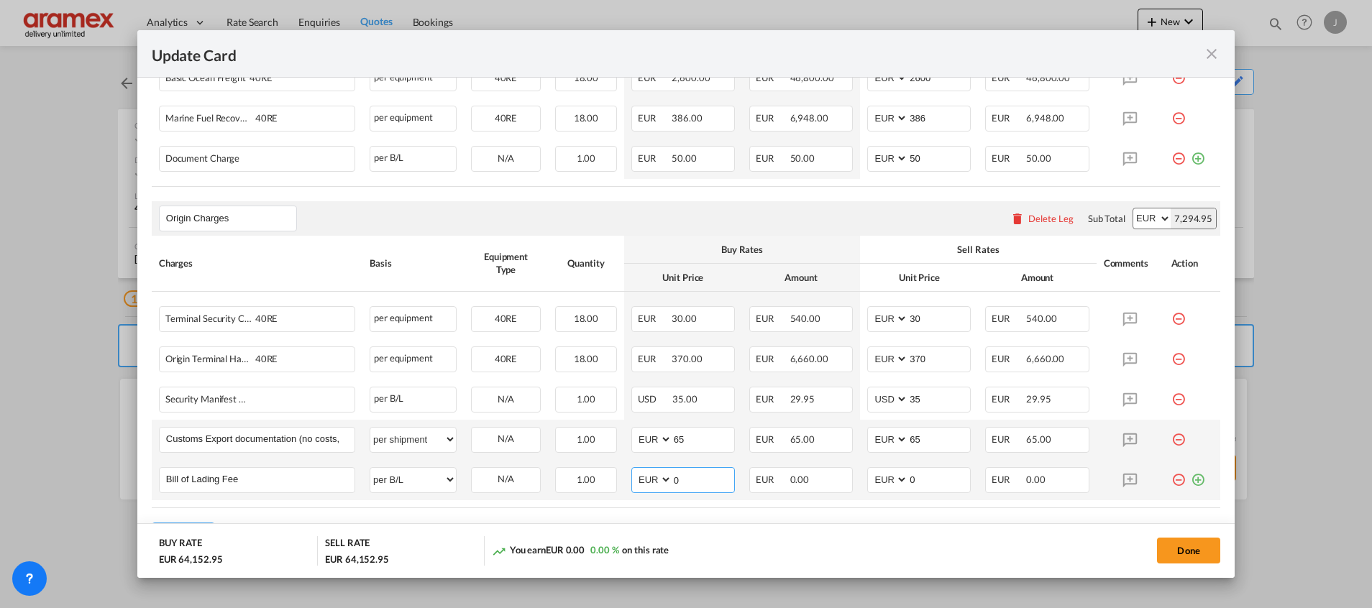
drag, startPoint x: 689, startPoint y: 475, endPoint x: 639, endPoint y: 480, distance: 50.5
click at [639, 480] on md-input-container "AED AFN ALL AMD ANG AOA ARS AUD AWG AZN BAM BBD BDT BGN BHD BIF BMD BND BOB BRL…" at bounding box center [683, 480] width 104 height 26
drag, startPoint x: 691, startPoint y: 484, endPoint x: 623, endPoint y: 485, distance: 68.3
click at [624, 485] on td "AED AFN ALL AMD ANG AOA ARS AUD AWG AZN BAM BBD BDT BGN BHD BIF BMD BND [PERSON…" at bounding box center [683, 480] width 118 height 40
type input "50"
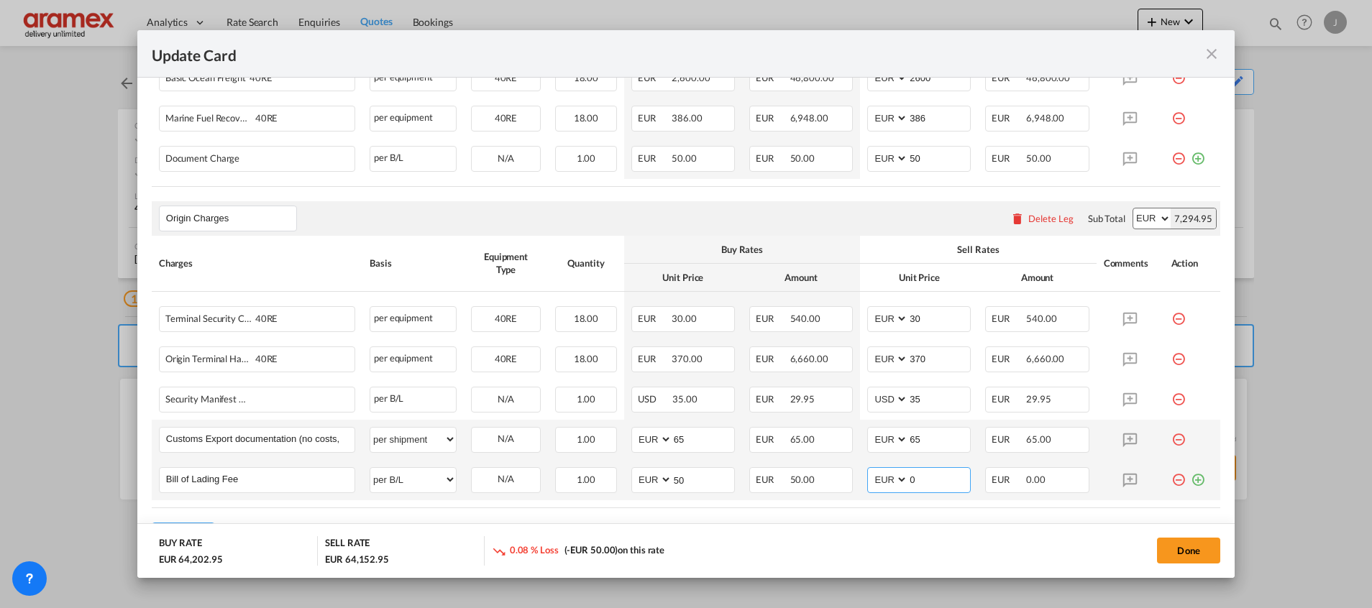
click at [914, 484] on input "0" at bounding box center [939, 479] width 62 height 22
drag, startPoint x: 923, startPoint y: 480, endPoint x: 868, endPoint y: 490, distance: 55.4
click at [868, 490] on md-input-container "AED AFN ALL AMD ANG AOA ARS AUD AWG AZN BAM BBD BDT BGN BHD BIF BMD BND BOB BRL…" at bounding box center [919, 480] width 104 height 26
paste input "5"
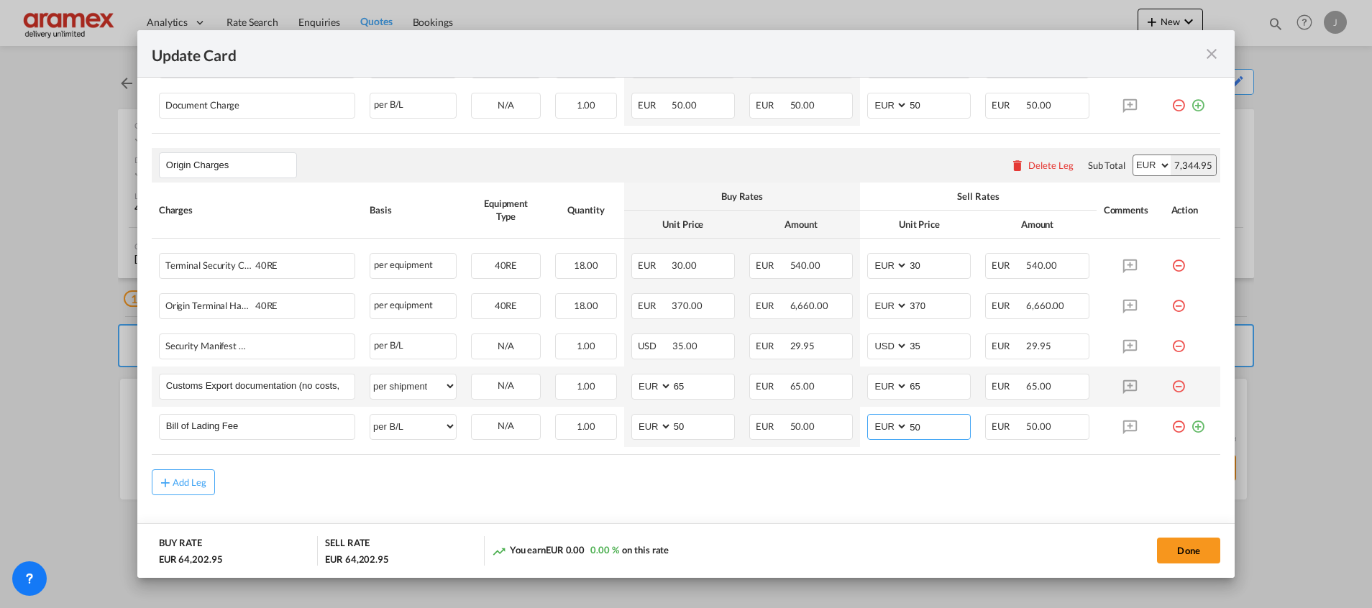
scroll to position [704, 0]
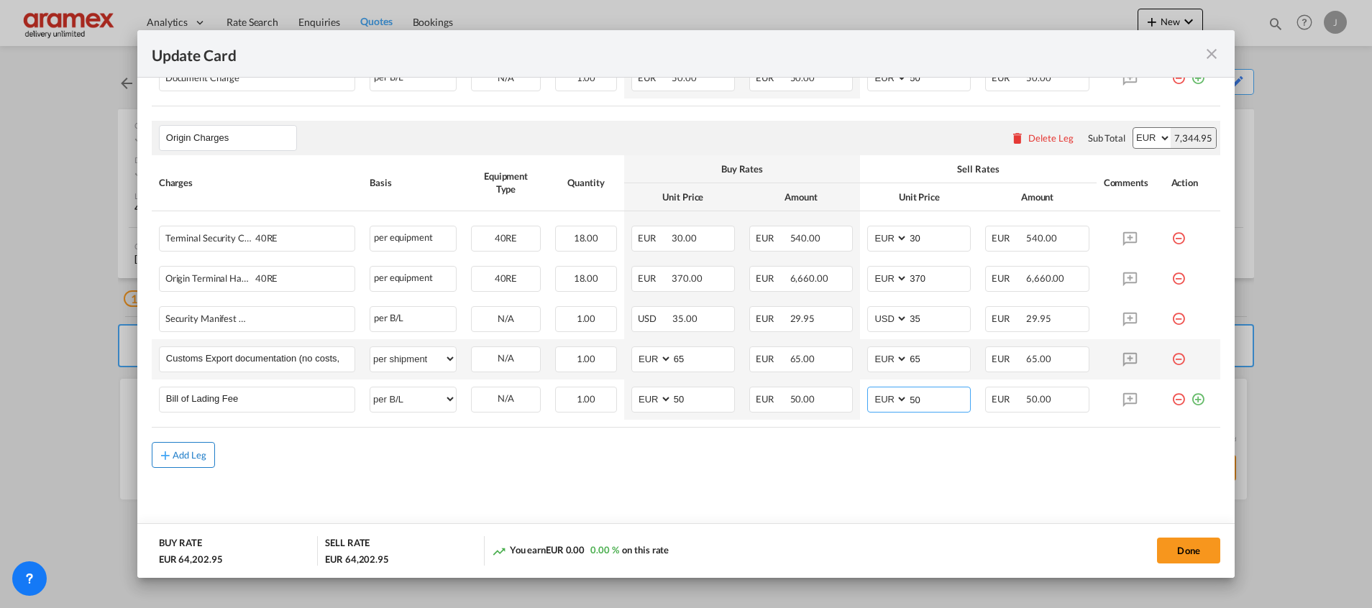
type input "50"
click at [192, 445] on button "Add Leg" at bounding box center [183, 455] width 63 height 26
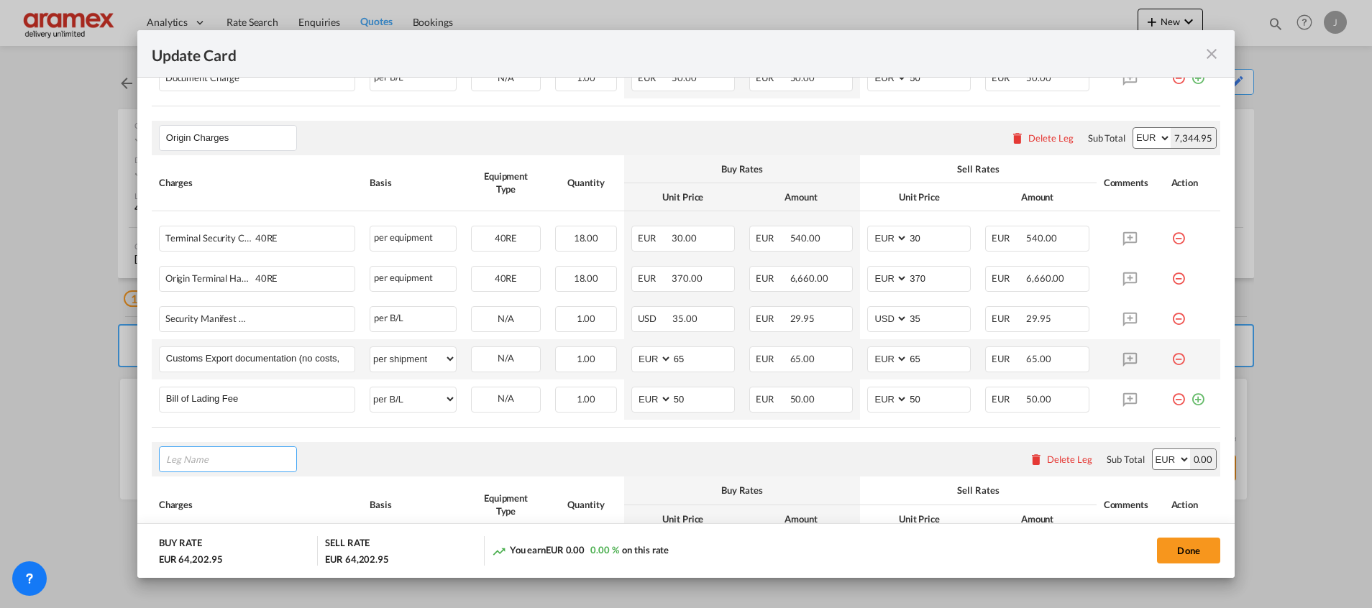
scroll to position [864, 0]
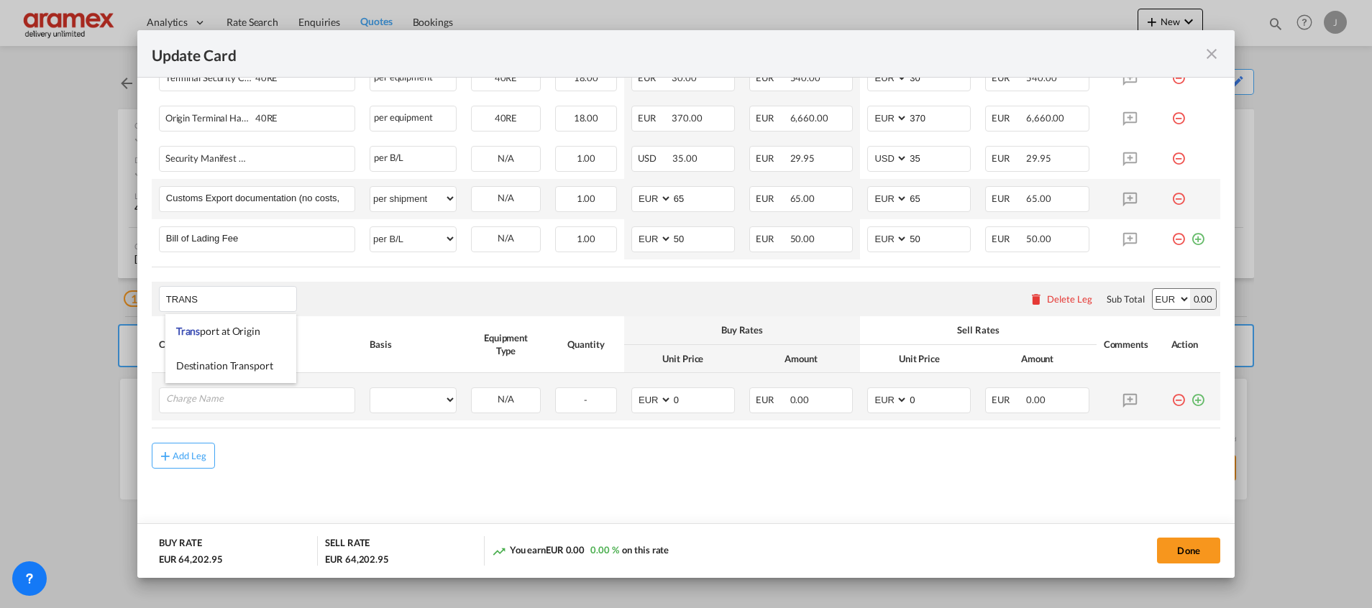
drag, startPoint x: 236, startPoint y: 336, endPoint x: 262, endPoint y: 372, distance: 44.3
click at [234, 338] on li "Trans port at Origin" at bounding box center [230, 331] width 131 height 35
type input "Transport at Origin"
click at [262, 398] on input "Charge Name" at bounding box center [260, 399] width 188 height 22
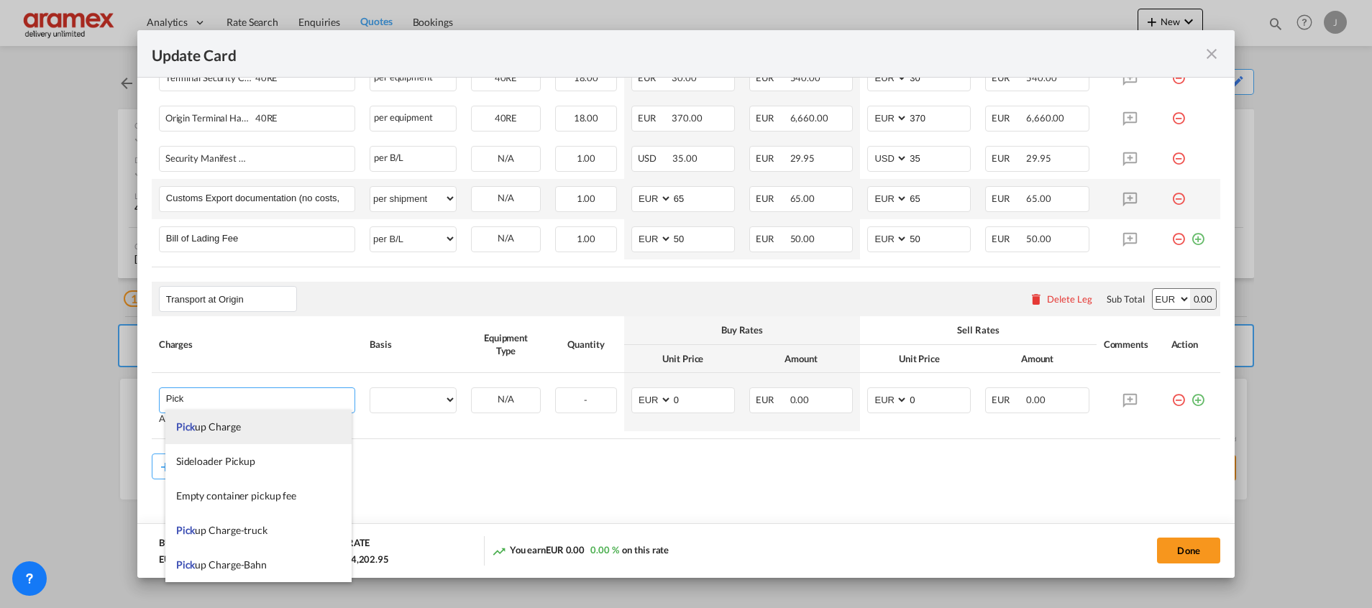
click at [231, 421] on span "Pick up Charge" at bounding box center [208, 427] width 65 height 12
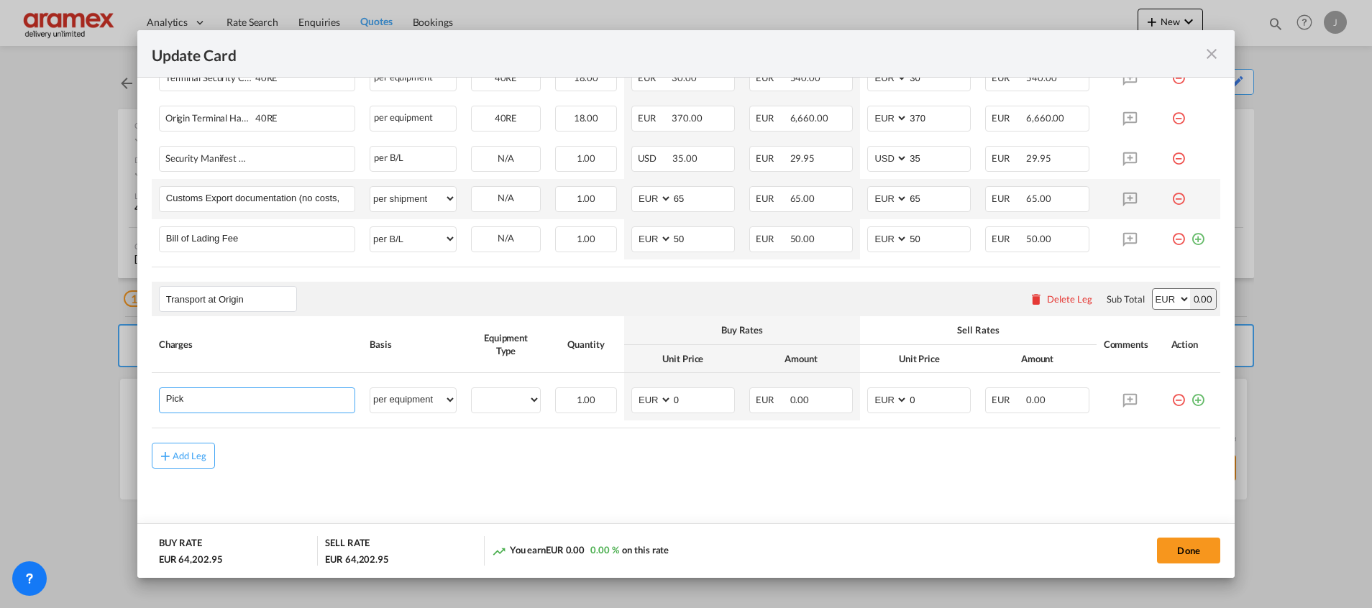
type input "Pickup Charge"
select select "per equipment"
click at [1191, 402] on md-icon "icon-plus-circle-outline green-400-fg" at bounding box center [1198, 395] width 14 height 14
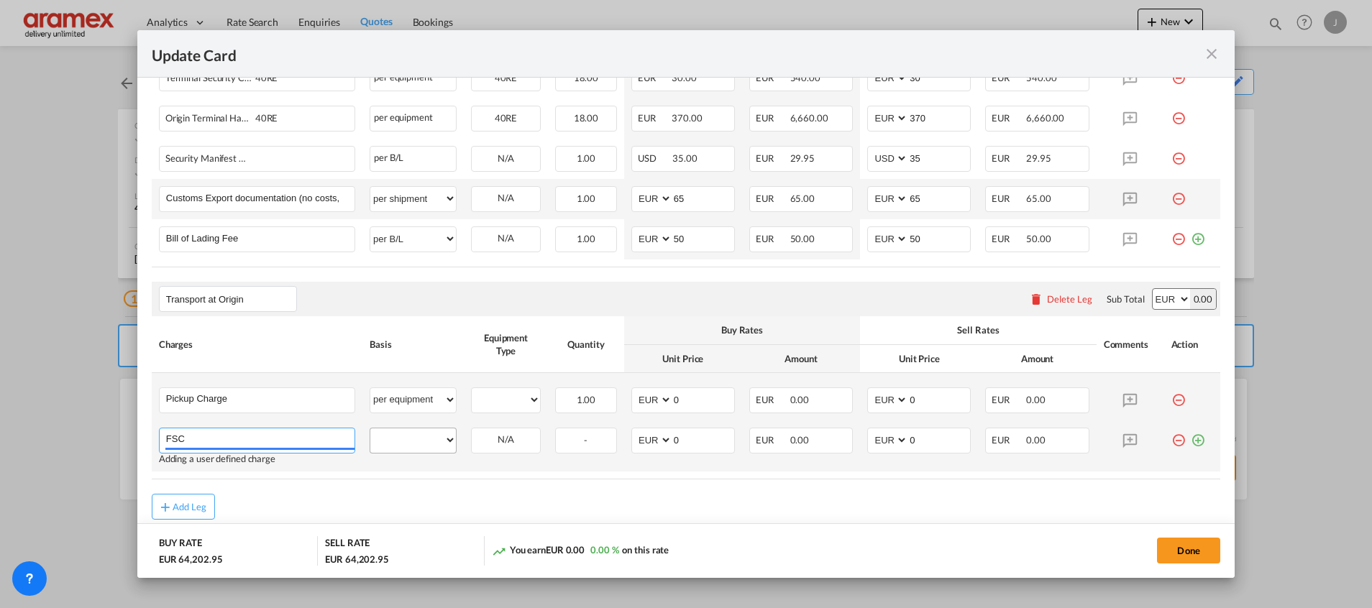
type input "FSC"
click at [409, 436] on select "per equipment per container per B/L per shipping bill per shipment % on pickup …" at bounding box center [413, 439] width 86 height 23
select select "% on pickup"
click at [370, 428] on select "per equipment per container per B/L per shipping bill per shipment % on pickup …" at bounding box center [413, 439] width 86 height 23
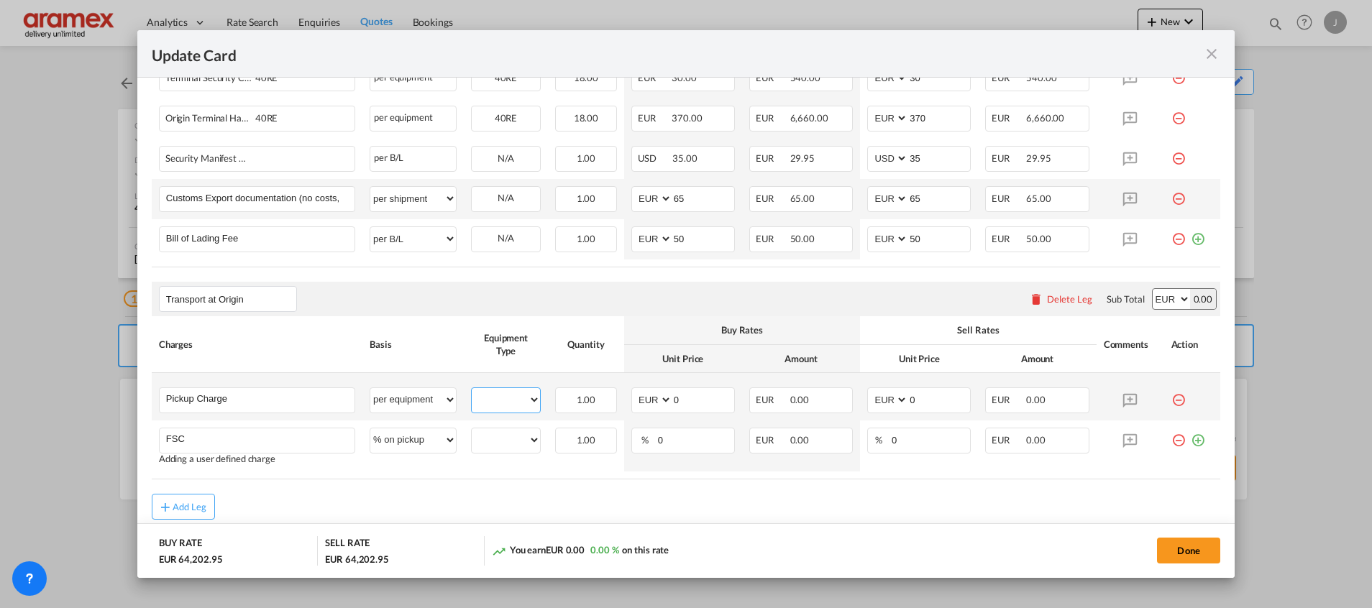
click at [512, 402] on select "40RE" at bounding box center [506, 399] width 68 height 19
select select "40RE"
click at [472, 390] on select "40RE" at bounding box center [506, 399] width 68 height 19
drag, startPoint x: 687, startPoint y: 398, endPoint x: 646, endPoint y: 398, distance: 41.7
click at [646, 397] on md-input-container "AED AFN ALL AMD ANG AOA ARS AUD AWG AZN BAM BBD BDT BGN BHD BIF BMD BND BOB BRL…" at bounding box center [683, 401] width 104 height 26
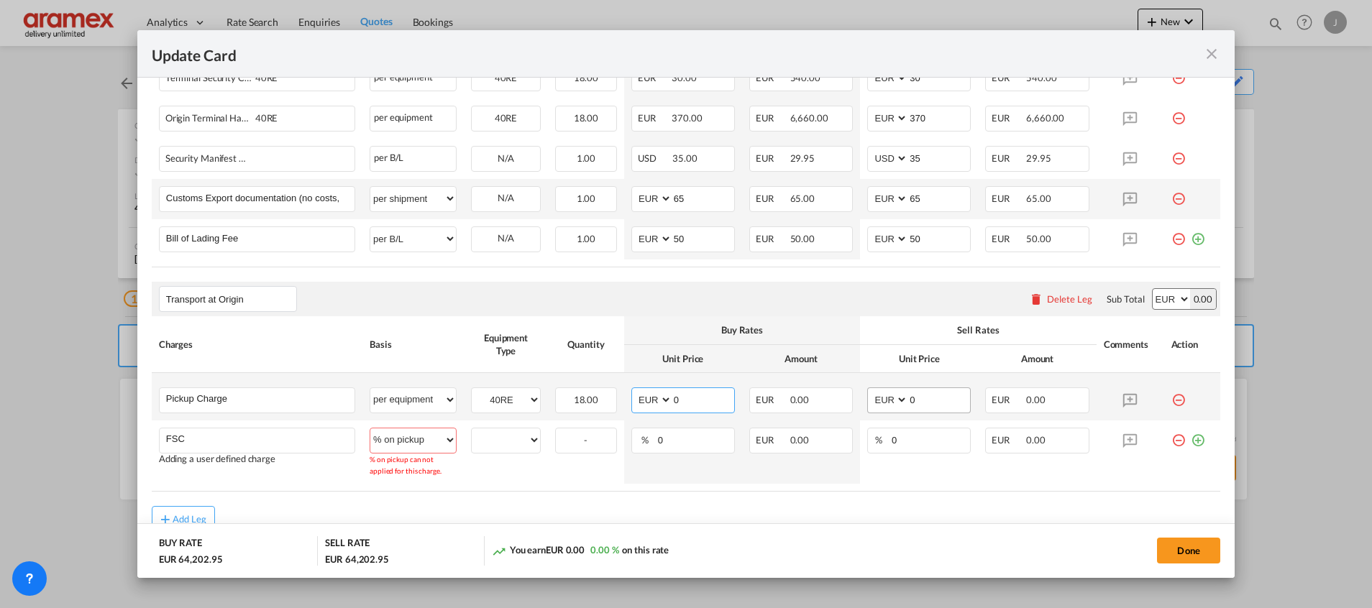
paste input "62"
type input "620"
drag, startPoint x: 917, startPoint y: 396, endPoint x: 874, endPoint y: 396, distance: 43.1
click at [874, 396] on md-input-container "AED AFN ALL AMD ANG AOA ARS AUD AWG AZN BAM BBD BDT BGN BHD BIF BMD BND BOB BRL…" at bounding box center [919, 401] width 104 height 26
paste input "62"
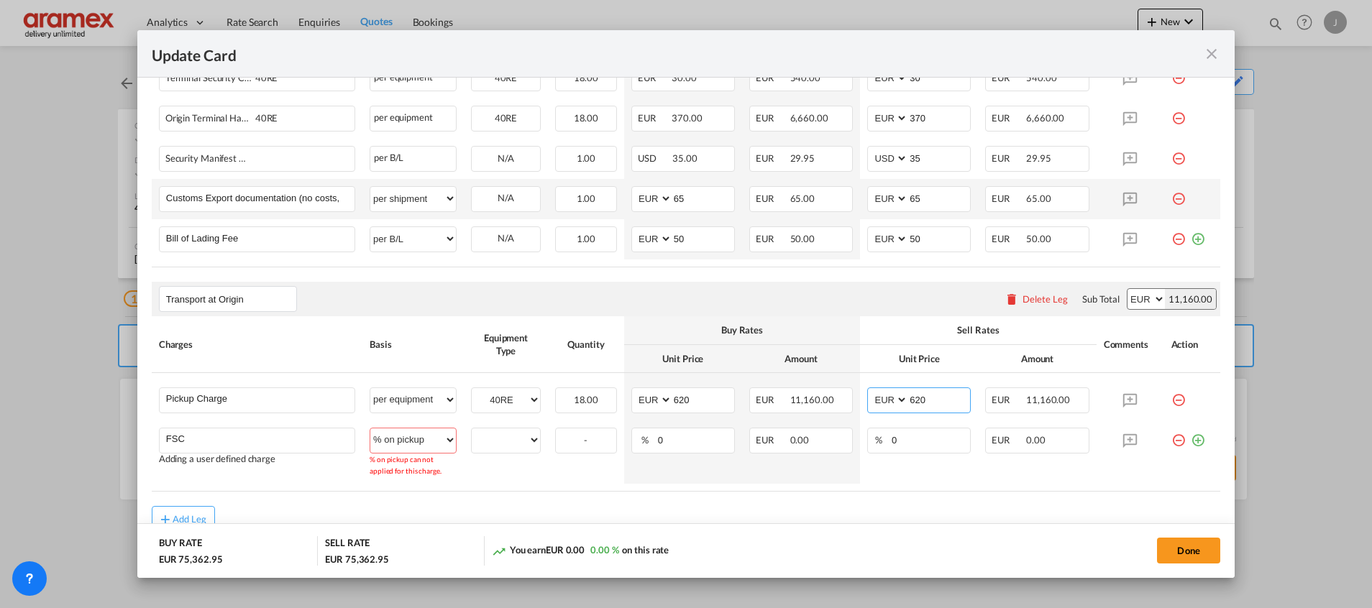
type input "620"
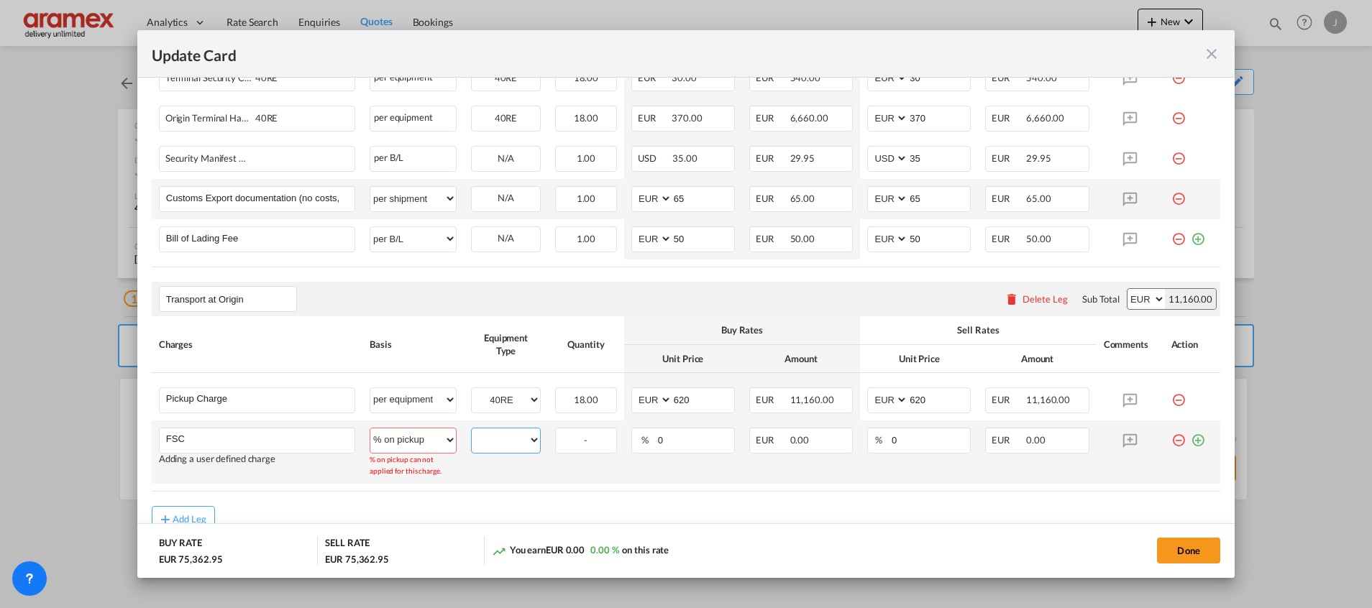
click at [510, 435] on select "40RE" at bounding box center [506, 440] width 68 height 19
select select "40RE"
click at [472, 431] on select "40RE" at bounding box center [506, 440] width 68 height 19
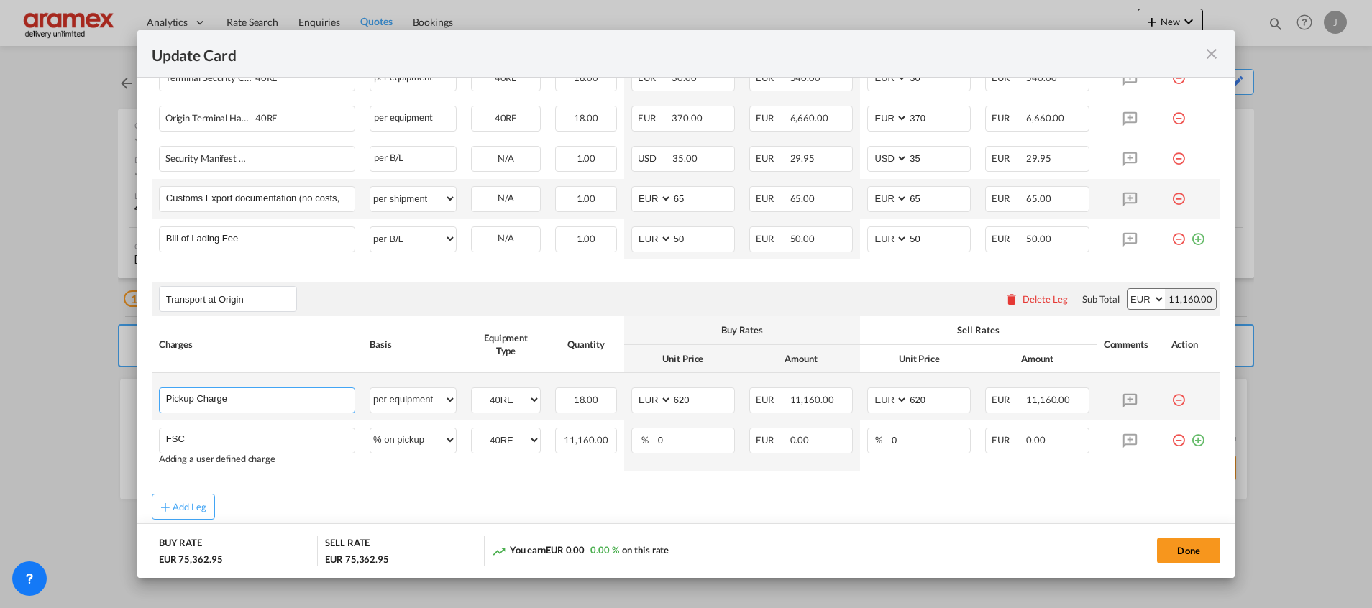
click at [251, 395] on input "Pickup Charge" at bounding box center [260, 399] width 188 height 22
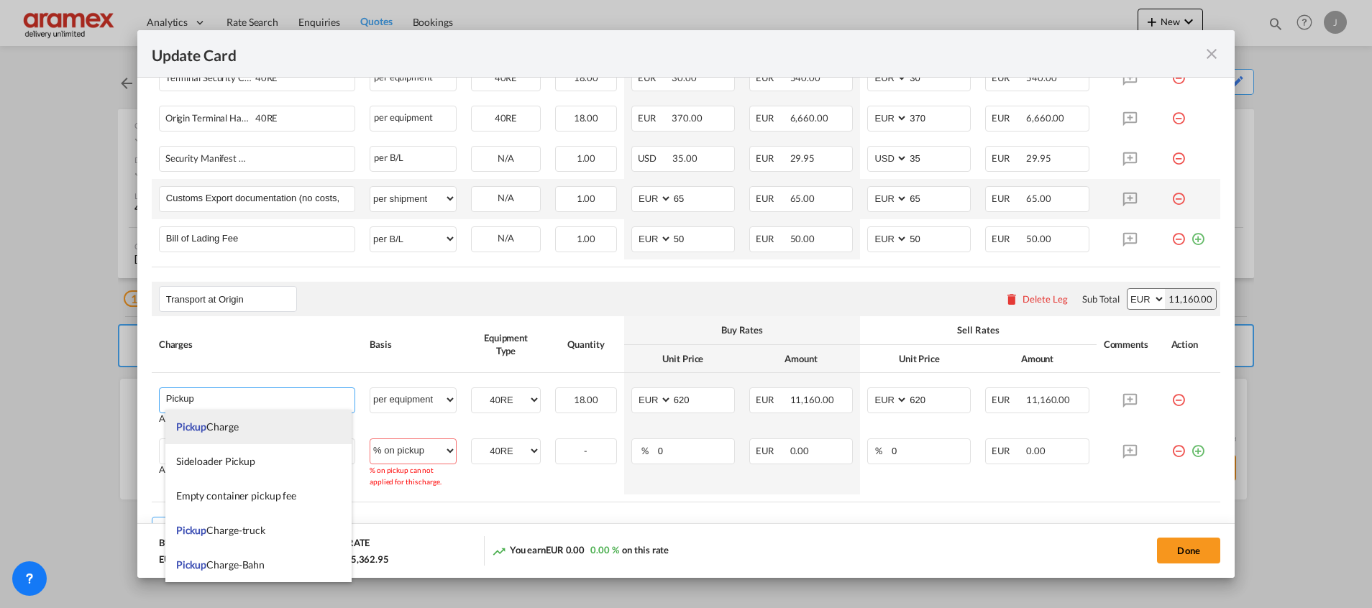
click at [196, 426] on span "Pickup" at bounding box center [191, 427] width 30 height 12
type input "Pickup Charge"
type input "0"
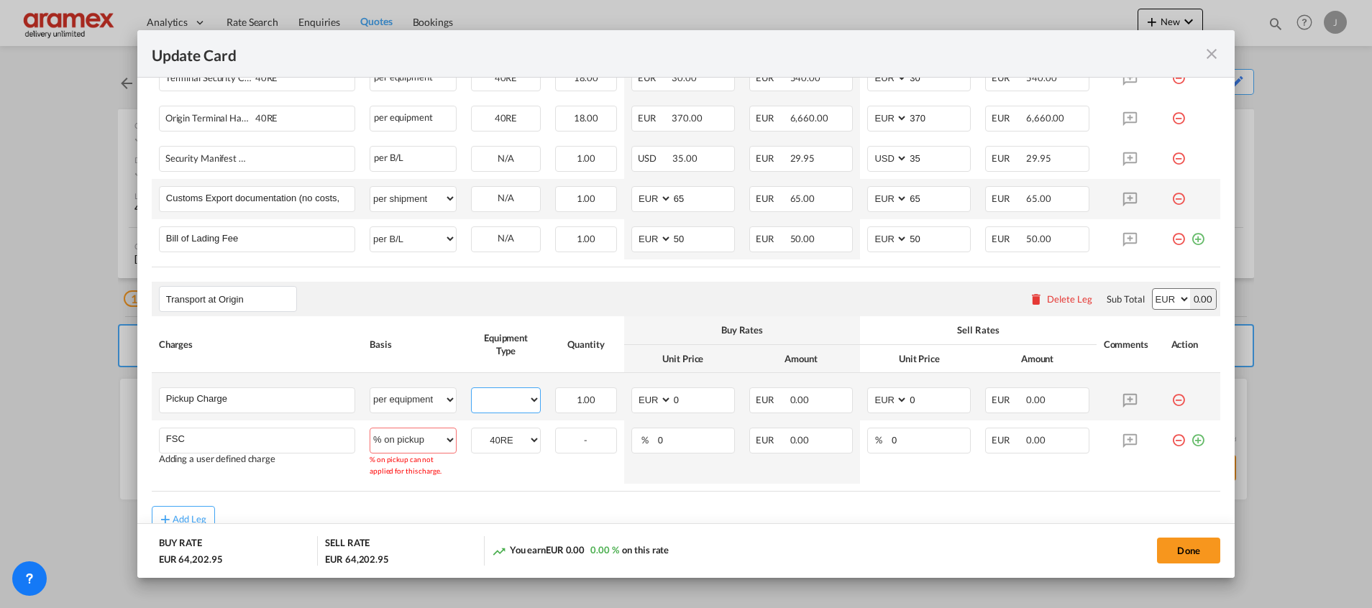
click at [515, 390] on select "40RE" at bounding box center [506, 399] width 68 height 19
select select "40RE"
click at [472, 390] on select "40RE" at bounding box center [506, 399] width 68 height 19
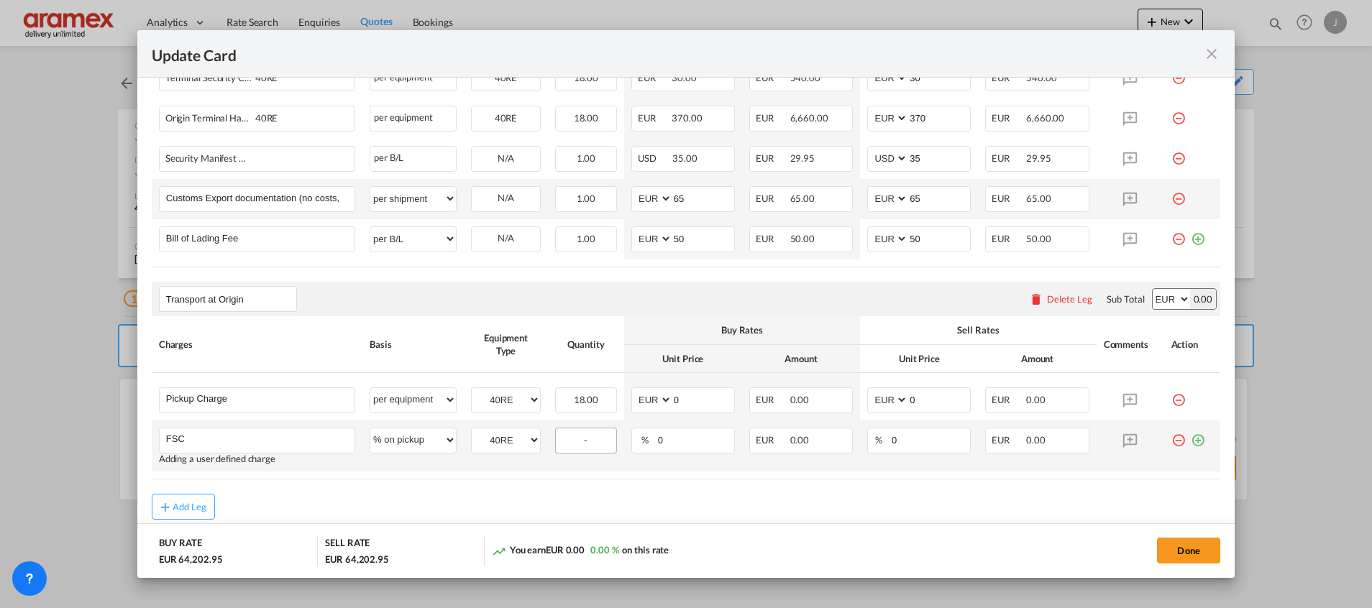
click at [585, 437] on div "-" at bounding box center [586, 441] width 62 height 26
click at [667, 438] on input "0" at bounding box center [695, 439] width 78 height 22
drag, startPoint x: 638, startPoint y: 445, endPoint x: 630, endPoint y: 445, distance: 7.9
click at [631, 445] on md-input-container "% 0" at bounding box center [683, 441] width 104 height 26
type input "23"
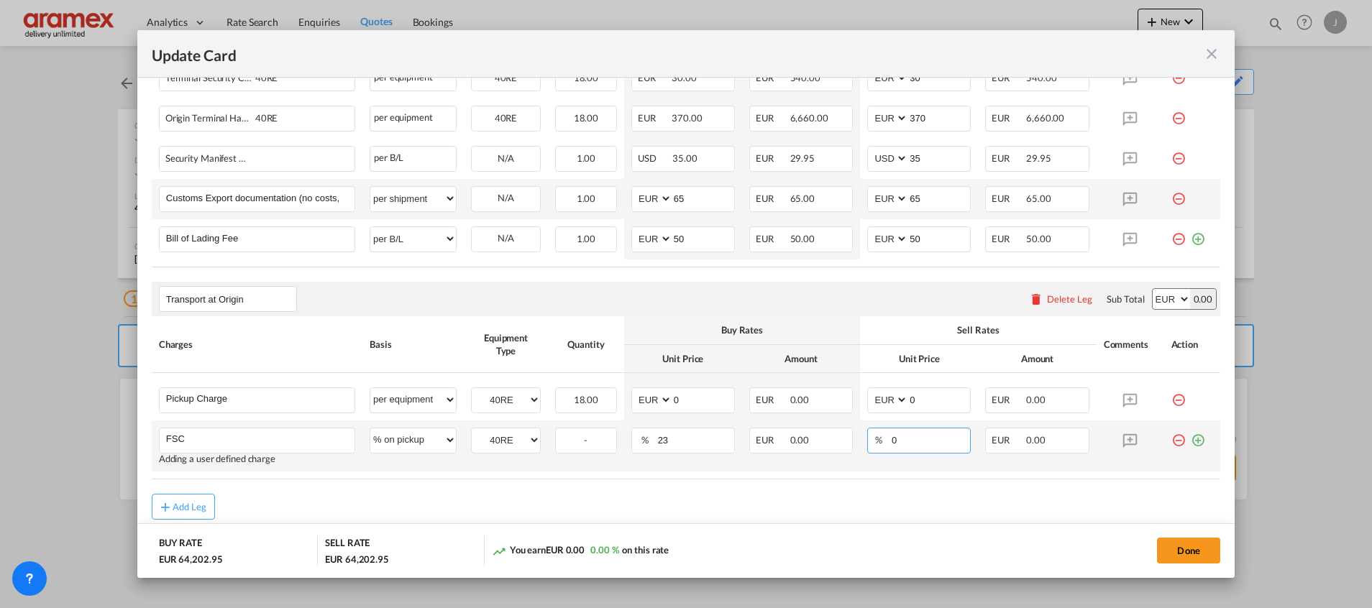
drag, startPoint x: 891, startPoint y: 440, endPoint x: 862, endPoint y: 440, distance: 28.8
click at [867, 440] on md-input-container "% 0" at bounding box center [919, 441] width 104 height 26
type input "23"
click at [822, 484] on rate-modification "Main Freight Please enter leg name Leg Name Already Exists Delete Leg Sub Total…" at bounding box center [686, 52] width 1068 height 936
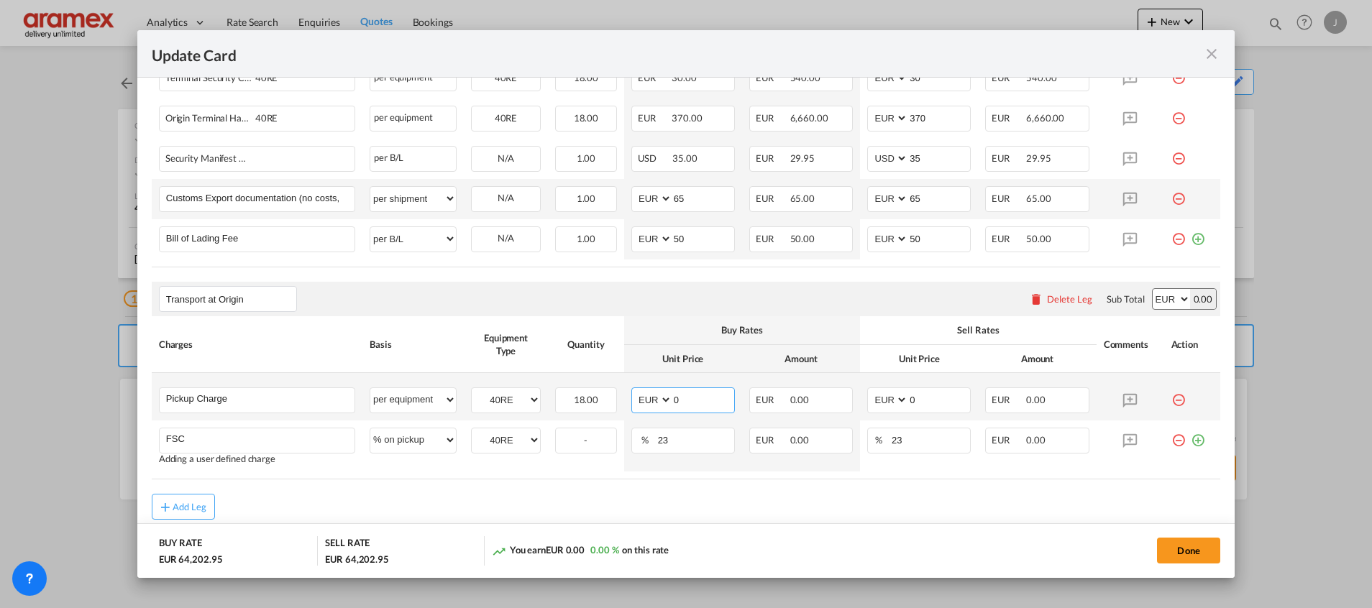
drag, startPoint x: 693, startPoint y: 393, endPoint x: 719, endPoint y: 416, distance: 34.6
click at [639, 400] on md-input-container "AED AFN ALL AMD ANG AOA ARS AUD AWG AZN BAM BBD BDT BGN BHD BIF BMD BND BOB BRL…" at bounding box center [683, 401] width 104 height 26
paste input "September"
type input "September"
click at [697, 398] on input "September" at bounding box center [703, 399] width 62 height 22
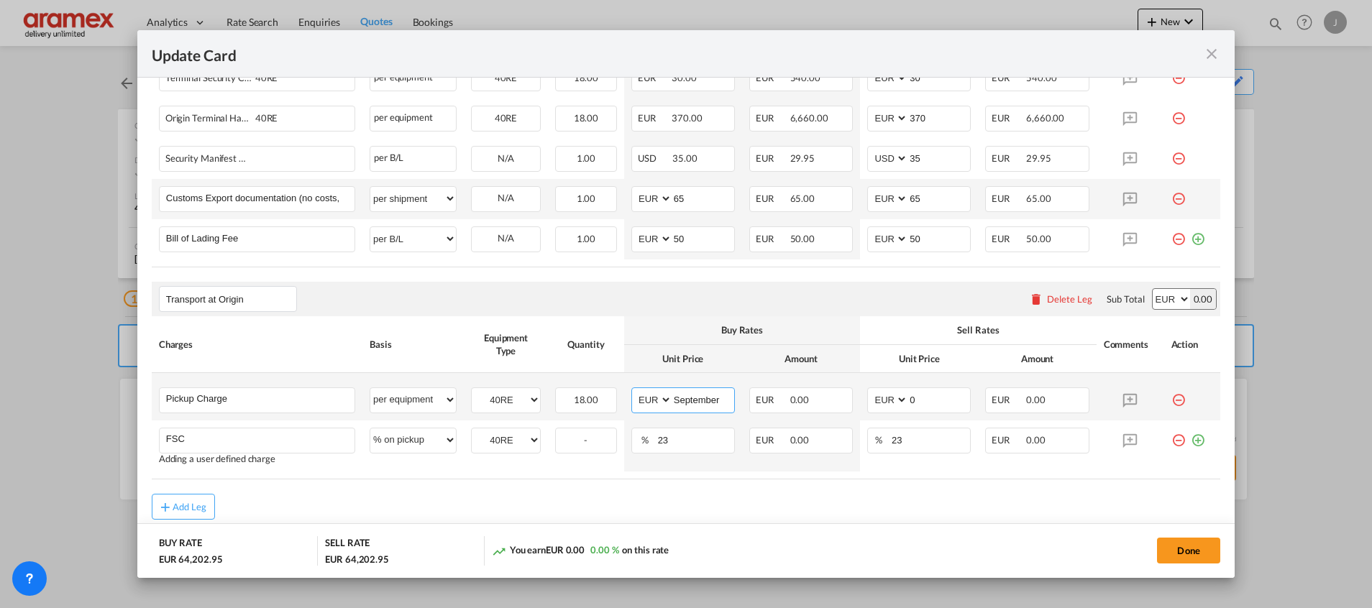
click at [697, 398] on input "September" at bounding box center [703, 399] width 62 height 22
click at [1122, 440] on md-icon "Update Card Port ..." at bounding box center [1129, 440] width 25 height 25
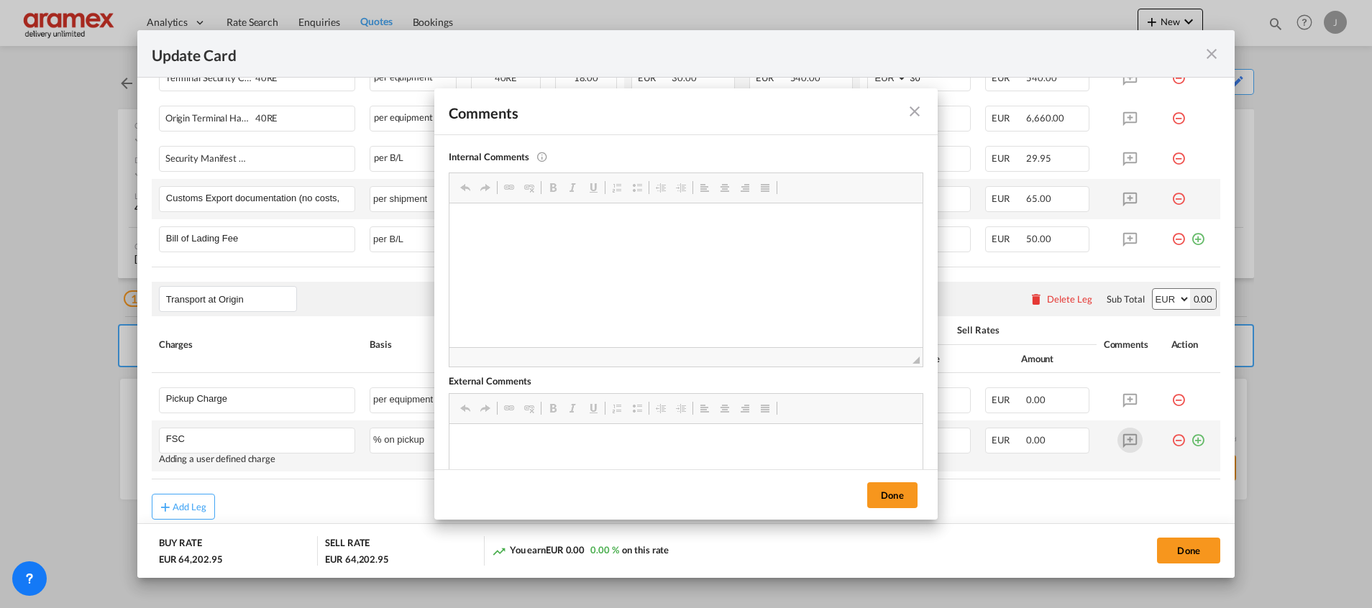
scroll to position [0, 0]
click at [907, 493] on button "Done" at bounding box center [892, 495] width 50 height 26
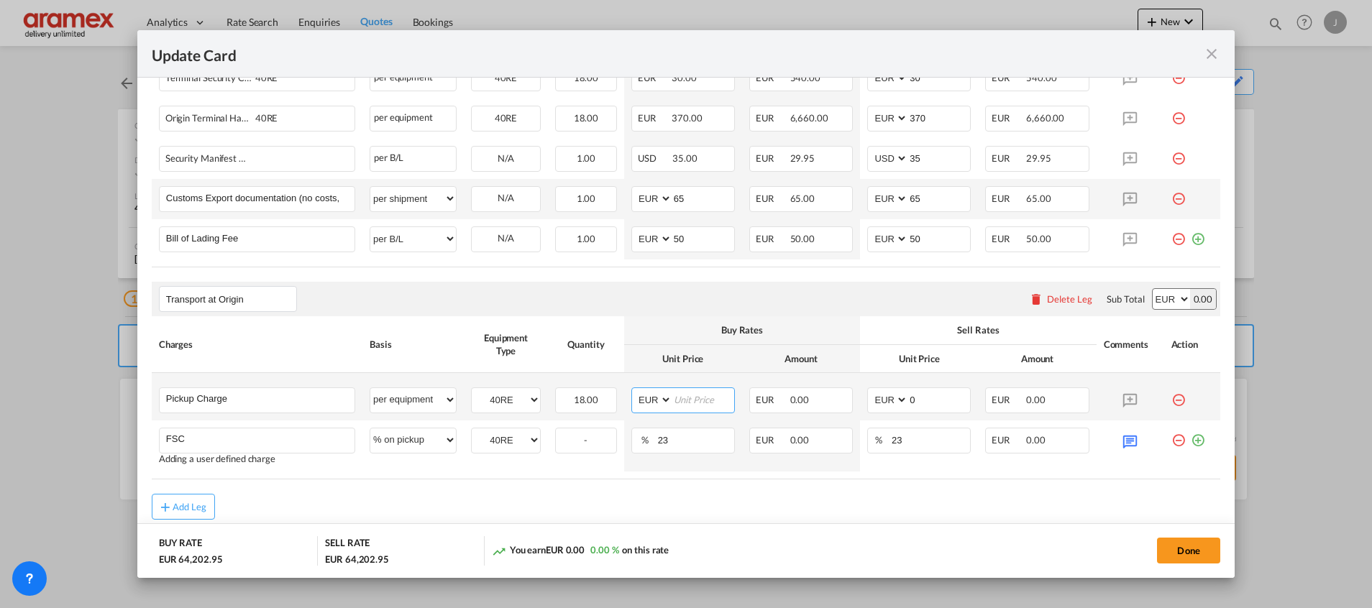
click at [687, 398] on input "Update Card Port ..." at bounding box center [703, 399] width 62 height 22
click at [689, 395] on input "620" at bounding box center [703, 399] width 62 height 22
type input "620"
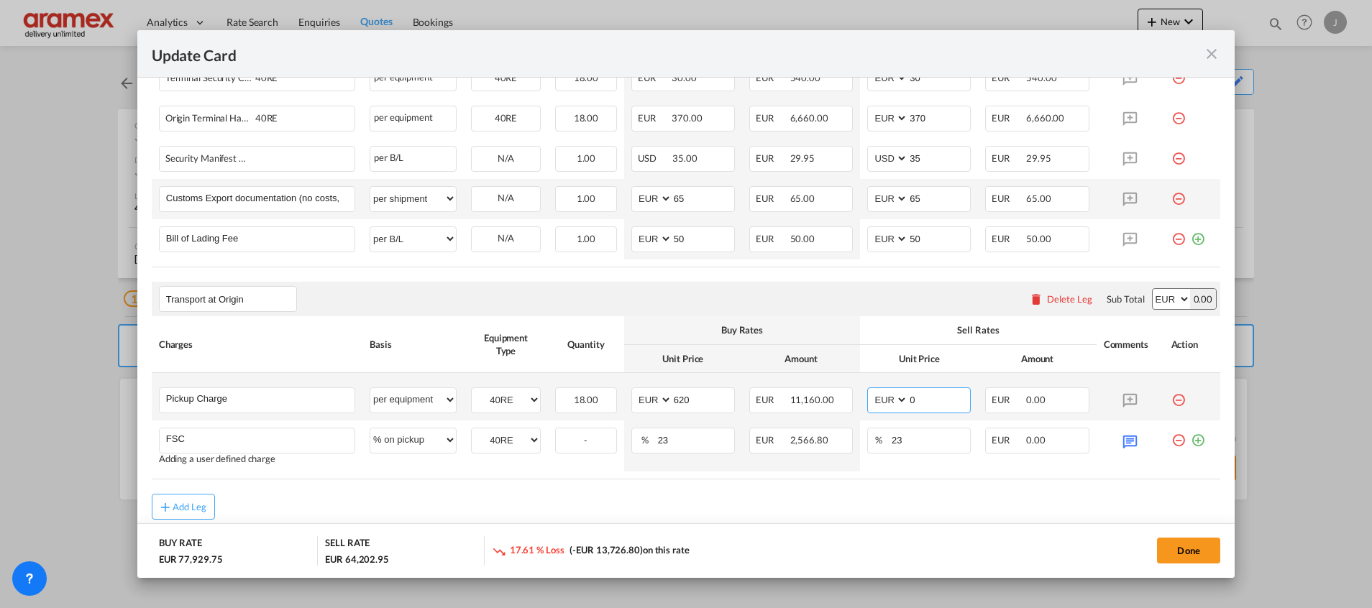
drag, startPoint x: 940, startPoint y: 390, endPoint x: 845, endPoint y: 398, distance: 95.2
click at [845, 398] on tr "Pickup Charge Please Enter User Defined Charges Cannot Be Published per equipme…" at bounding box center [686, 396] width 1068 height 47
paste input "62"
type input "620"
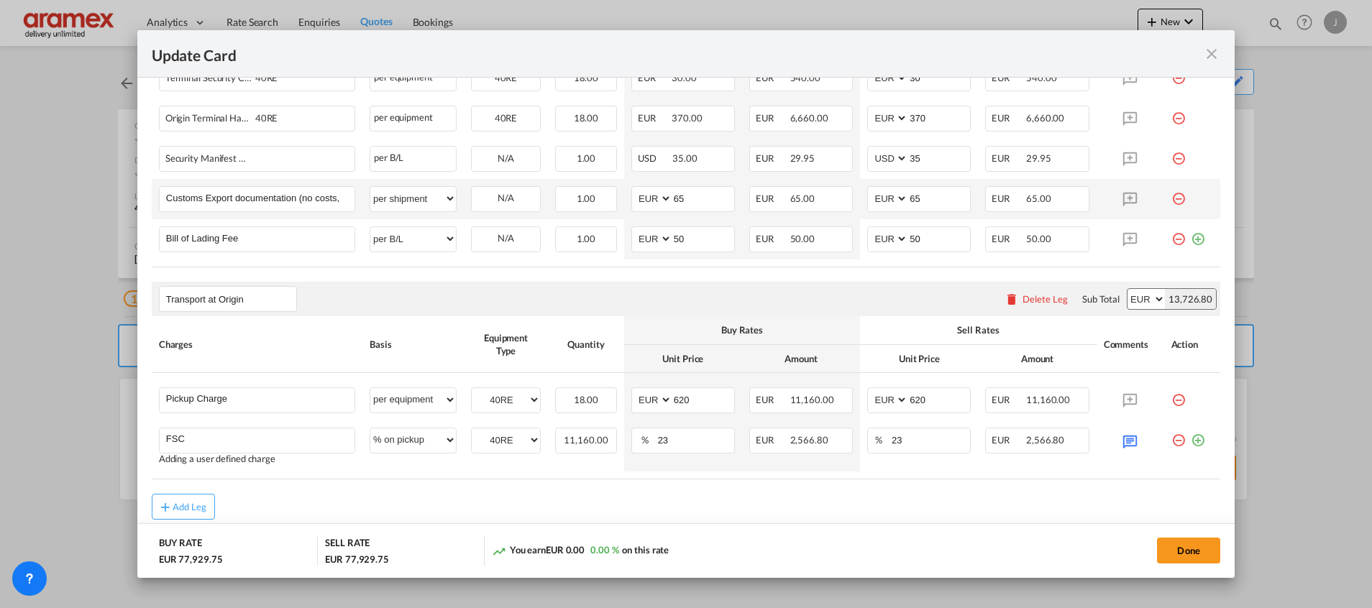
click at [733, 512] on div "Add Leg" at bounding box center [686, 507] width 1068 height 26
click at [1191, 439] on md-icon "icon-plus-circle-outline green-400-fg" at bounding box center [1198, 435] width 14 height 14
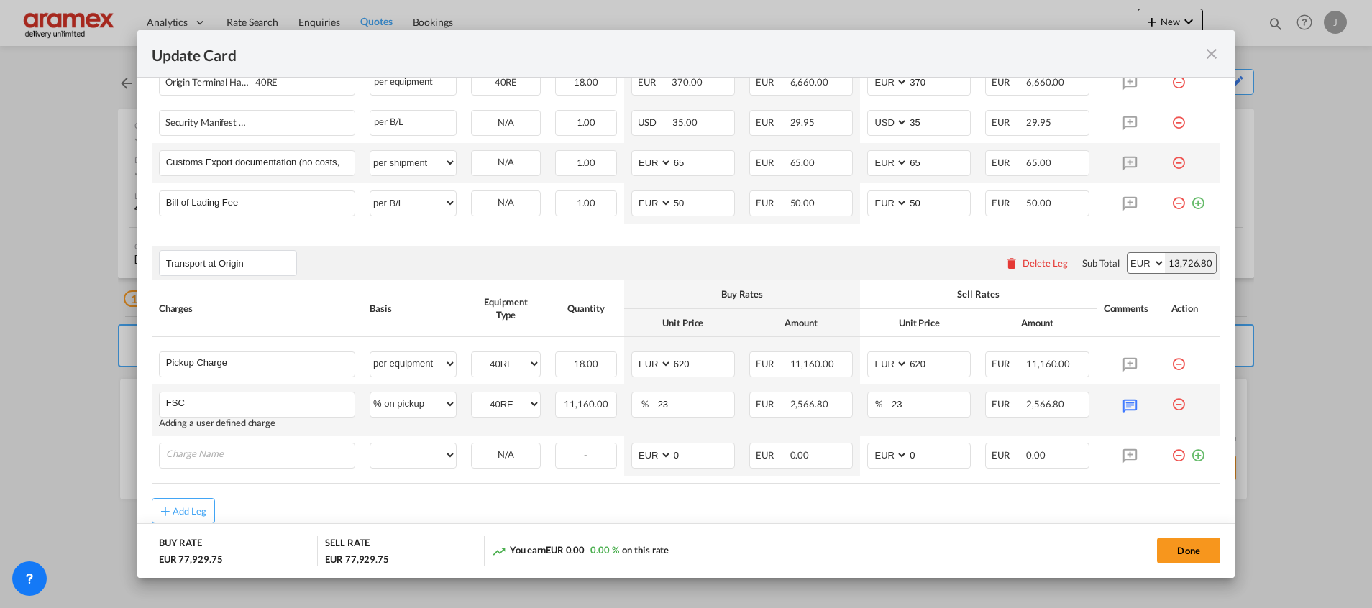
scroll to position [955, 0]
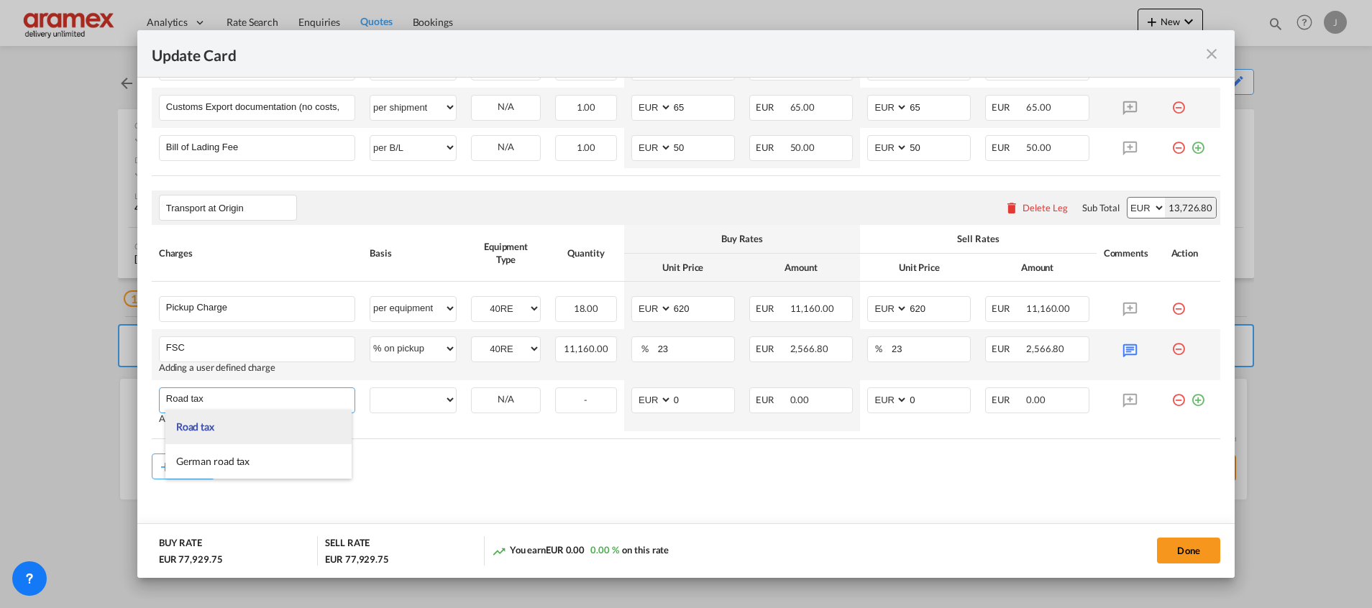
click at [255, 429] on li "Road tax" at bounding box center [258, 427] width 186 height 35
type input "Road tax"
select select "per equipment"
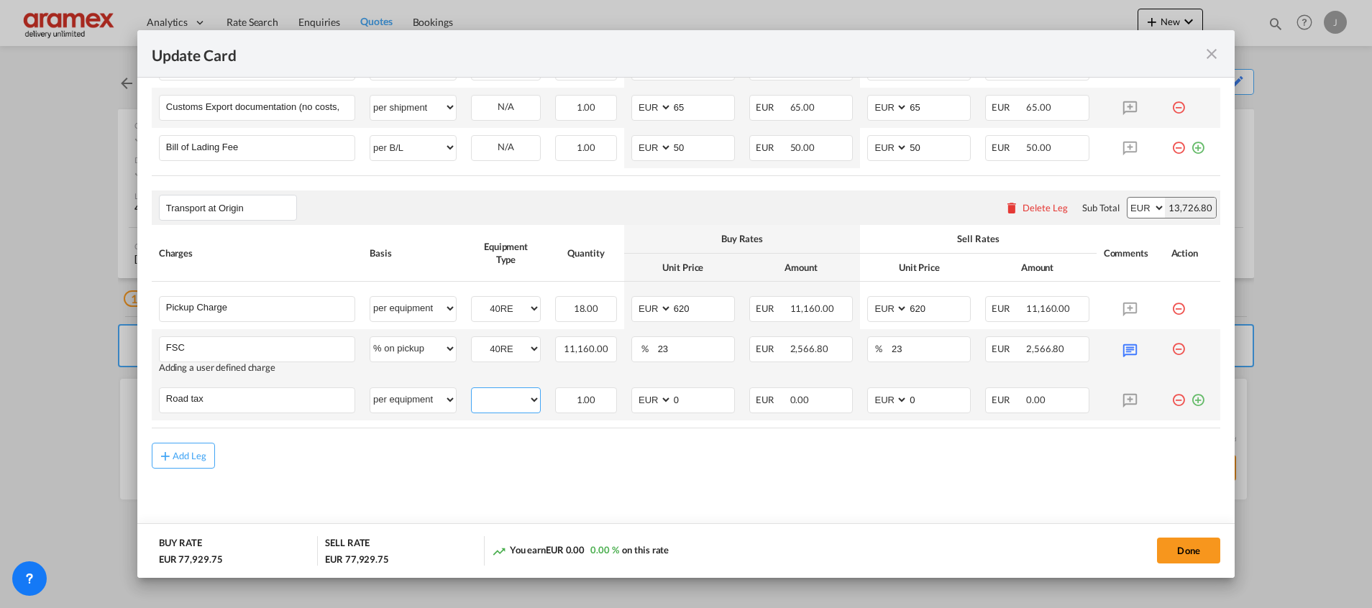
click at [498, 398] on select "40RE" at bounding box center [506, 399] width 68 height 19
select select "40RE"
click at [472, 390] on select "40RE" at bounding box center [506, 399] width 68 height 19
drag, startPoint x: 703, startPoint y: 400, endPoint x: 635, endPoint y: 405, distance: 68.5
click at [635, 405] on md-input-container "AED AFN ALL AMD ANG AOA ARS AUD AWG AZN BAM BBD BDT BGN BHD BIF BMD BND BOB BRL…" at bounding box center [683, 401] width 104 height 26
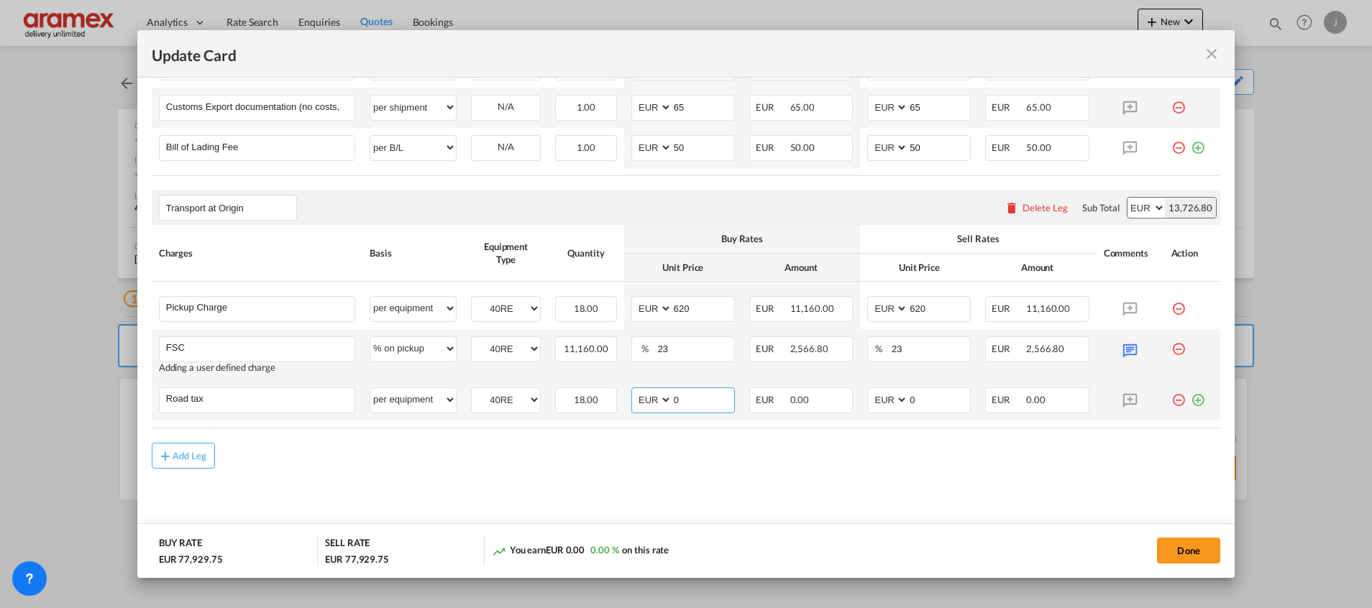
paste input "7"
type input "70"
drag, startPoint x: 920, startPoint y: 398, endPoint x: 884, endPoint y: 398, distance: 35.9
click at [878, 398] on md-input-container "AED AFN ALL AMD ANG AOA ARS AUD AWG AZN BAM BBD BDT BGN BHD BIF BMD BND BOB BRL…" at bounding box center [919, 401] width 104 height 26
paste input "7"
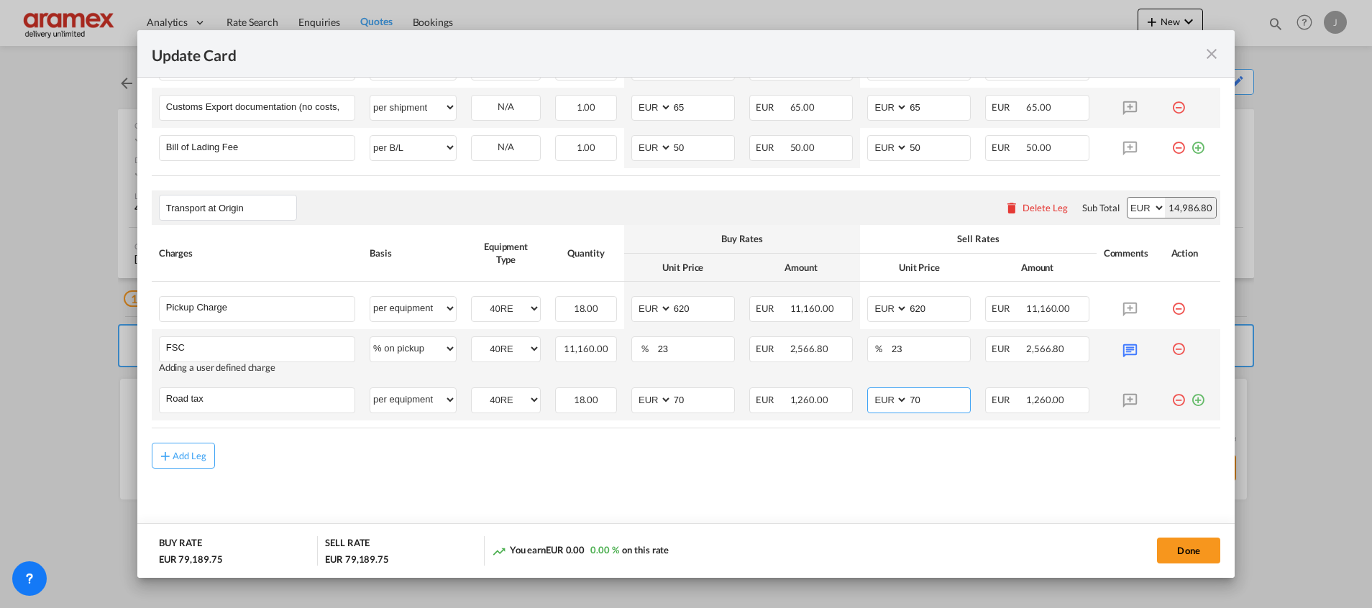
type input "70"
click at [1191, 401] on md-icon "icon-plus-circle-outline green-400-fg" at bounding box center [1198, 395] width 14 height 14
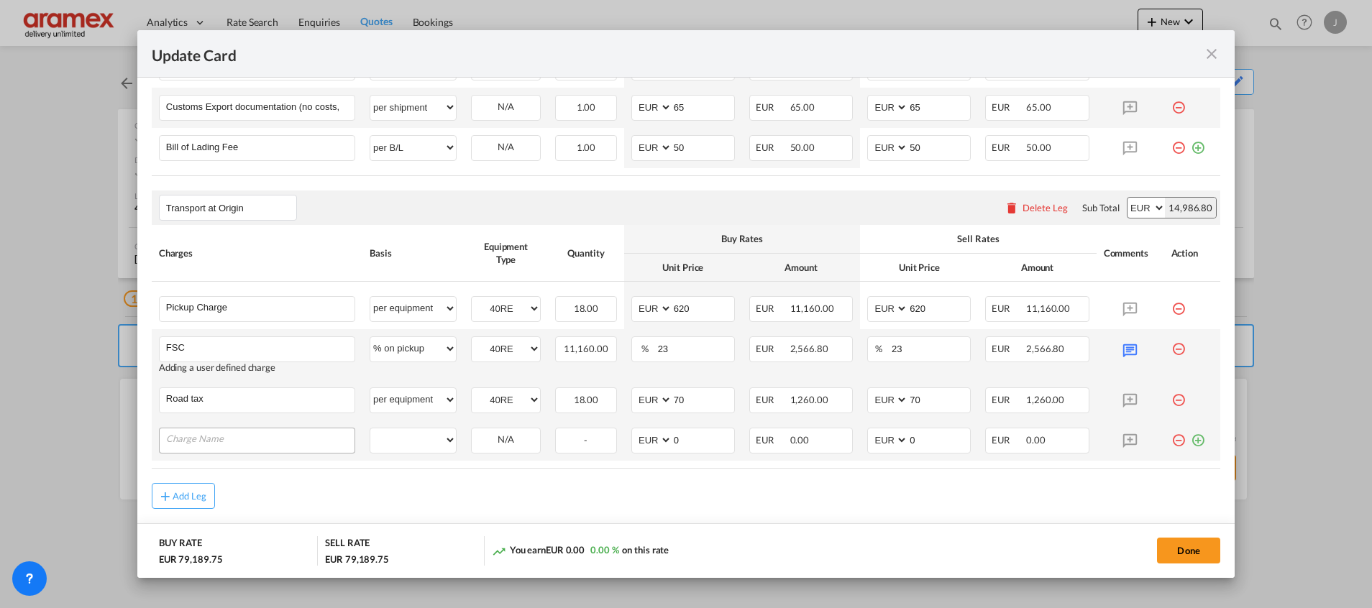
click at [213, 439] on input "Charge Name" at bounding box center [260, 439] width 188 height 22
type input "Delta"
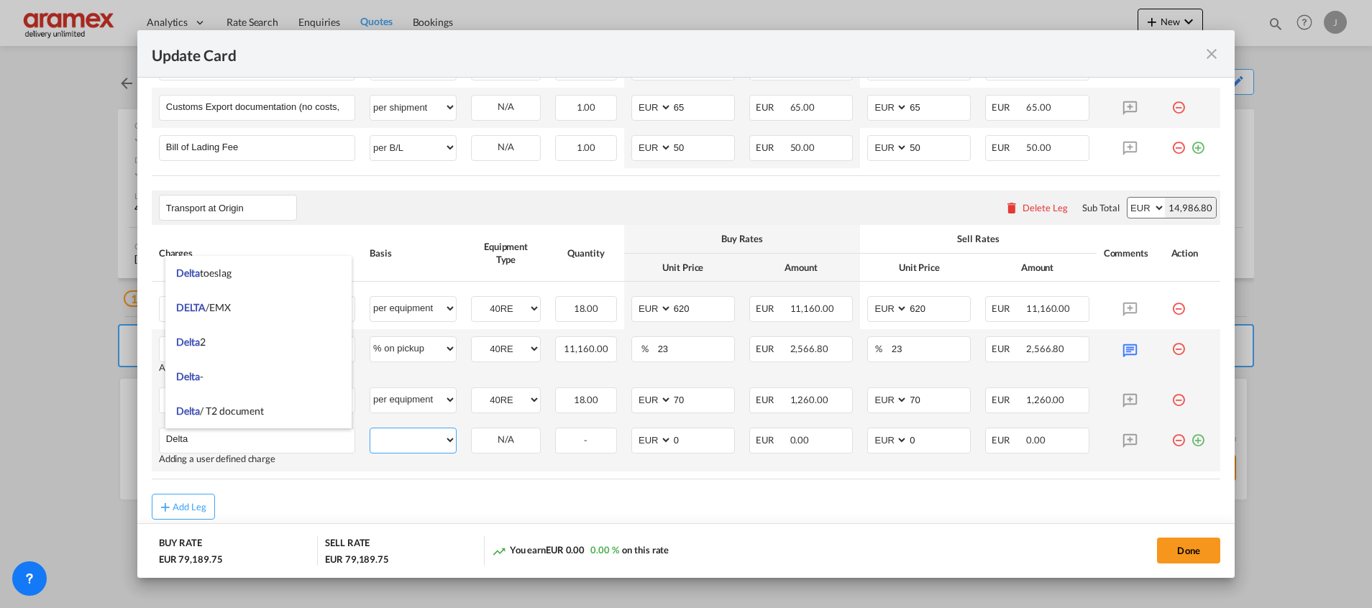
click at [411, 435] on select "per equipment per container per B/L per shipping bill per shipment % on pickup …" at bounding box center [413, 439] width 86 height 23
select select "per equipment"
click at [370, 428] on select "per equipment per container per B/L per shipping bill per shipment % on pickup …" at bounding box center [413, 439] width 86 height 23
click at [484, 445] on select "40RE" at bounding box center [506, 440] width 68 height 19
select select "40RE"
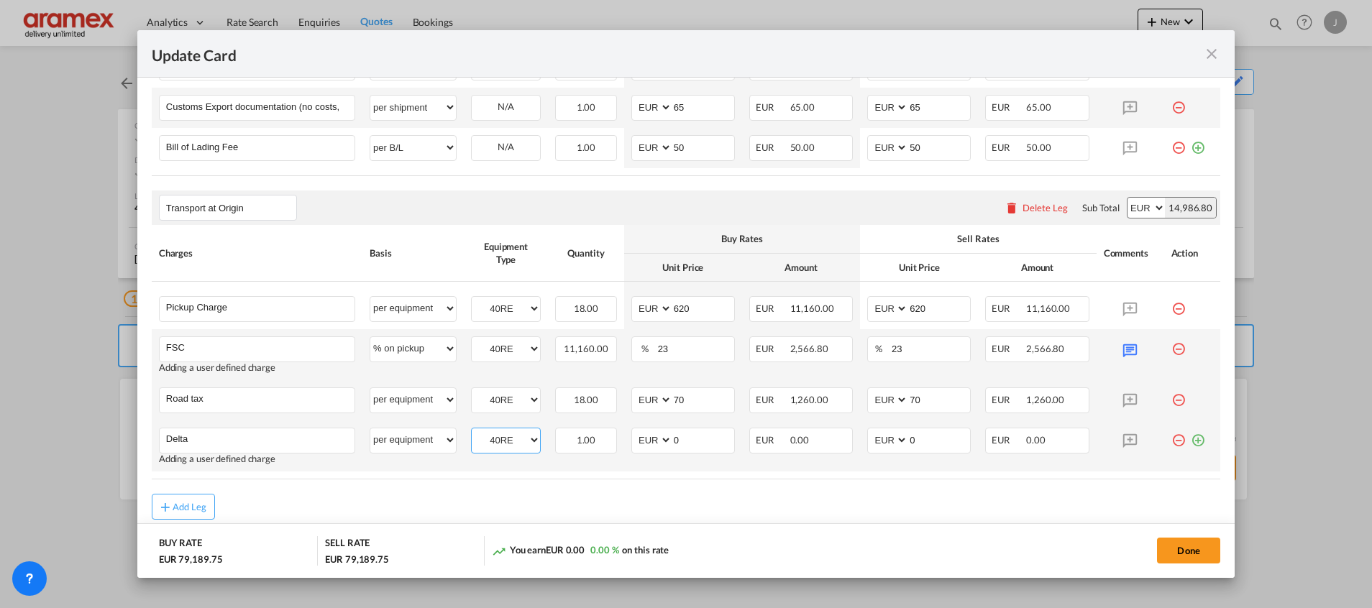
click at [472, 431] on select "40RE" at bounding box center [506, 440] width 68 height 19
drag, startPoint x: 691, startPoint y: 439, endPoint x: 646, endPoint y: 438, distance: 44.6
click at [646, 438] on md-input-container "AED AFN ALL AMD ANG AOA ARS AUD AWG AZN BAM BBD BDT BGN BHD BIF BMD BND BOB BRL…" at bounding box center [683, 441] width 104 height 26
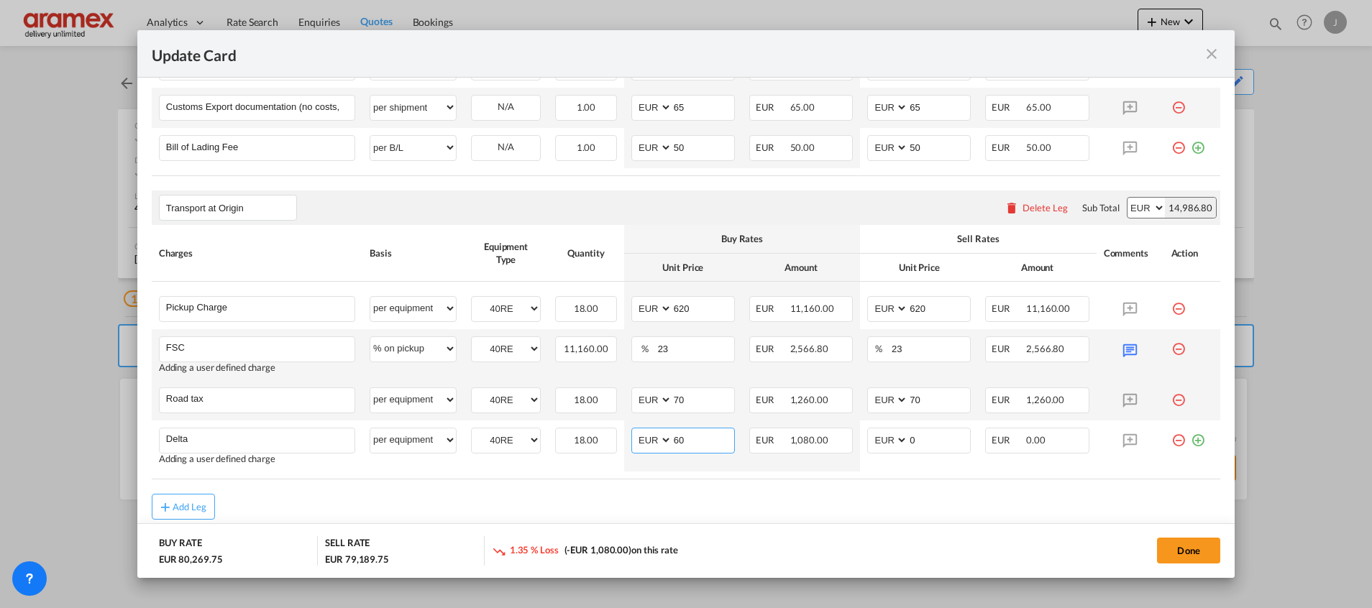
type input "60"
drag, startPoint x: 590, startPoint y: 519, endPoint x: 611, endPoint y: 495, distance: 32.1
click at [592, 515] on div "Add Leg" at bounding box center [686, 507] width 1068 height 26
drag, startPoint x: 696, startPoint y: 444, endPoint x: 667, endPoint y: 444, distance: 28.8
click at [667, 444] on md-input-container "AED AFN ALL AMD ANG AOA ARS AUD AWG AZN BAM BBD BDT BGN BHD BIF BMD BND [PERSON…" at bounding box center [683, 441] width 104 height 26
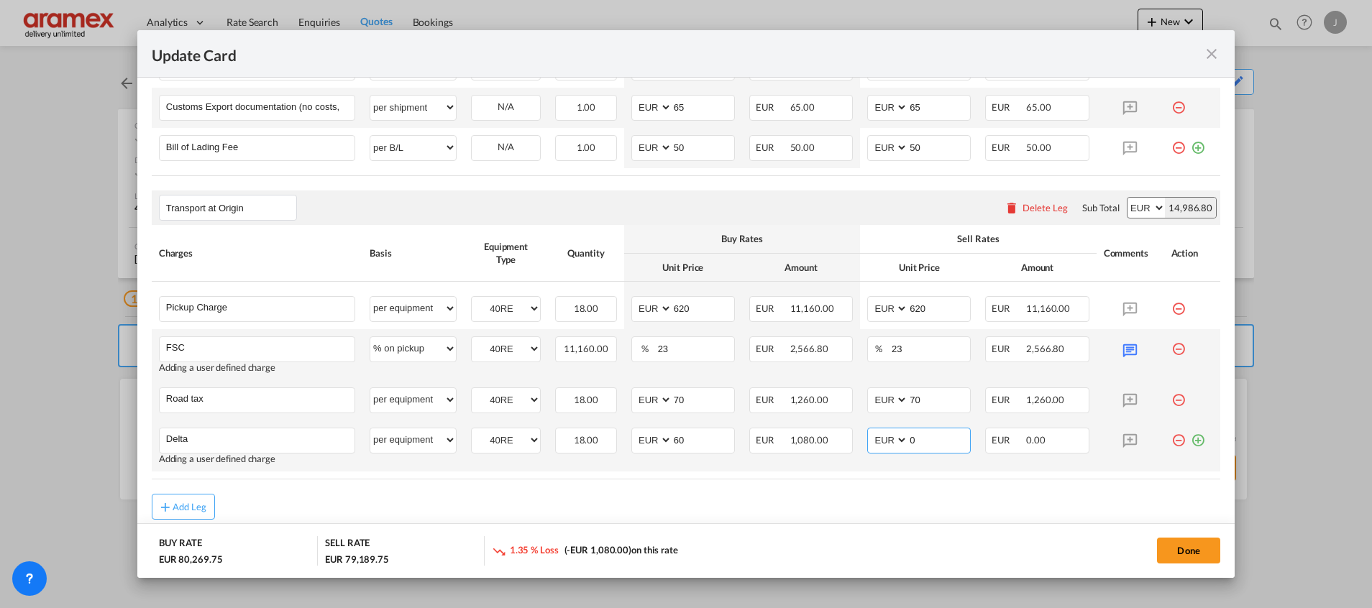
click at [894, 441] on md-input-container "AED AFN ALL AMD ANG AOA ARS AUD AWG AZN BAM BBD BDT BGN BHD BIF BMD BND BOB BRL…" at bounding box center [919, 441] width 104 height 26
paste input "6"
type input "60"
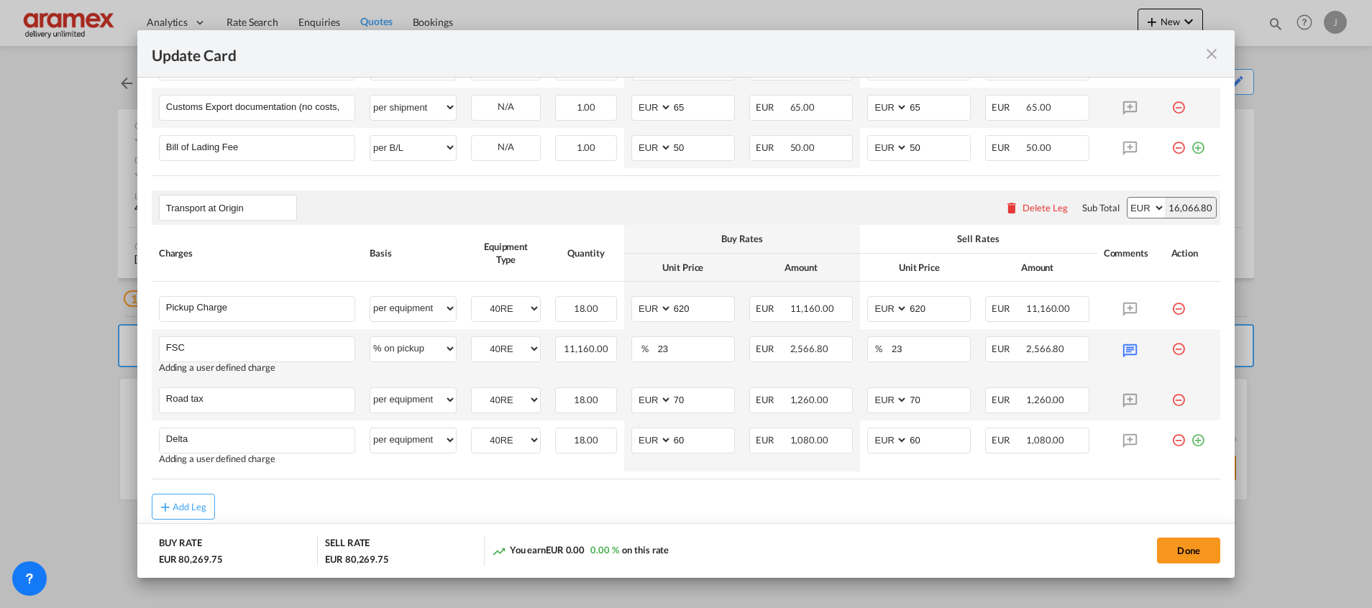
click at [693, 485] on rate-modification "Main Freight Please enter leg name Leg Name Already Exists Delete Leg Sub Total…" at bounding box center [686, 5] width 1068 height 1027
click at [1191, 436] on md-icon "icon-plus-circle-outline green-400-fg" at bounding box center [1198, 435] width 14 height 14
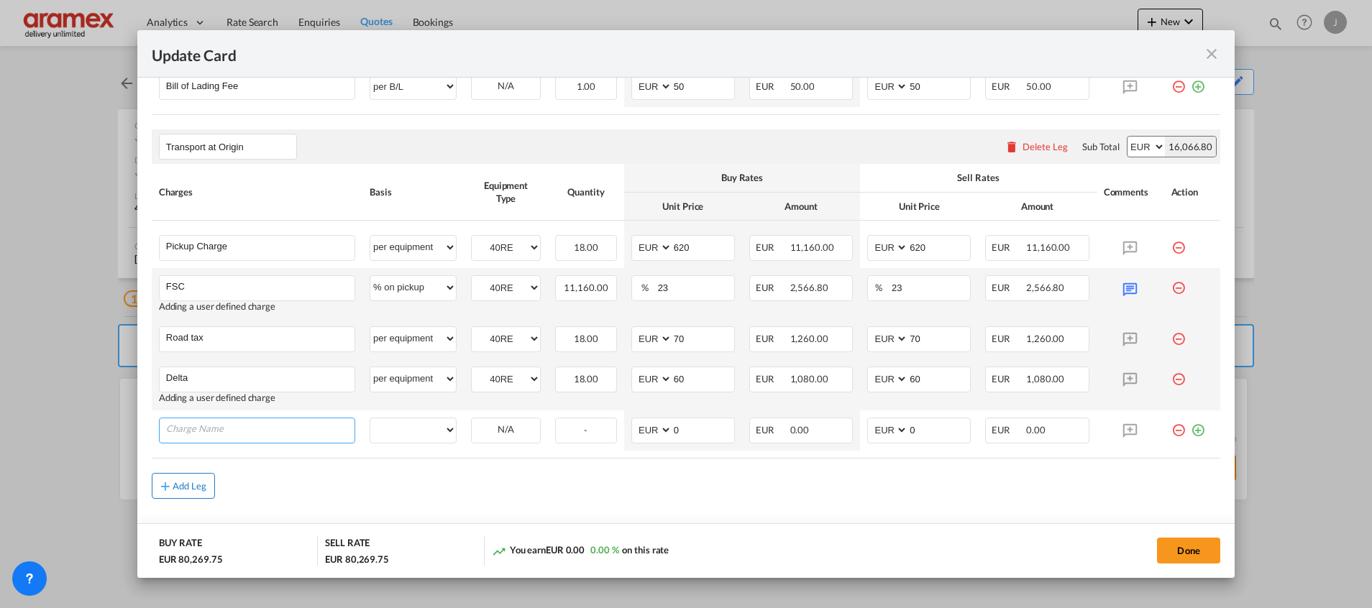
scroll to position [1047, 0]
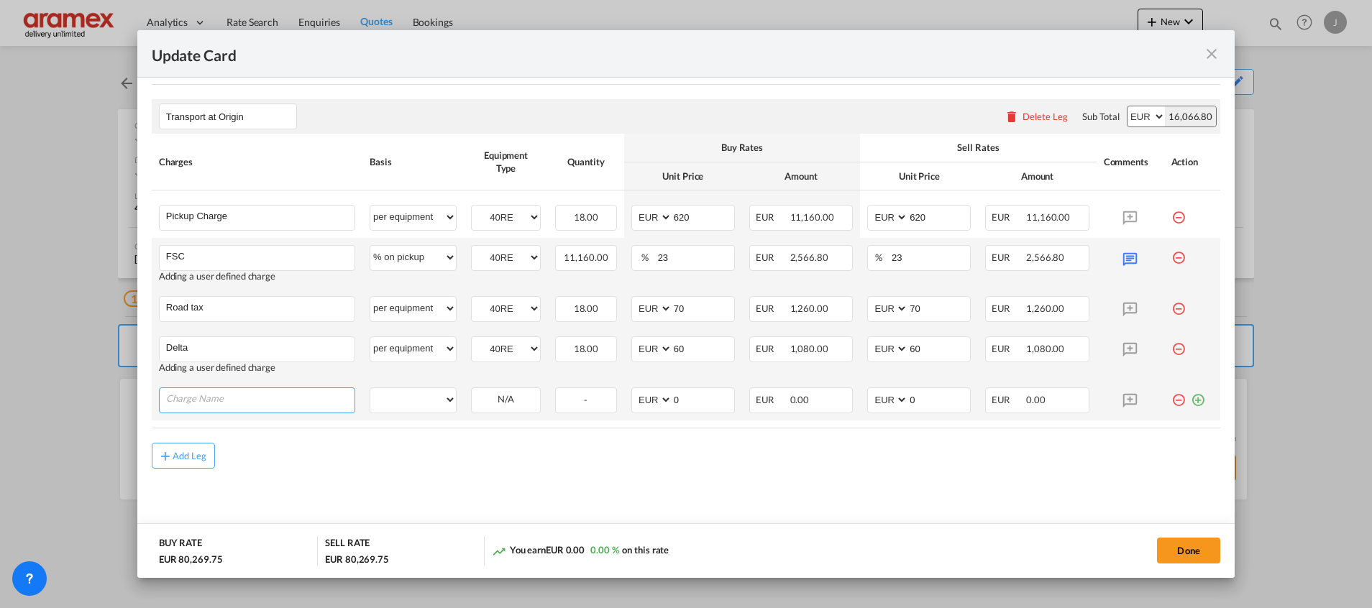
click at [194, 398] on input "Charge Name" at bounding box center [260, 399] width 188 height 22
paste input "Euromax"
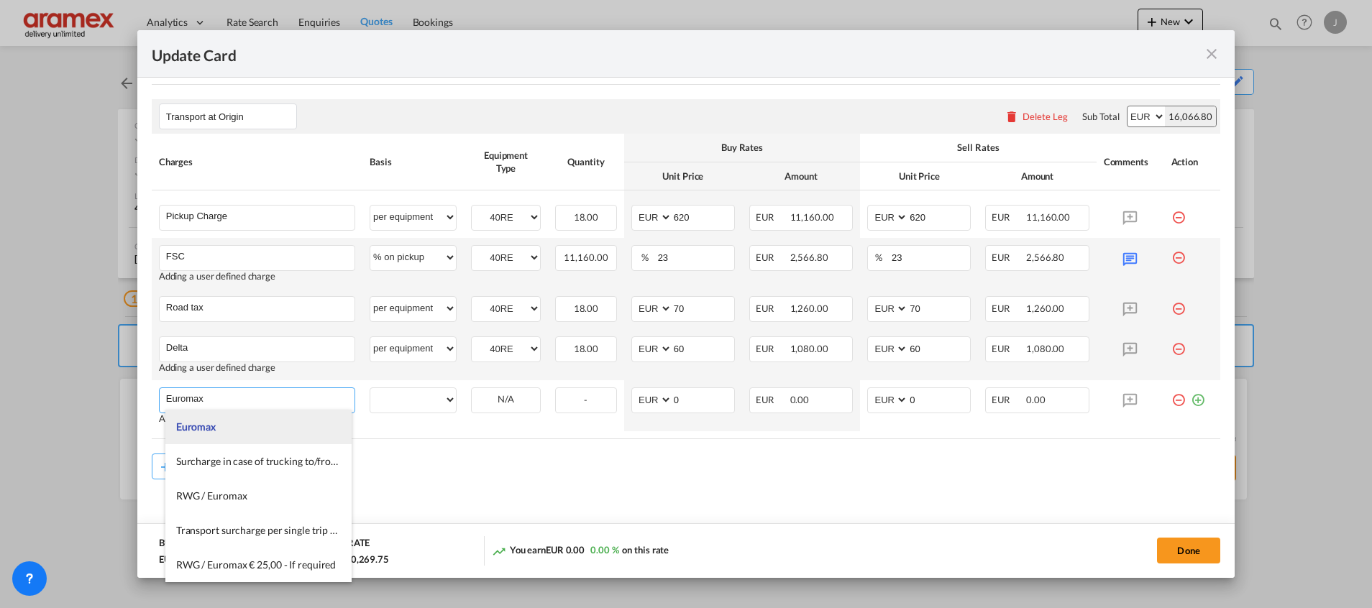
type input "Euromax"
click at [246, 426] on li "Euromax" at bounding box center [258, 427] width 186 height 35
select select "per equipment"
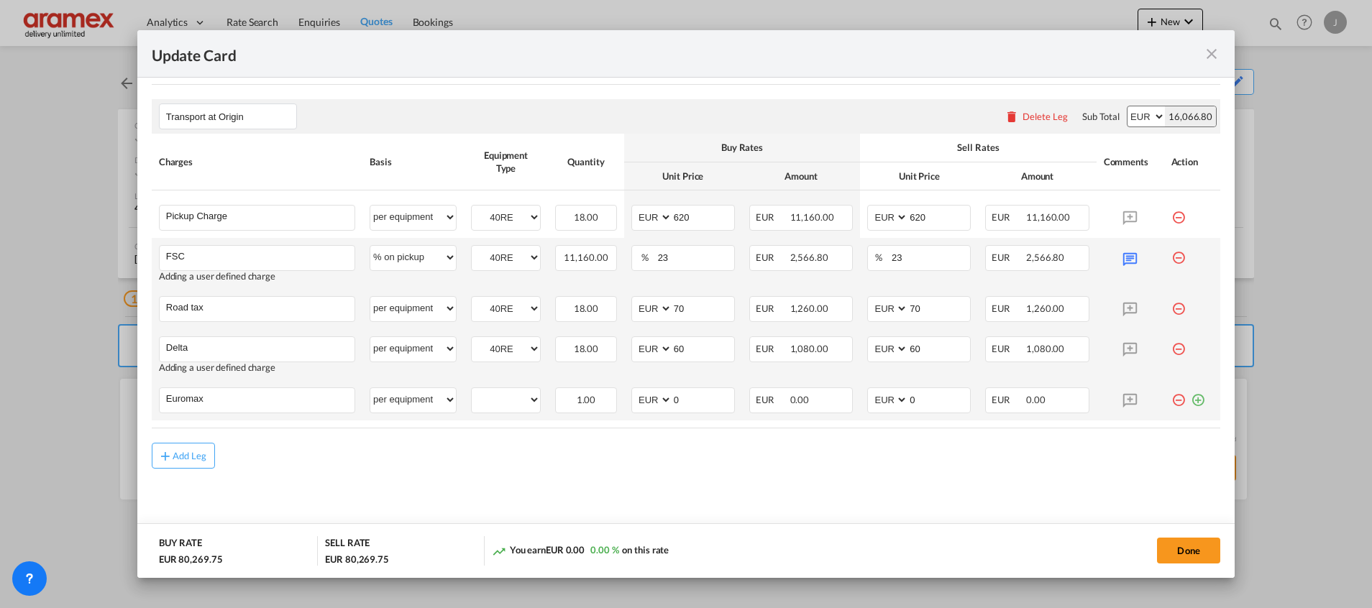
click at [1191, 401] on md-icon "icon-plus-circle-outline green-400-fg" at bounding box center [1198, 395] width 14 height 14
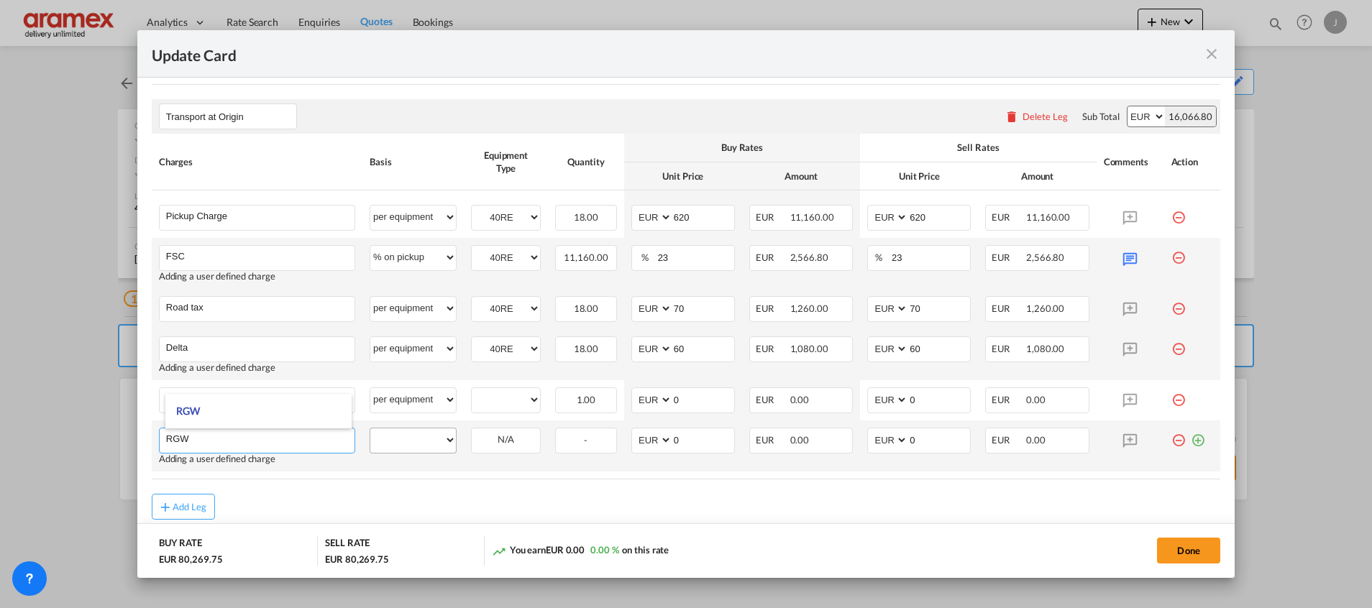
type input "RGW"
click at [406, 436] on select "per equipment per container per B/L per shipping bill per shipment % on pickup …" at bounding box center [413, 439] width 86 height 23
select select "per equipment"
click at [370, 428] on select "per equipment per container per B/L per shipping bill per shipment % on pickup …" at bounding box center [413, 439] width 86 height 23
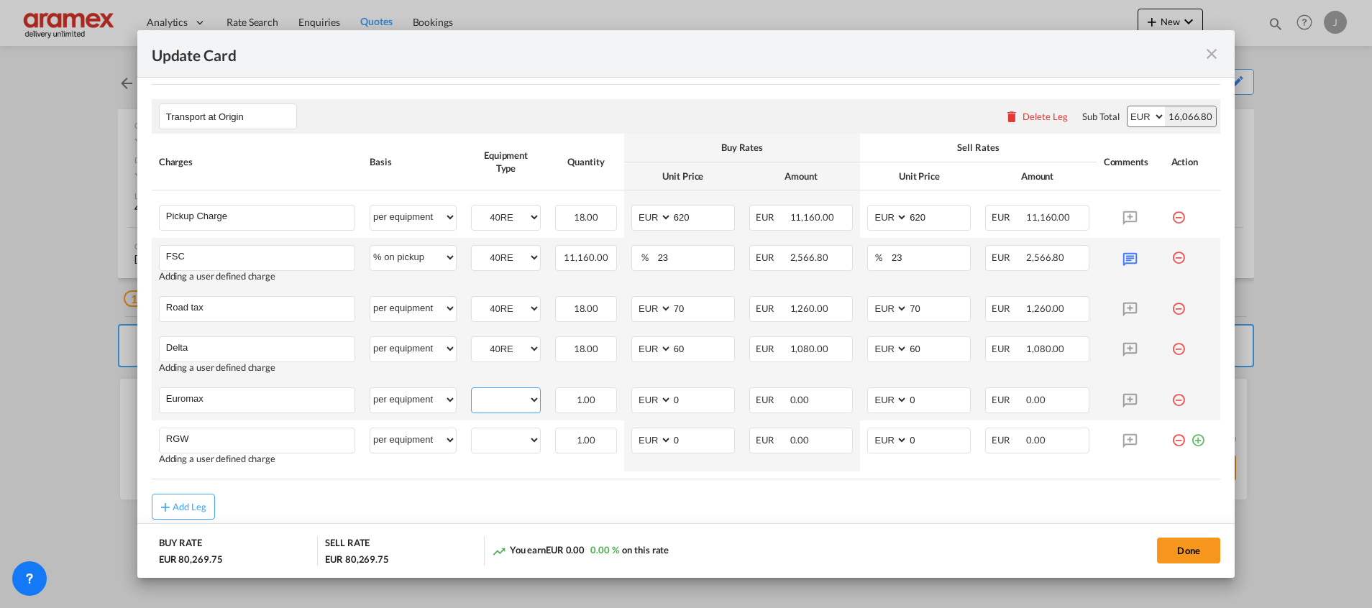
click at [507, 403] on select "40RE" at bounding box center [506, 399] width 68 height 19
select select "40RE"
click at [472, 390] on select "40RE" at bounding box center [506, 399] width 68 height 19
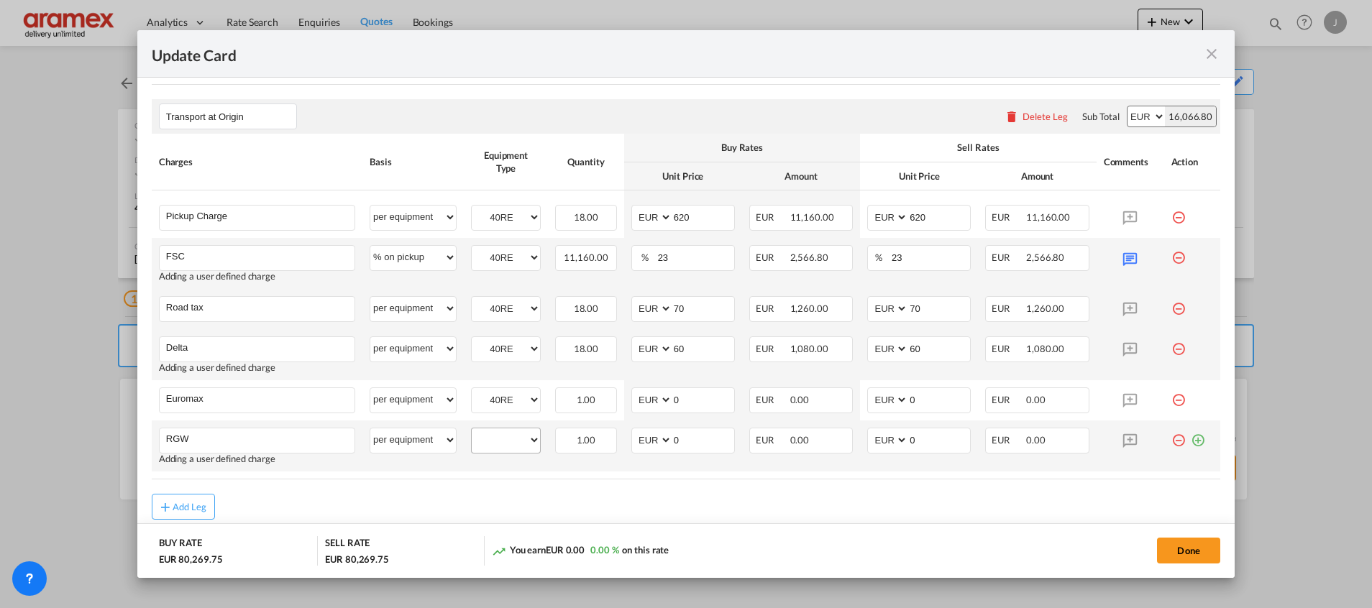
click at [507, 452] on div "40RE" at bounding box center [506, 441] width 70 height 26
click at [507, 438] on select "40RE" at bounding box center [506, 440] width 68 height 19
select select "40RE"
click at [472, 431] on select "40RE" at bounding box center [506, 440] width 68 height 19
drag, startPoint x: 693, startPoint y: 403, endPoint x: 644, endPoint y: 393, distance: 49.9
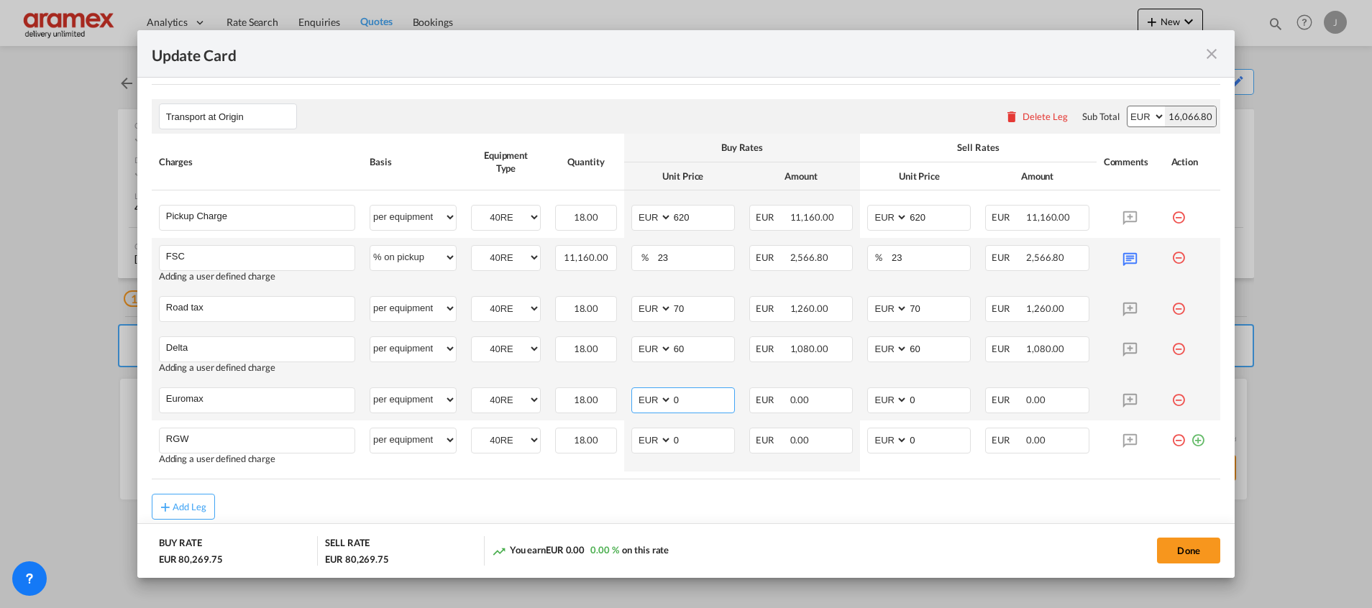
click at [647, 402] on md-input-container "AED AFN ALL AMD ANG AOA ARS AUD AWG AZN BAM BBD BDT BGN BHD BIF BMD BND BOB BRL…" at bounding box center [683, 401] width 104 height 26
click at [175, 402] on input "Euromax" at bounding box center [260, 399] width 188 height 22
click at [174, 396] on input "Euromax" at bounding box center [260, 399] width 188 height 22
paste input "RWG / Euromax"
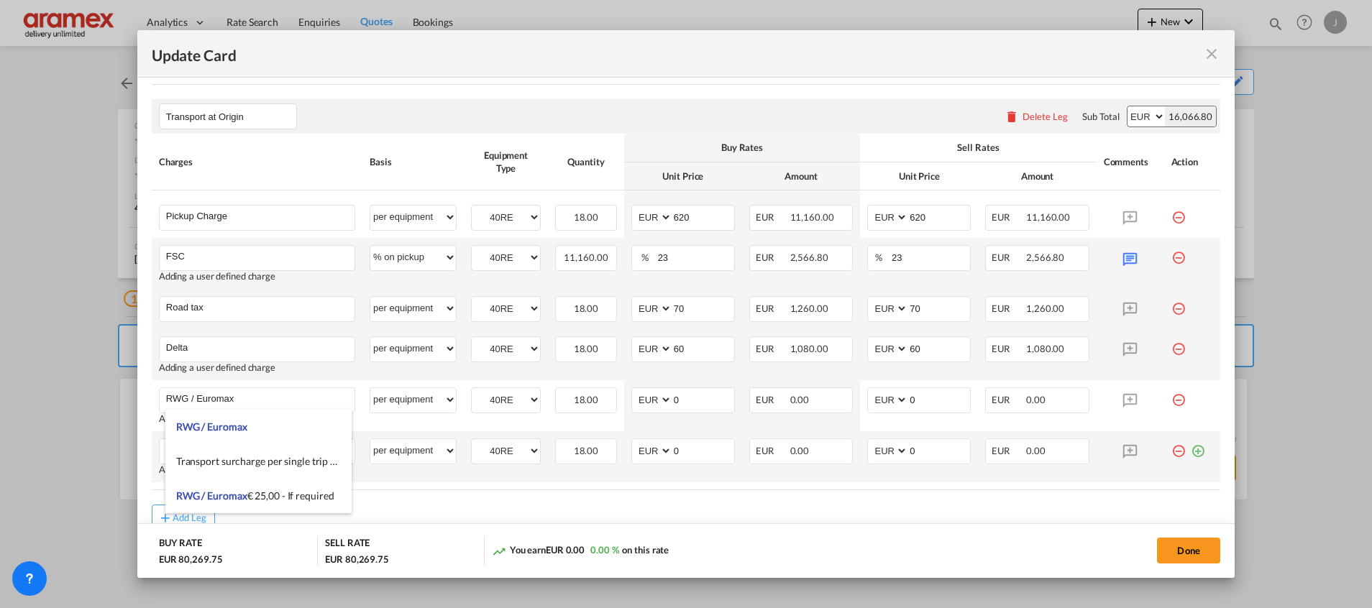
drag, startPoint x: 273, startPoint y: 430, endPoint x: 363, endPoint y: 428, distance: 89.9
click at [273, 429] on li "RWG / Euromax" at bounding box center [258, 427] width 186 height 35
type input "RWG / Euromax"
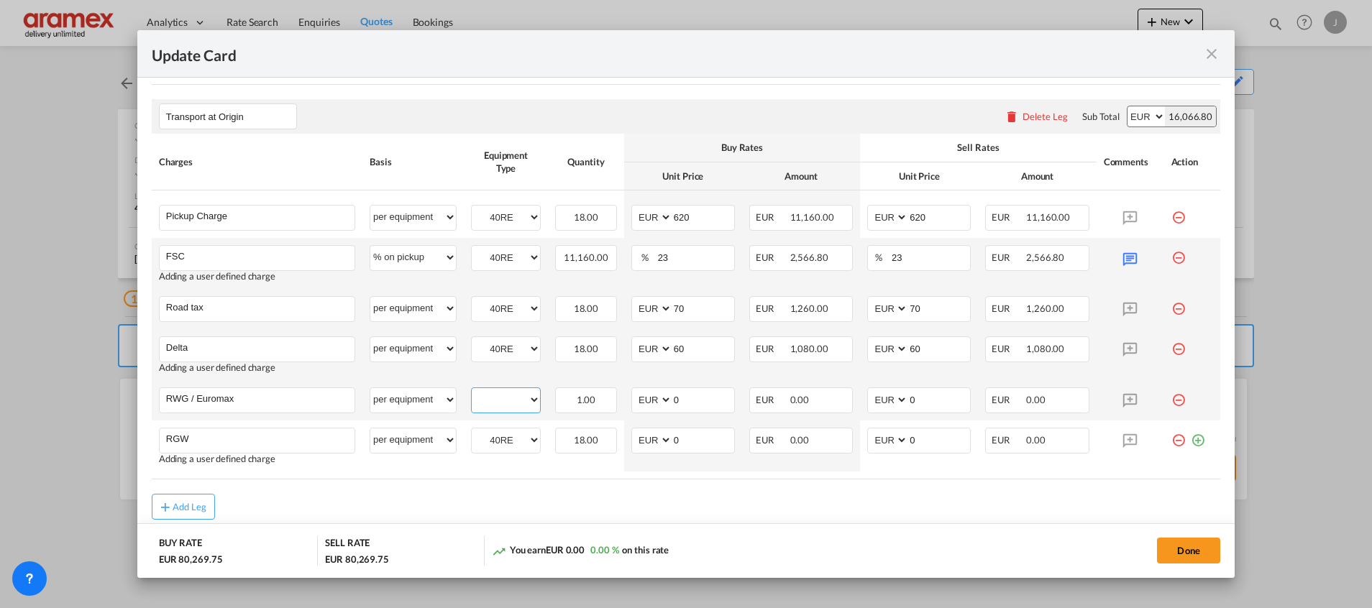
click at [513, 395] on select "40RE" at bounding box center [506, 399] width 68 height 19
select select "40RE"
click at [472, 390] on select "40RE" at bounding box center [506, 399] width 68 height 19
drag, startPoint x: 698, startPoint y: 398, endPoint x: 656, endPoint y: 400, distance: 41.8
click at [656, 400] on md-input-container "AED AFN ALL AMD ANG AOA ARS AUD AWG AZN BAM BBD BDT BGN BHD BIF BMD BND BOB BRL…" at bounding box center [683, 401] width 104 height 26
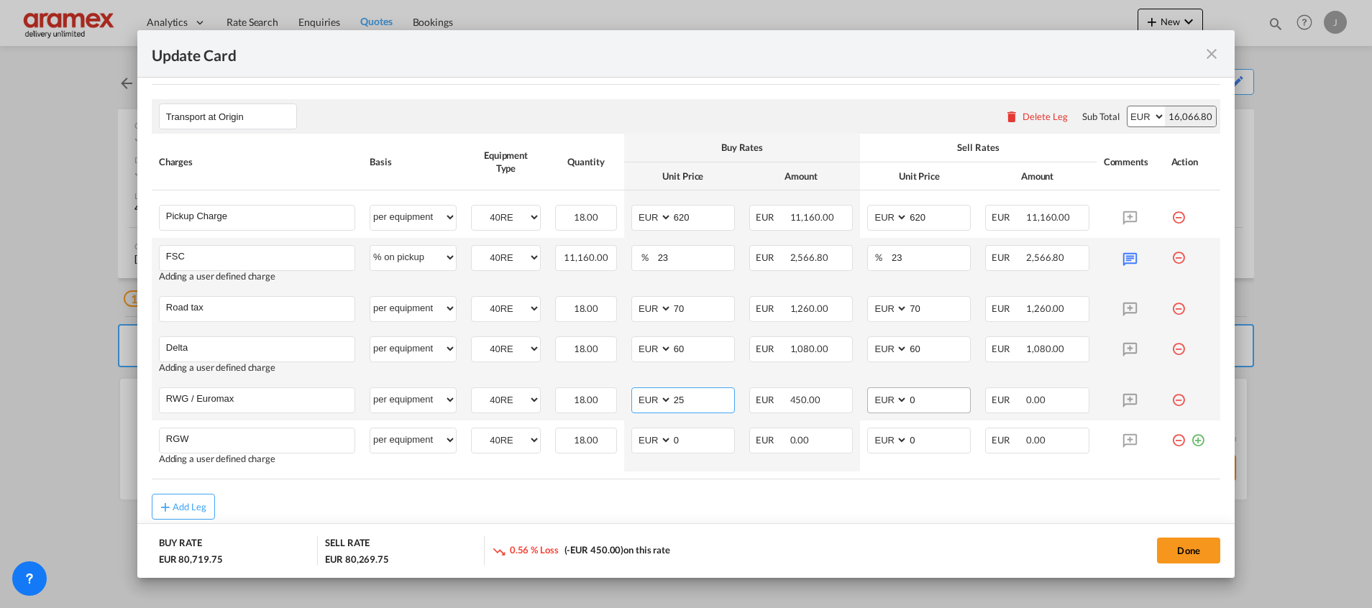
type input "25"
drag, startPoint x: 918, startPoint y: 402, endPoint x: 873, endPoint y: 405, distance: 45.4
click at [873, 405] on md-input-container "AED AFN ALL AMD ANG AOA ARS AUD AWG AZN BAM BBD BDT BGN BHD BIF BMD BND BOB BRL…" at bounding box center [919, 401] width 104 height 26
type input "25"
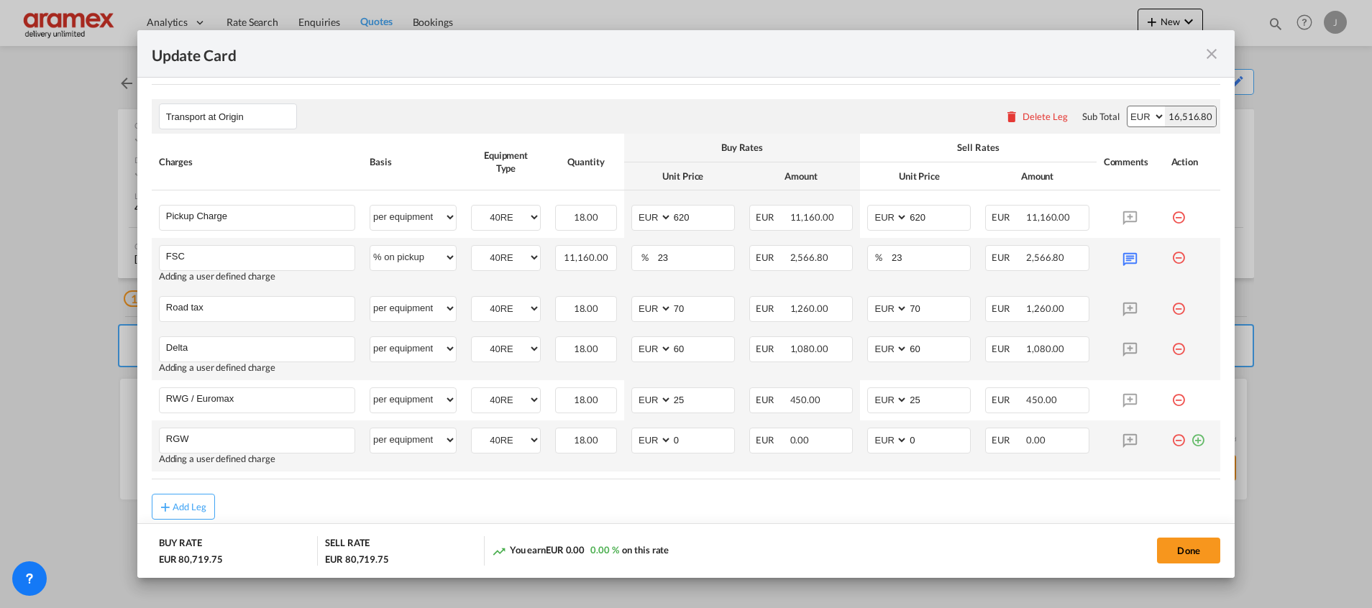
click at [1171, 439] on md-icon "icon-minus-circle-outline red-400-fg" at bounding box center [1178, 435] width 14 height 14
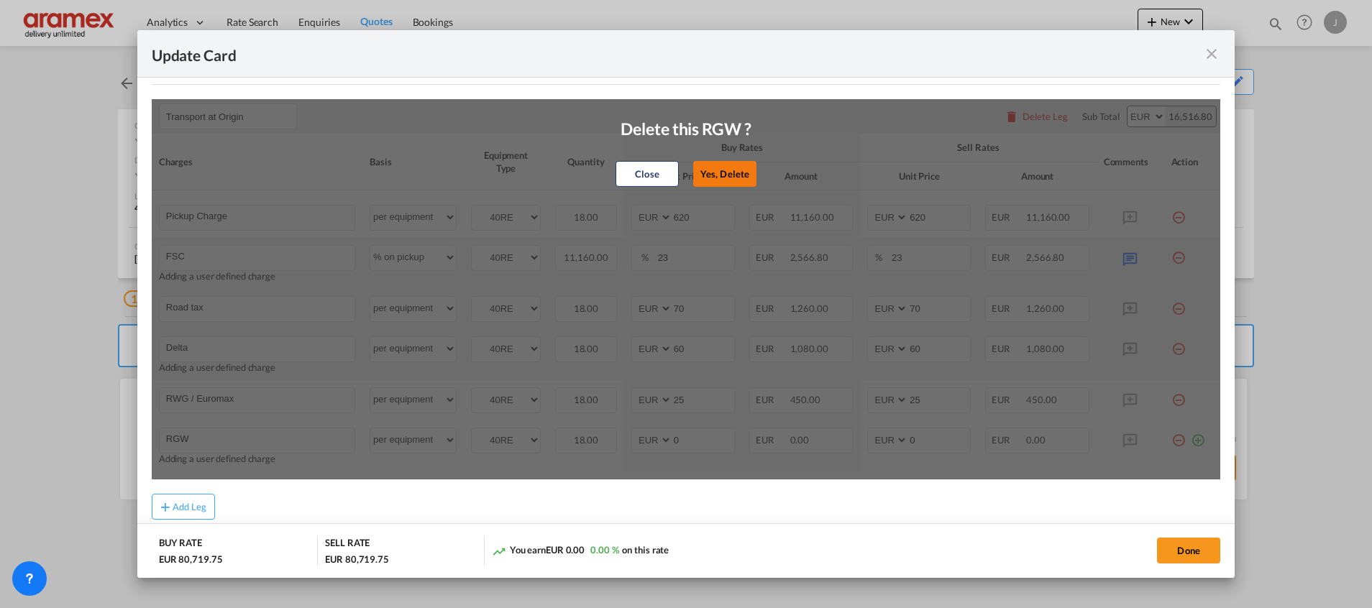
click at [720, 168] on button "Yes, Delete" at bounding box center [724, 174] width 63 height 26
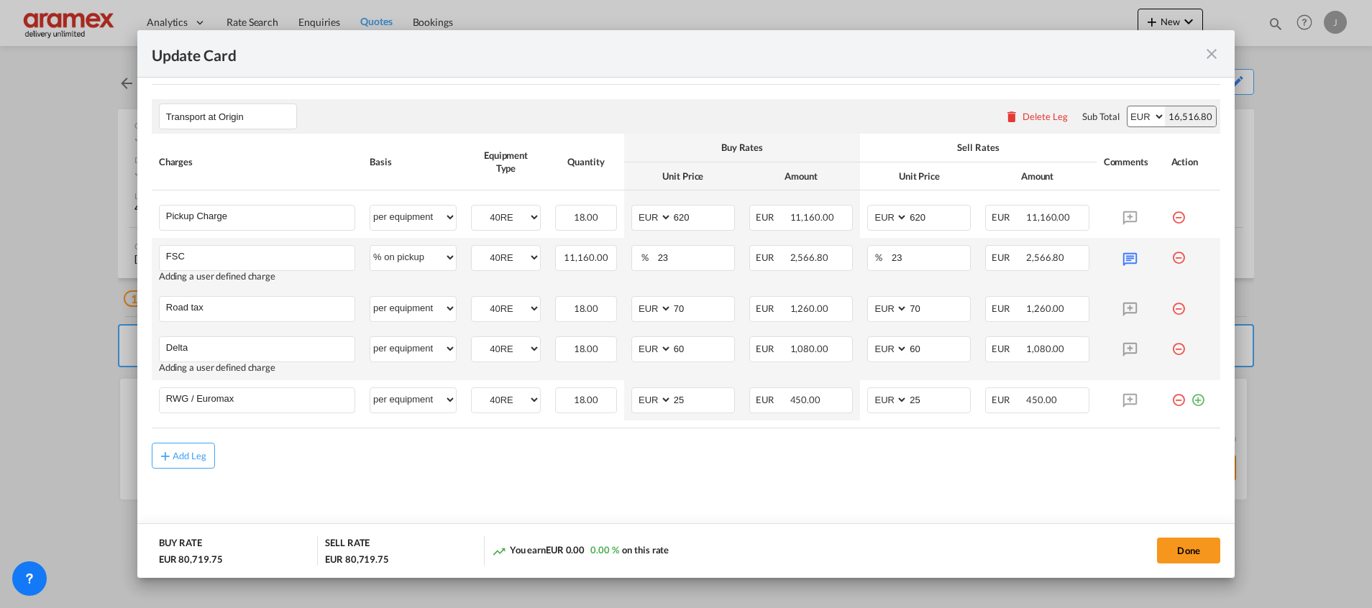
click at [1191, 400] on md-icon "icon-plus-circle-outline green-400-fg" at bounding box center [1198, 395] width 14 height 14
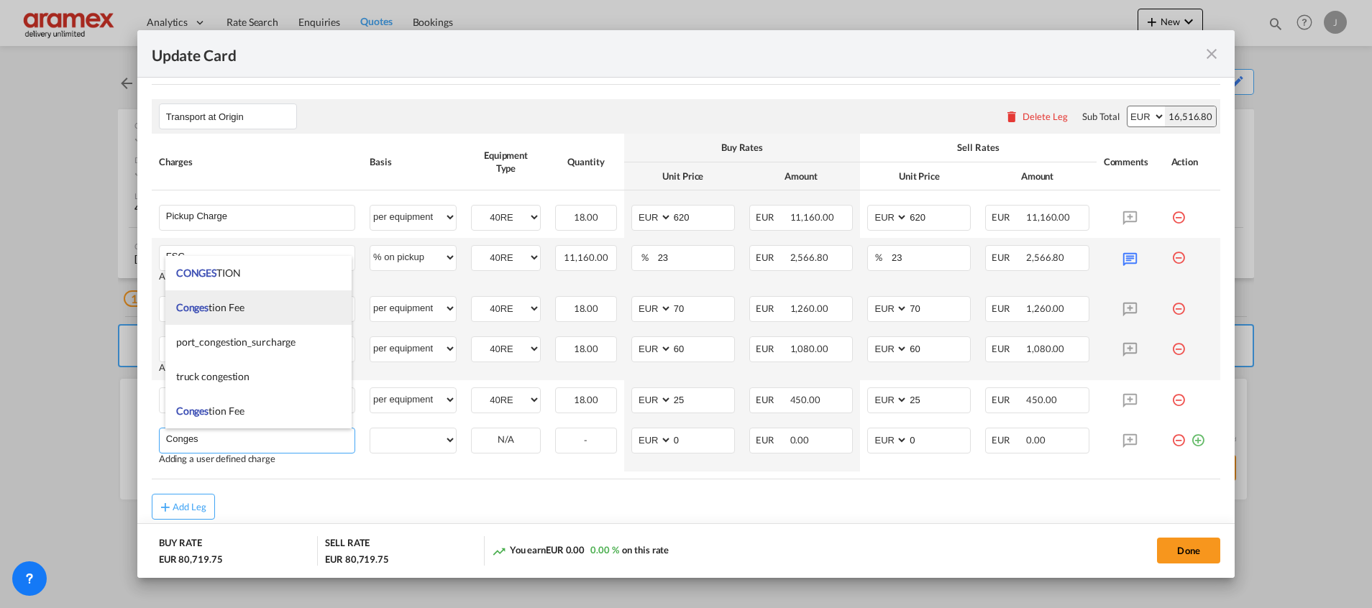
click at [245, 298] on li "Conges tion Fee" at bounding box center [258, 307] width 186 height 35
type input "Congestion Fee"
select select "per equipment"
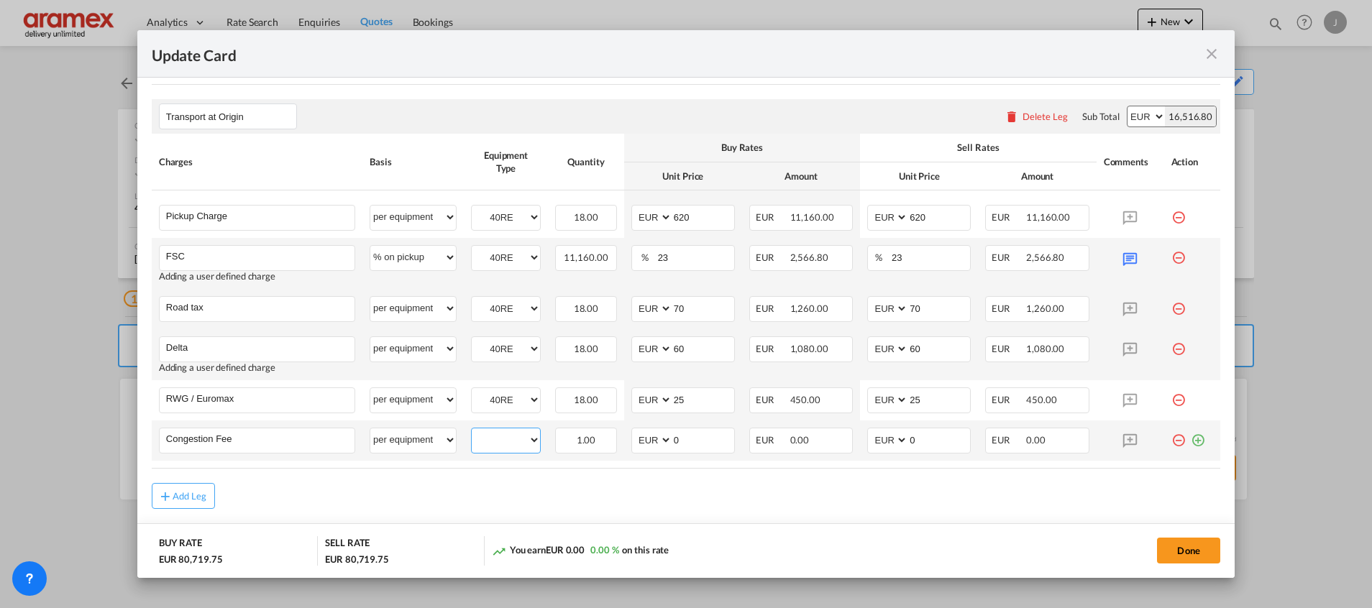
click at [492, 440] on select "40RE" at bounding box center [506, 440] width 68 height 19
select select "40RE"
click at [472, 431] on select "40RE" at bounding box center [506, 440] width 68 height 19
drag, startPoint x: 659, startPoint y: 440, endPoint x: 625, endPoint y: 440, distance: 33.1
click at [631, 440] on md-input-container "AED AFN ALL AMD ANG AOA ARS AUD AWG AZN BAM BBD BDT BGN BHD BIF BMD BND BOB BRL…" at bounding box center [683, 441] width 104 height 26
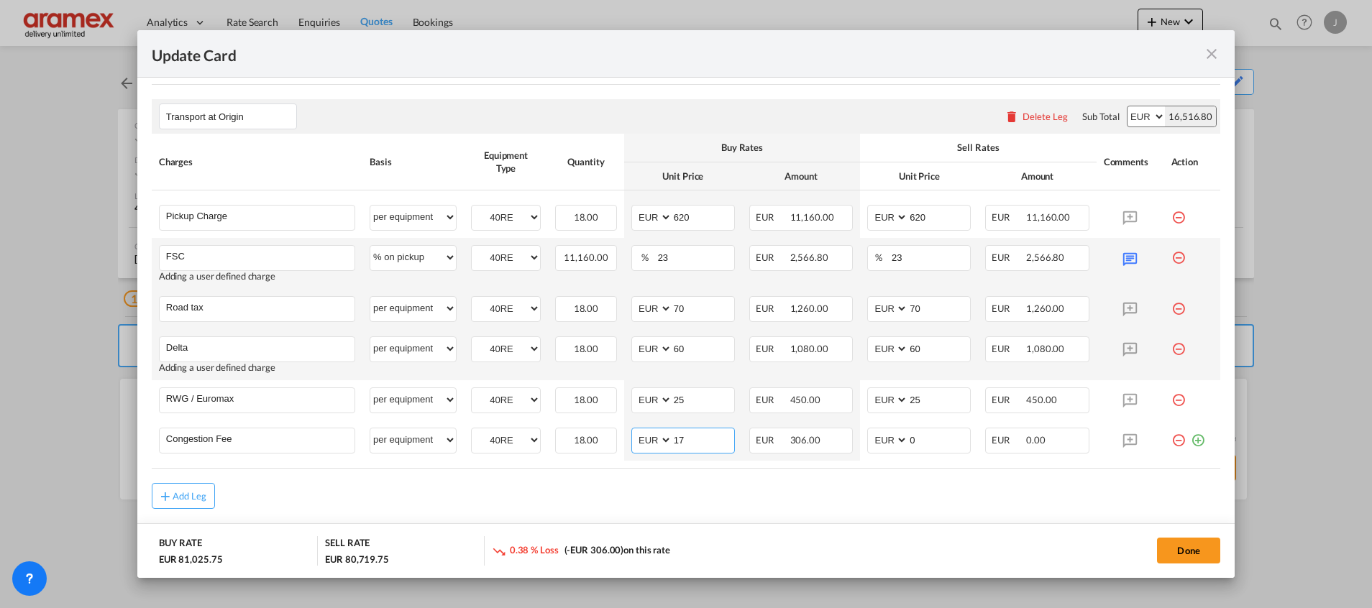
type input "17"
drag, startPoint x: 639, startPoint y: 488, endPoint x: 691, endPoint y: 452, distance: 63.0
drag, startPoint x: 697, startPoint y: 438, endPoint x: 654, endPoint y: 438, distance: 43.1
click at [654, 438] on md-input-container "AED AFN ALL AMD ANG AOA ARS AUD AWG AZN BAM BBD BDT BGN BHD BIF BMD BND [PERSON…" at bounding box center [683, 441] width 104 height 26
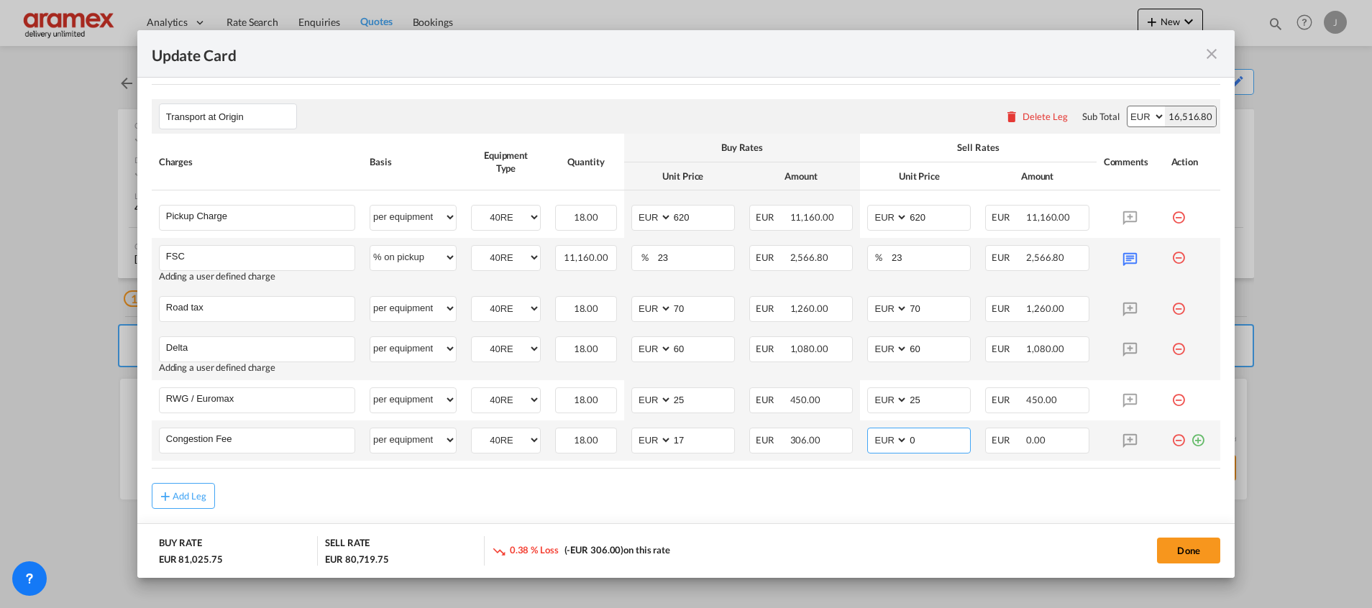
drag, startPoint x: 912, startPoint y: 443, endPoint x: 881, endPoint y: 443, distance: 30.9
click at [881, 443] on md-input-container "AED AFN ALL AMD ANG AOA ARS AUD AWG AZN BAM BBD BDT BGN BHD BIF BMD BND BOB BRL…" at bounding box center [919, 441] width 104 height 26
paste input "17"
type input "17"
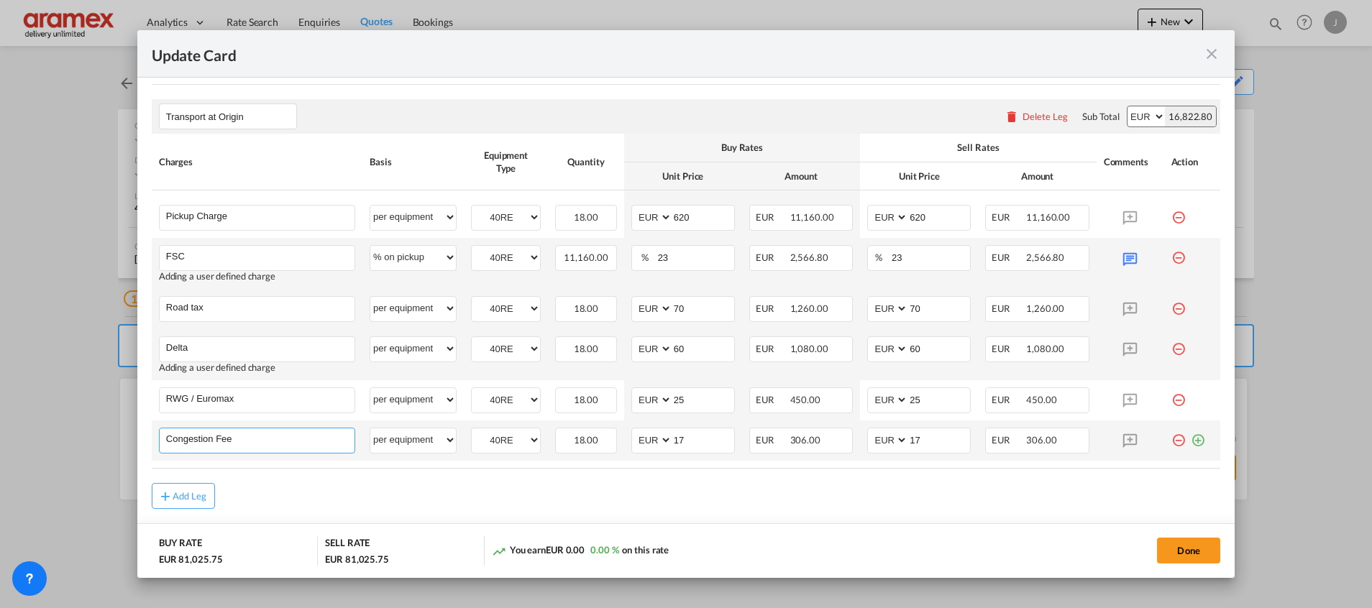
click at [213, 438] on input "Congestion Fee" at bounding box center [260, 439] width 188 height 22
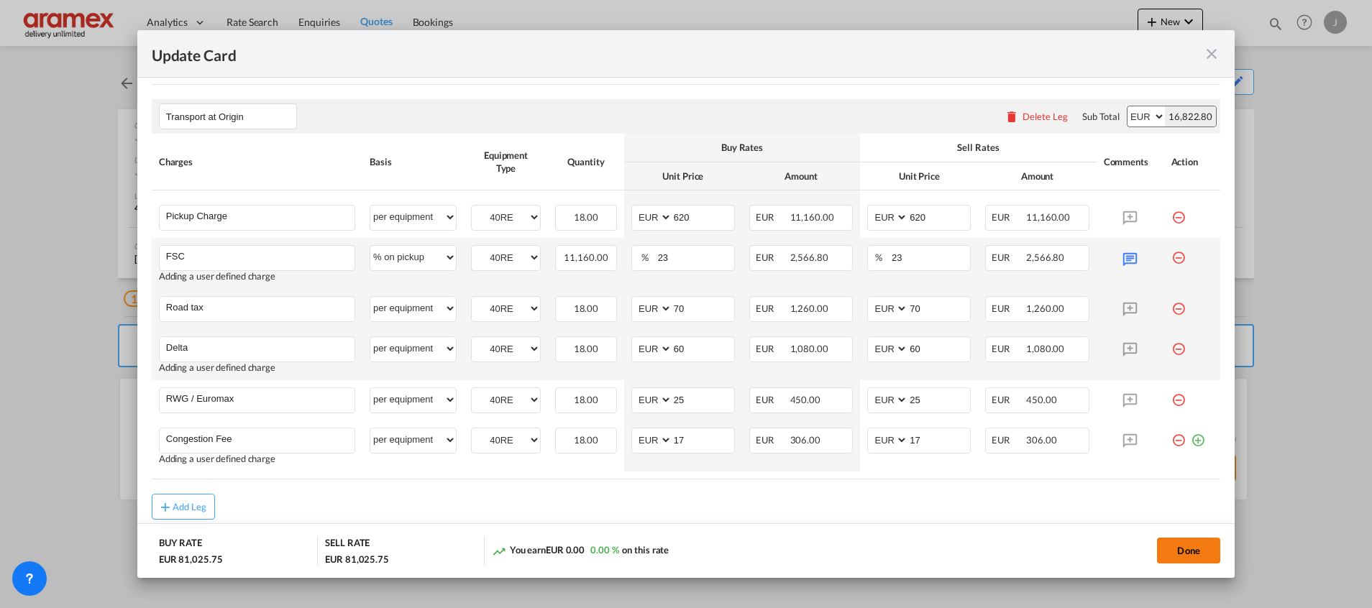
click at [1183, 549] on button "Done" at bounding box center [1188, 551] width 63 height 26
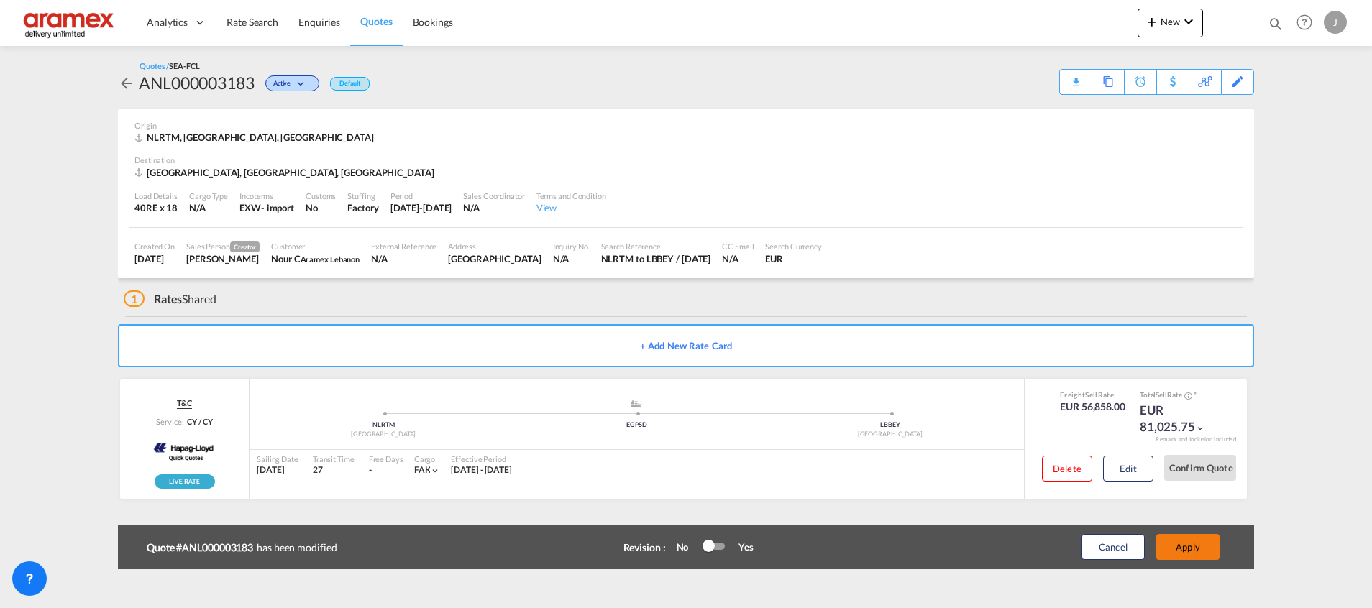
click at [1181, 547] on button "Apply" at bounding box center [1187, 547] width 63 height 26
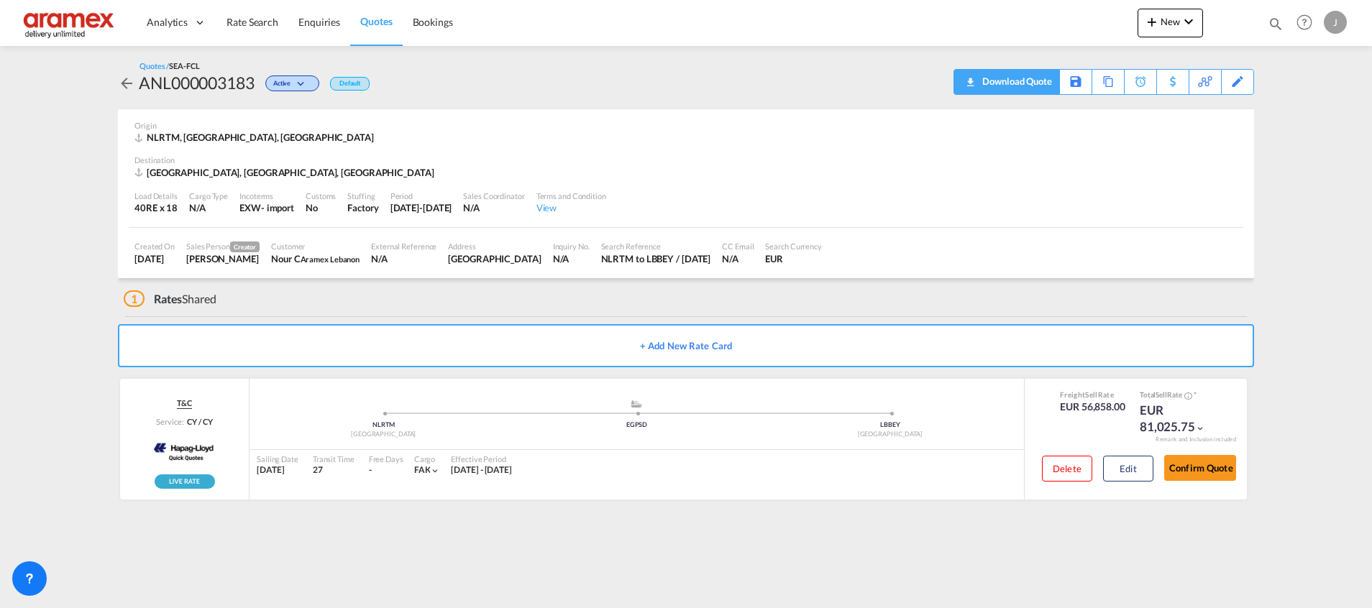
click at [1036, 86] on div "Download Quote" at bounding box center [1014, 81] width 73 height 23
click at [347, 22] on link "Enquiries" at bounding box center [319, 22] width 62 height 47
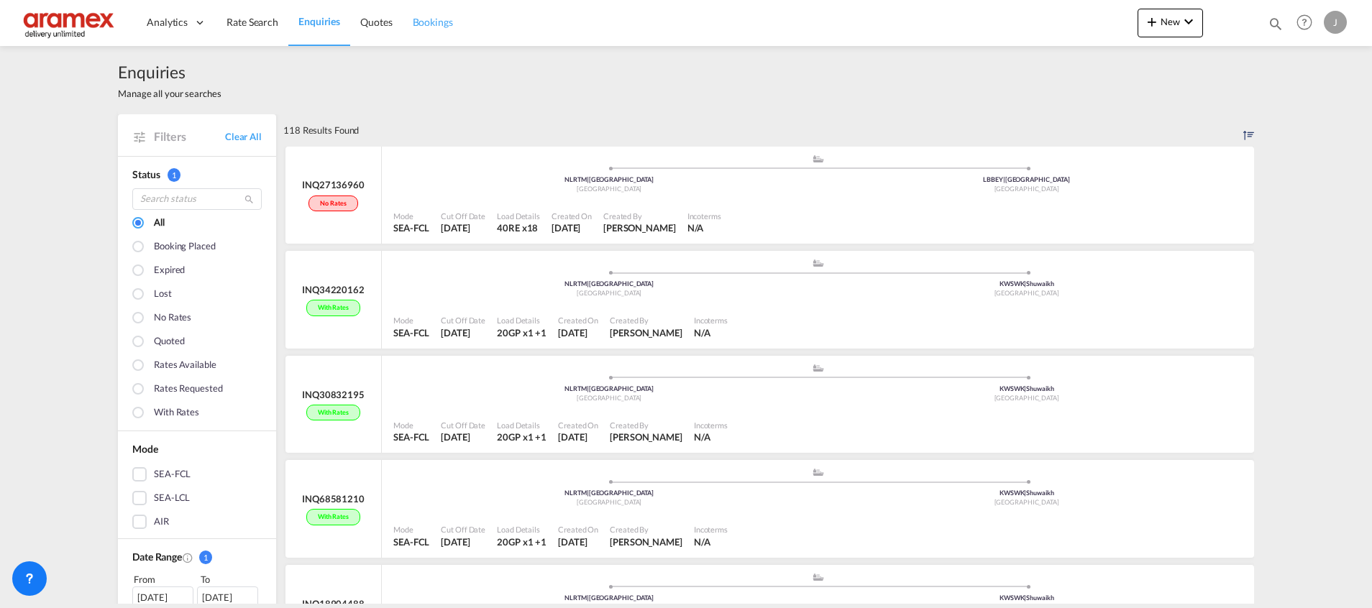
click at [403, 20] on link "Bookings" at bounding box center [433, 22] width 60 height 47
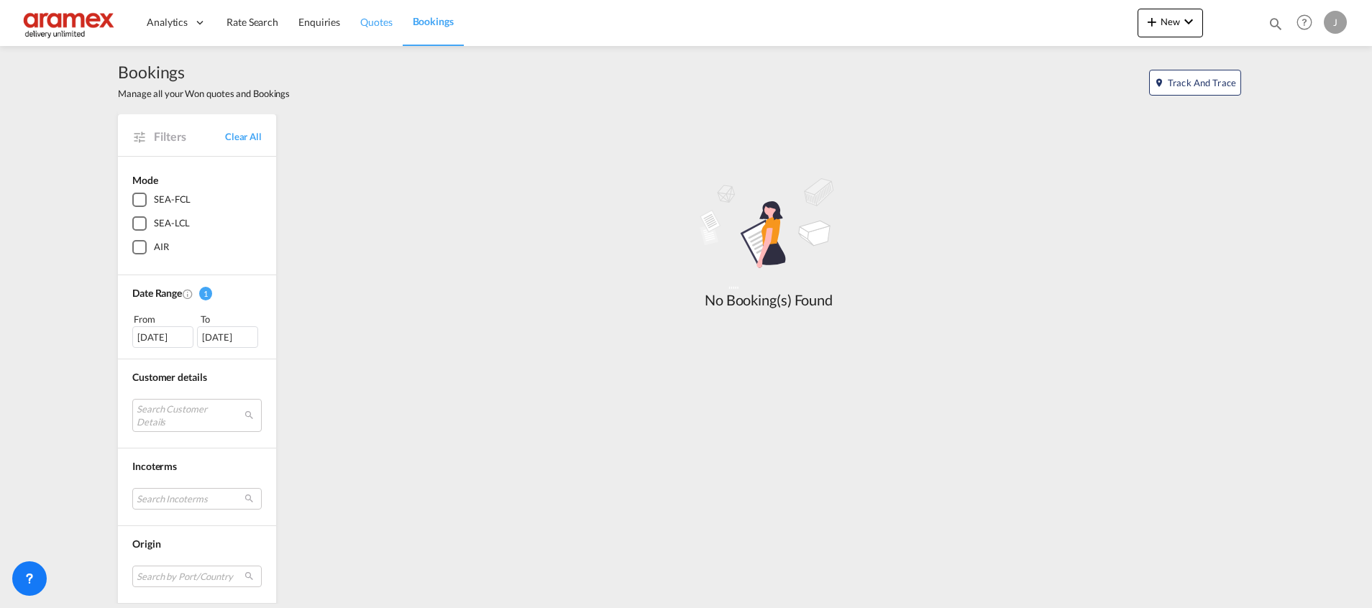
click at [381, 24] on span "Quotes" at bounding box center [376, 22] width 32 height 12
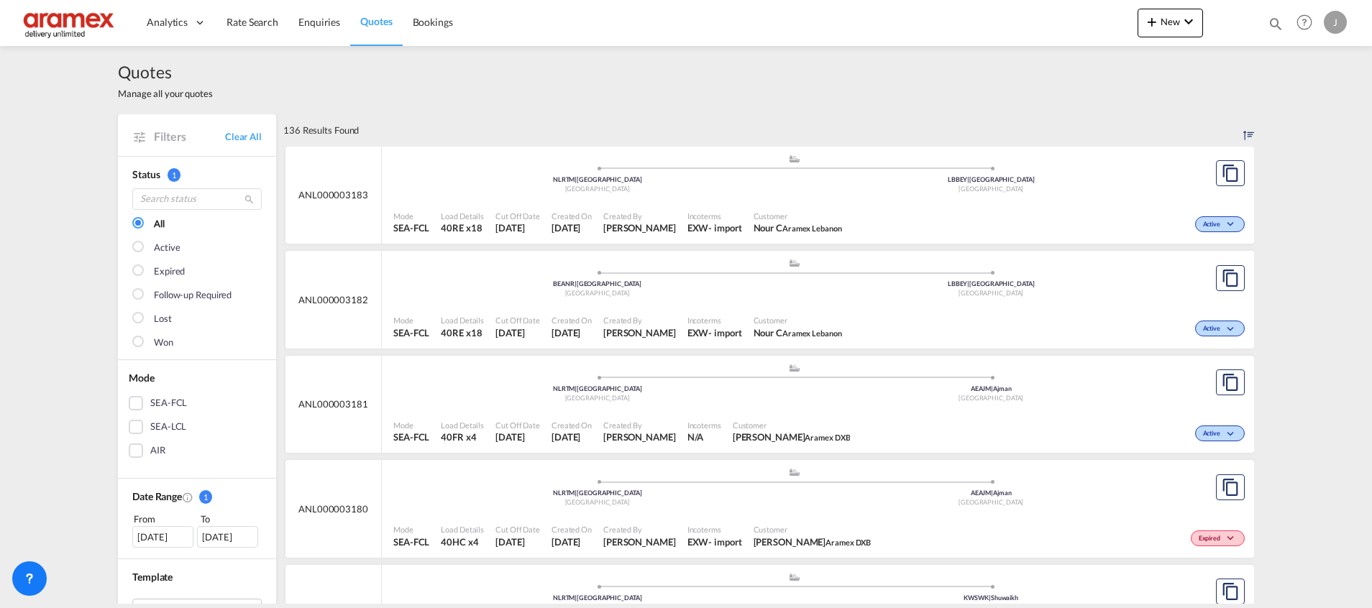
click at [743, 278] on ul ".a{fill:#aaa8ad;} .a{fill:#aaa8ad;} BEANR | [GEOGRAPHIC_DATA] [GEOGRAPHIC_DATA]…" at bounding box center [793, 275] width 787 height 7
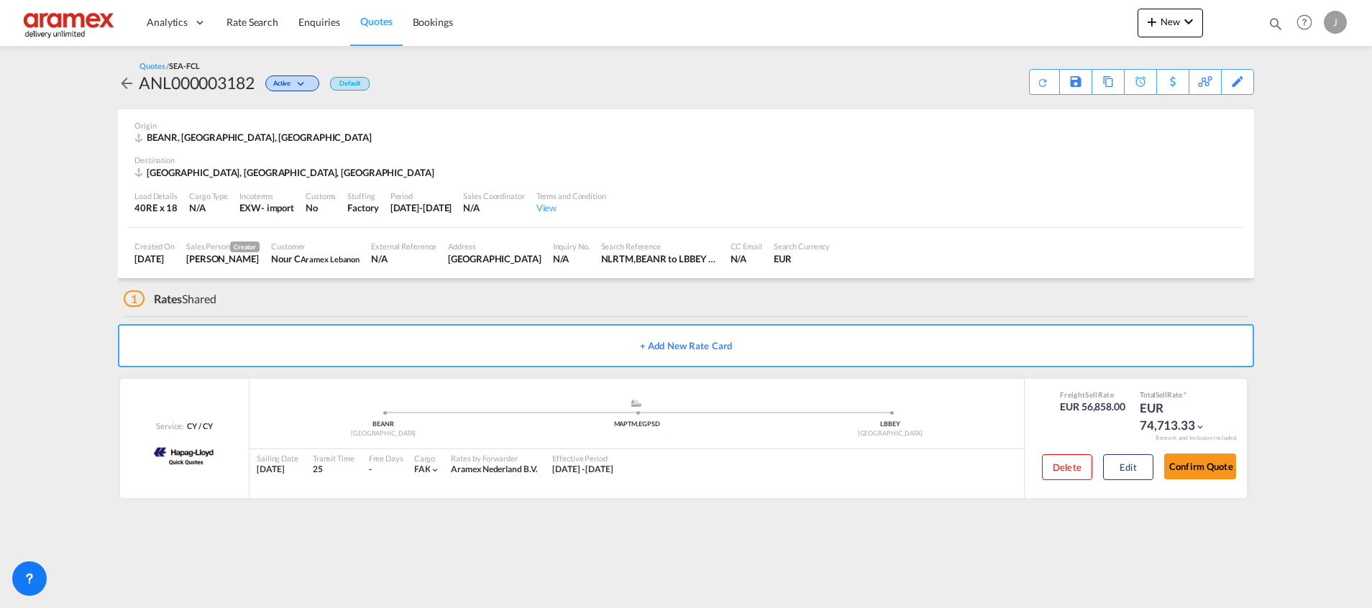
click at [386, 19] on span "Quotes" at bounding box center [376, 21] width 32 height 12
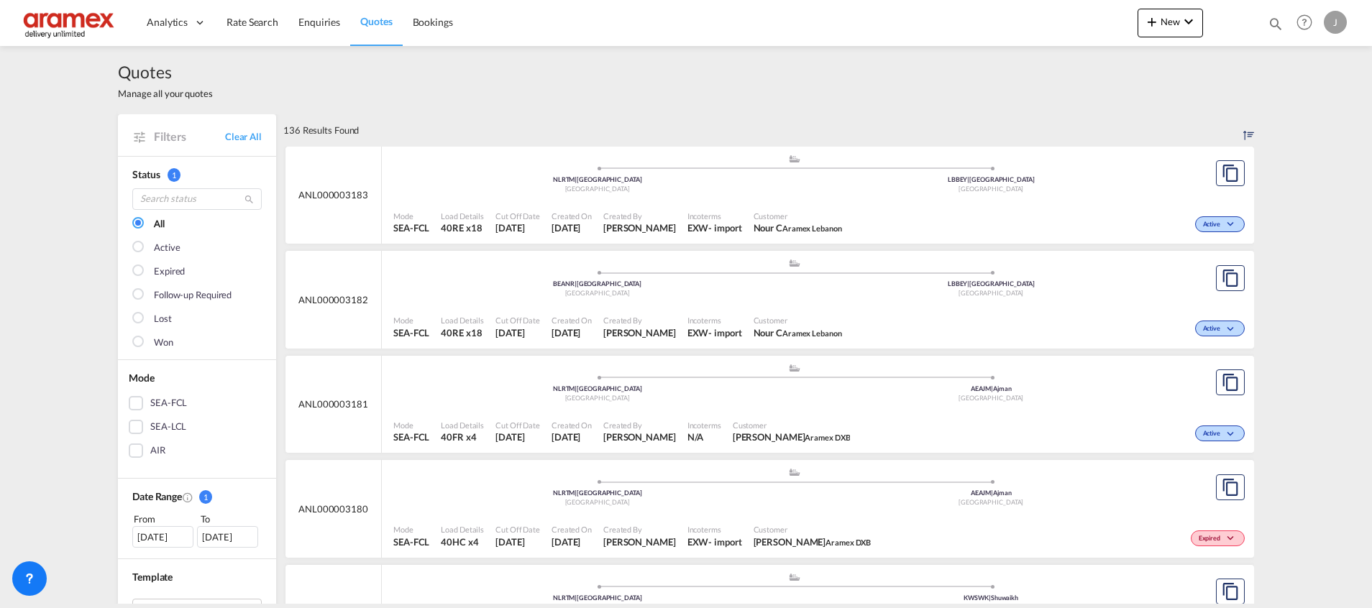
click at [848, 314] on div "Customer Nour C Aramex [GEOGRAPHIC_DATA]" at bounding box center [798, 327] width 100 height 36
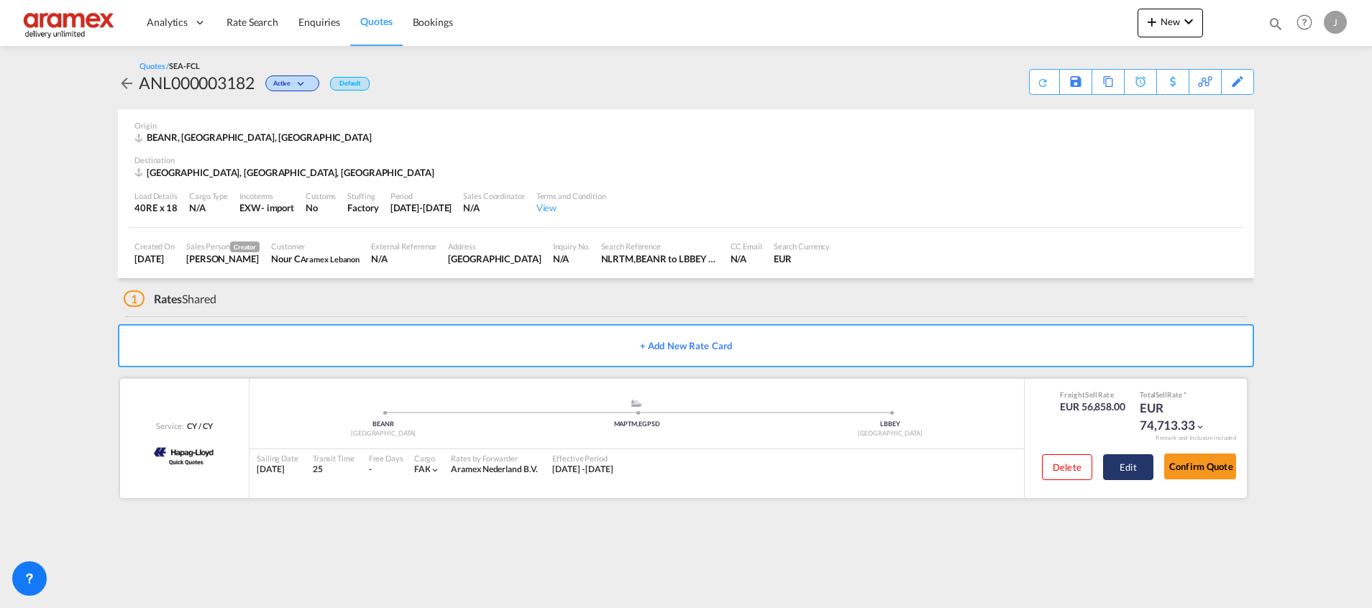
click at [1124, 475] on button "Edit" at bounding box center [1128, 467] width 50 height 26
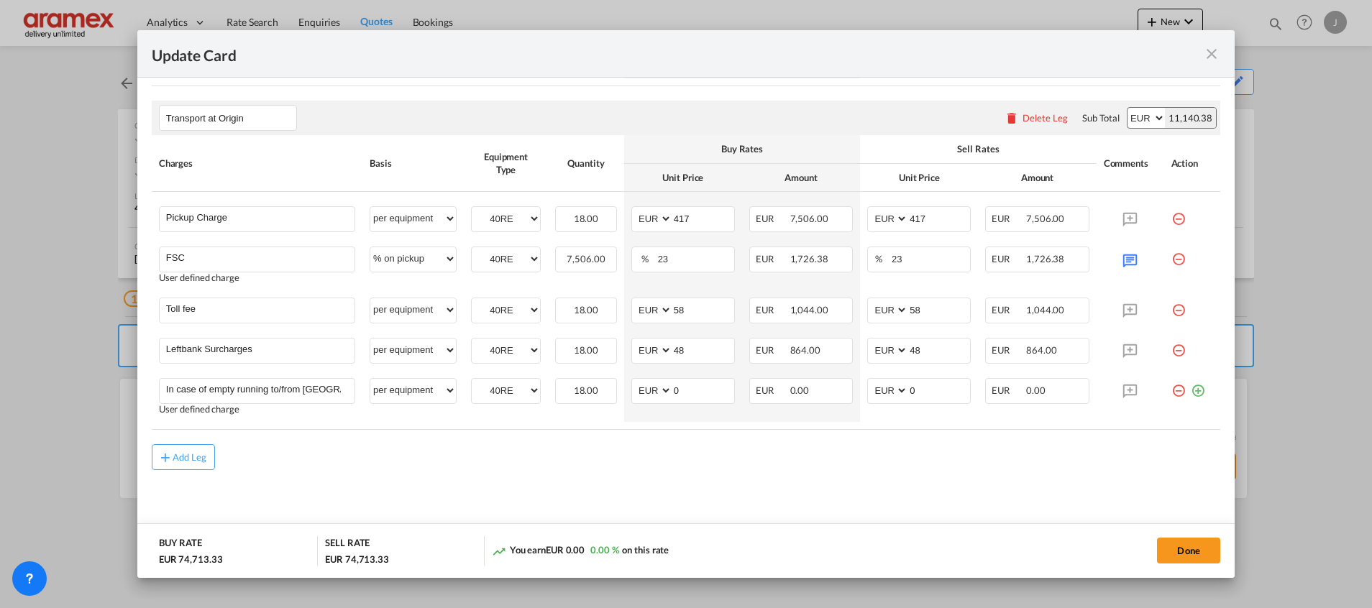
scroll to position [1047, 0]
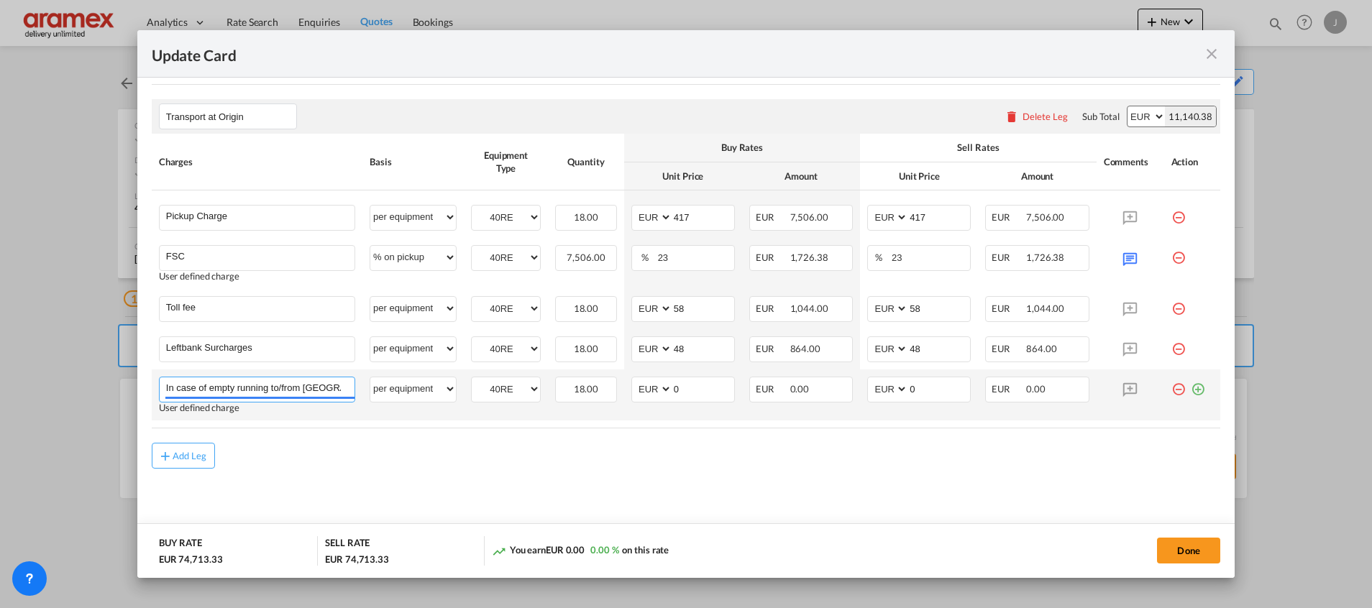
click at [252, 383] on input "In case of empty running to/from [GEOGRAPHIC_DATA]: €155/loop - In case of gens…" at bounding box center [260, 388] width 188 height 22
drag, startPoint x: 280, startPoint y: 389, endPoint x: 367, endPoint y: 384, distance: 86.4
click at [367, 384] on tr "In case of empty running to/from [GEOGRAPHIC_DATA]: €155/loop - In case of gens…" at bounding box center [686, 395] width 1068 height 51
click at [251, 390] on input "In case of empty running to/from [GEOGRAPHIC_DATA]: €155/loop - In case of gens…" at bounding box center [260, 388] width 188 height 22
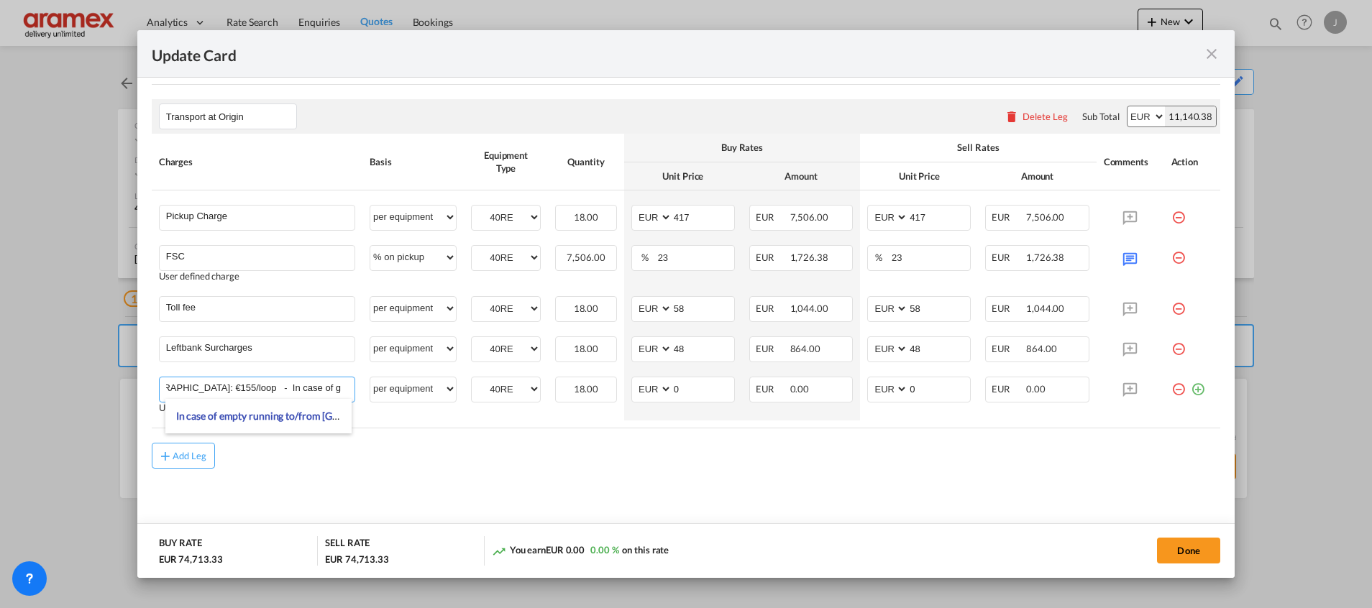
scroll to position [0, 0]
drag, startPoint x: 237, startPoint y: 392, endPoint x: 73, endPoint y: 395, distance: 163.9
click at [73, 395] on div "Update Card Port of [GEOGRAPHIC_DATA] BEANR T/S MAPTM,EGPSD Liner/Carrier Hapag…" at bounding box center [686, 304] width 1372 height 608
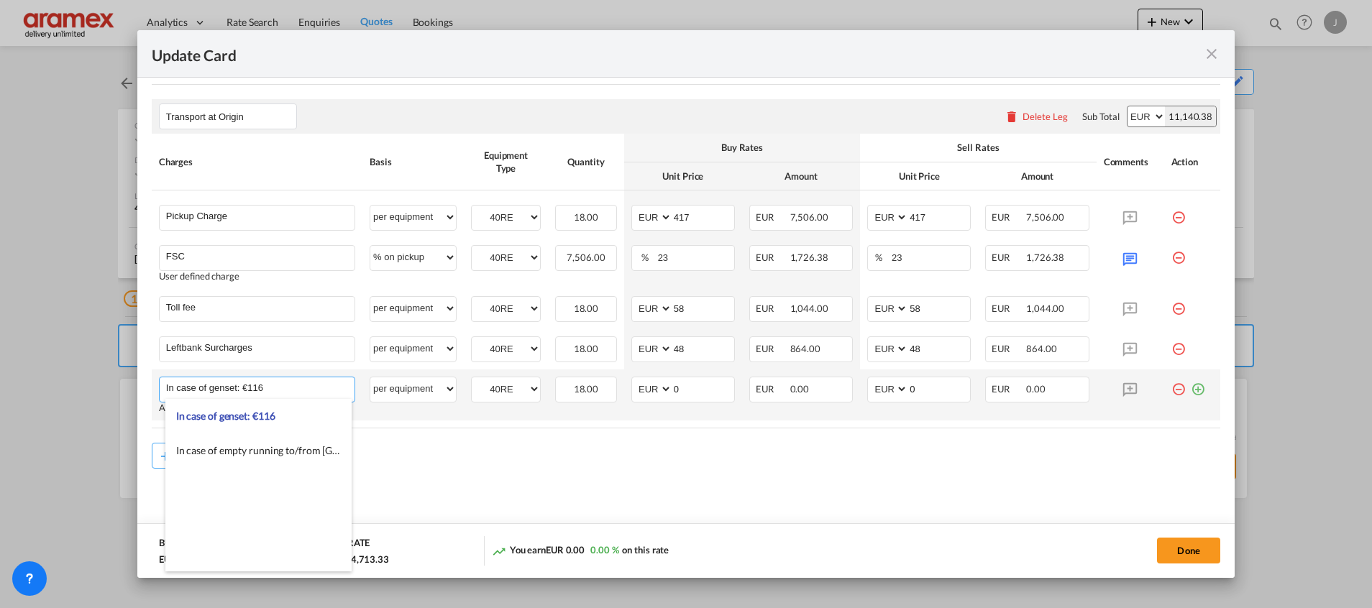
click at [227, 382] on input "In case of genset: €116" at bounding box center [260, 388] width 188 height 22
type input "In case of genset: €116"
click at [623, 457] on div "Add Leg" at bounding box center [686, 456] width 1068 height 26
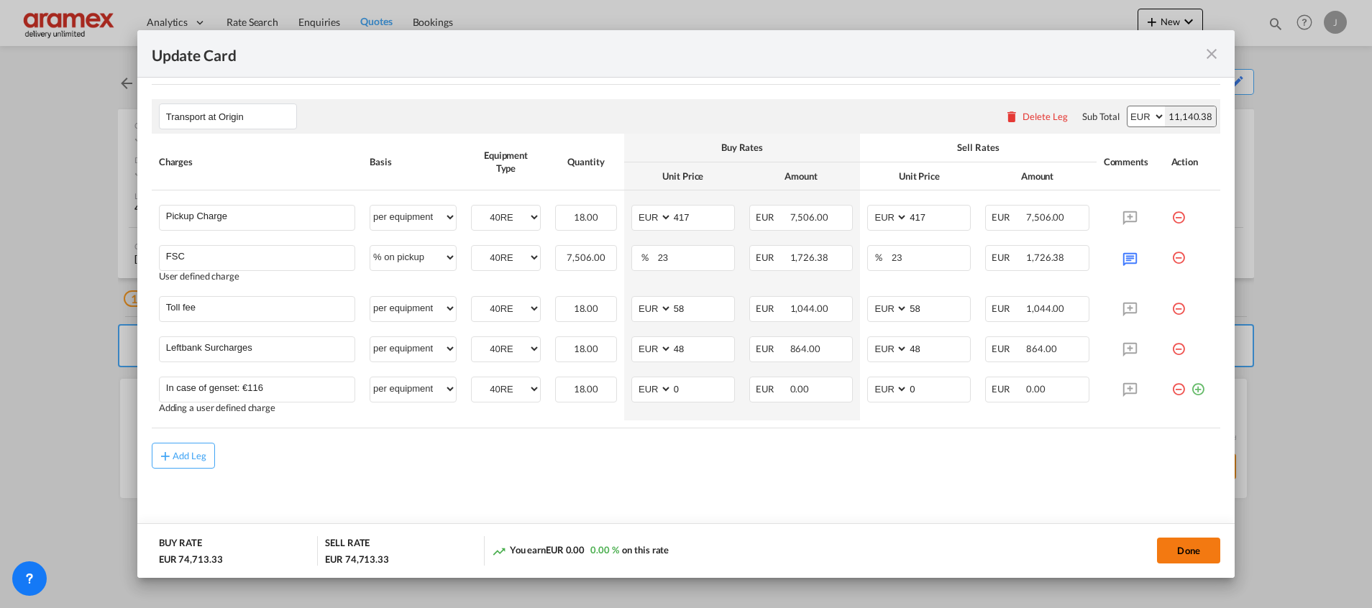
click at [1186, 550] on button "Done" at bounding box center [1188, 551] width 63 height 26
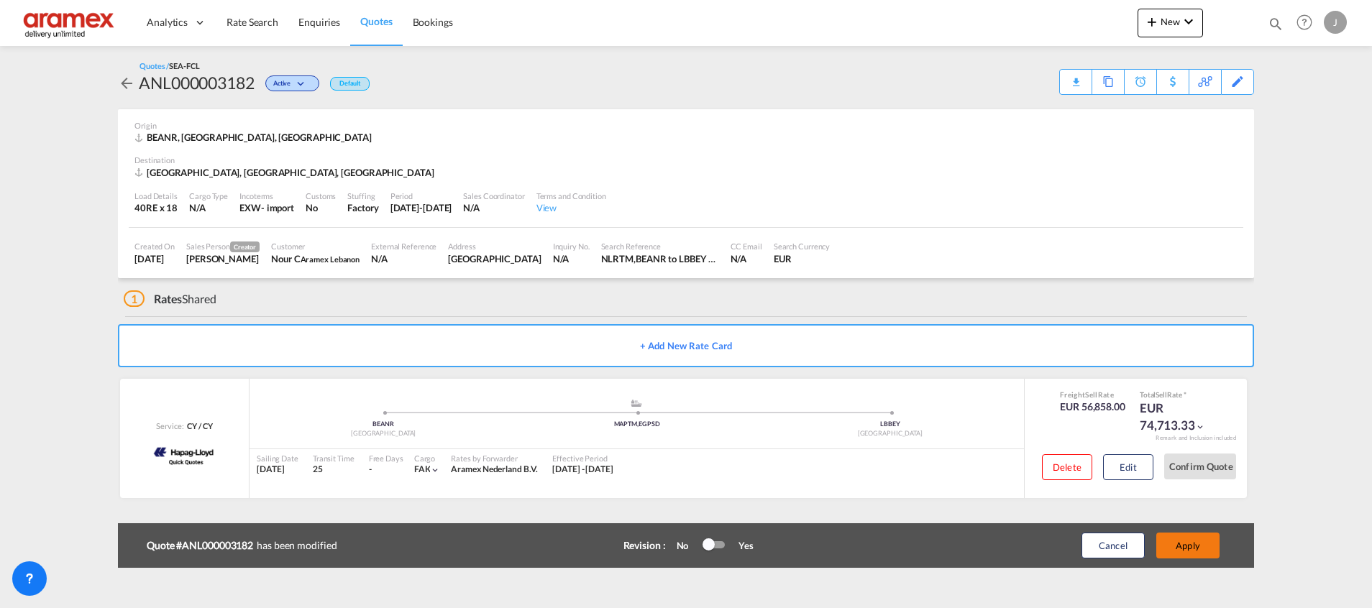
click at [1183, 544] on button "Apply" at bounding box center [1187, 546] width 63 height 26
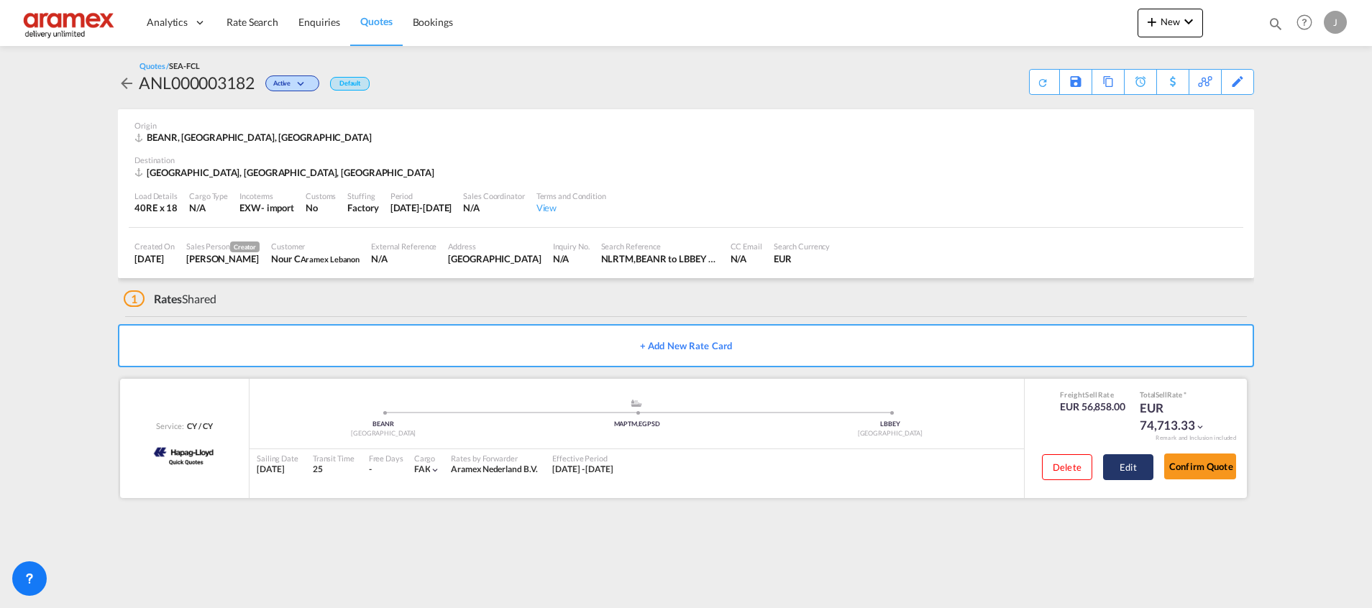
click at [1120, 463] on button "Edit" at bounding box center [1128, 467] width 50 height 26
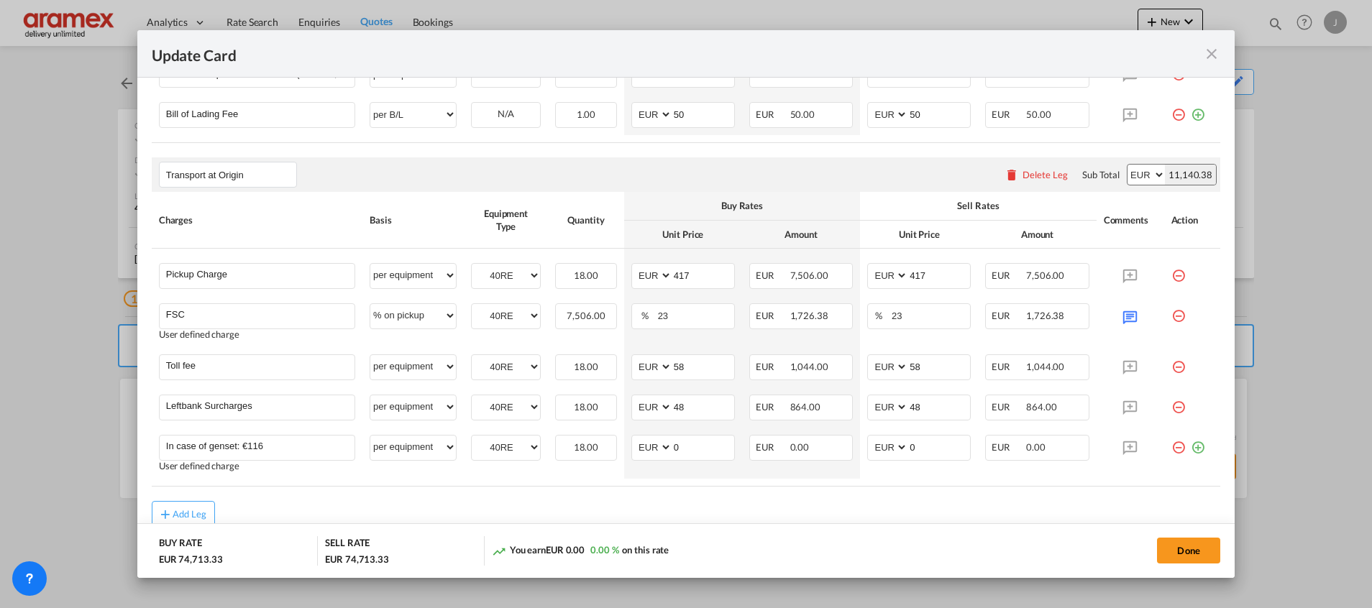
scroll to position [1047, 0]
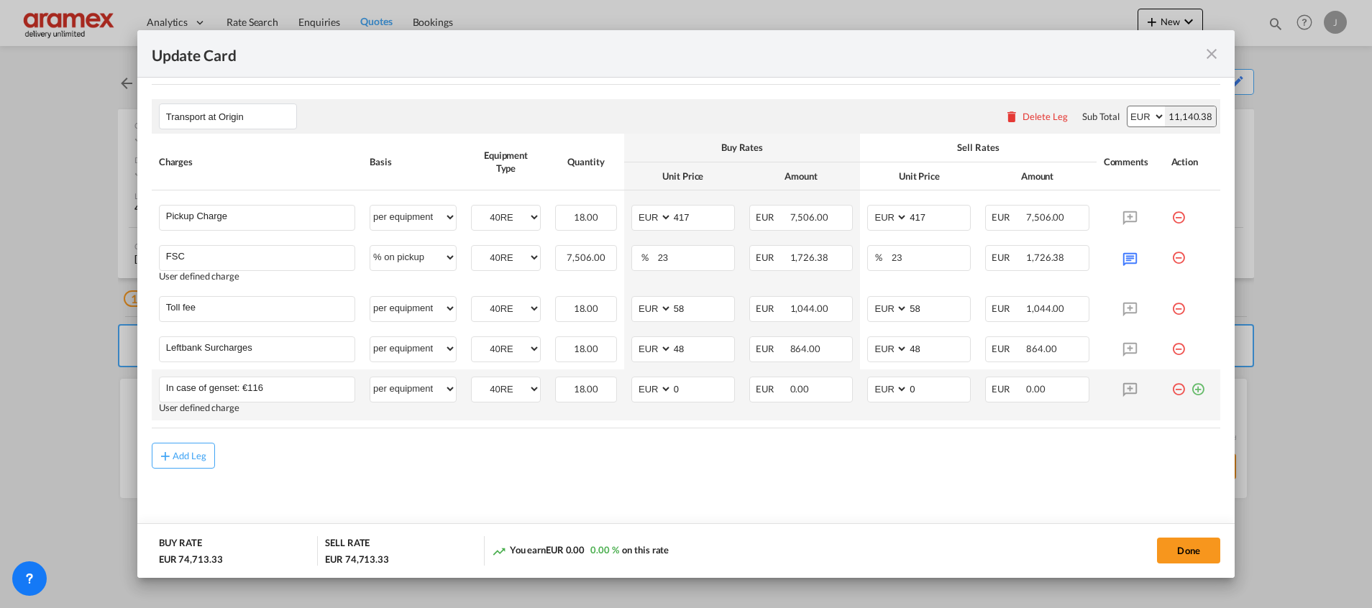
click at [1191, 391] on md-icon "icon-plus-circle-outline green-400-fg" at bounding box center [1198, 384] width 14 height 14
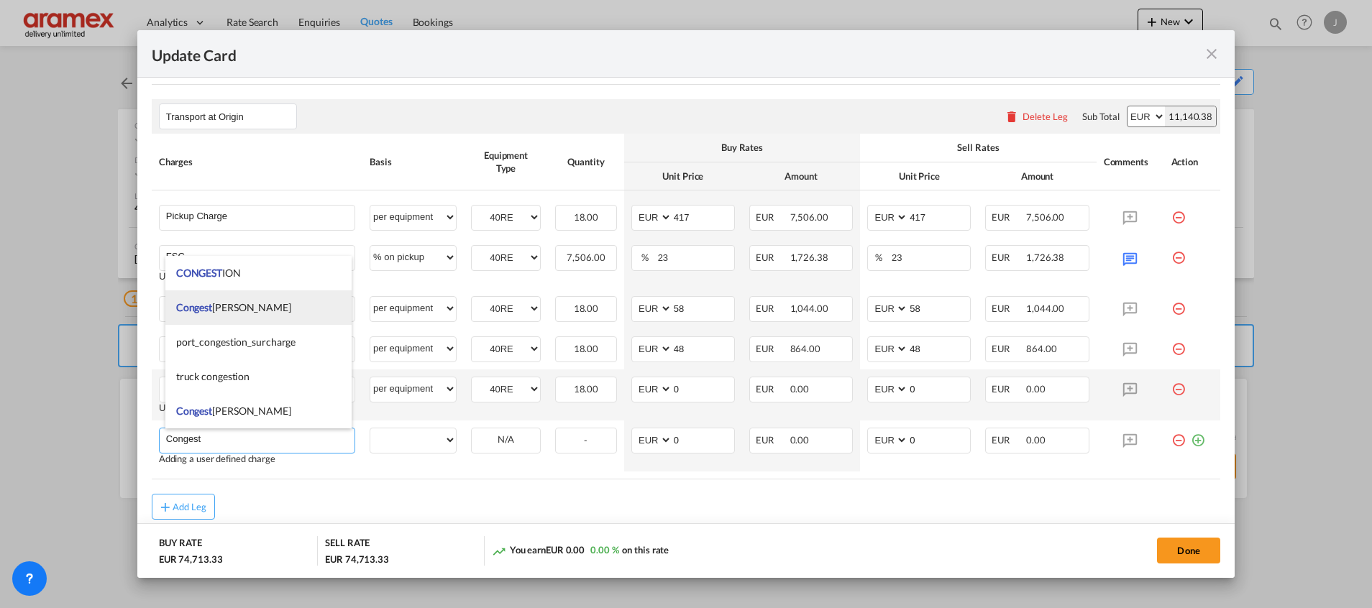
click at [216, 304] on span "Congest ion Fee" at bounding box center [233, 307] width 115 height 12
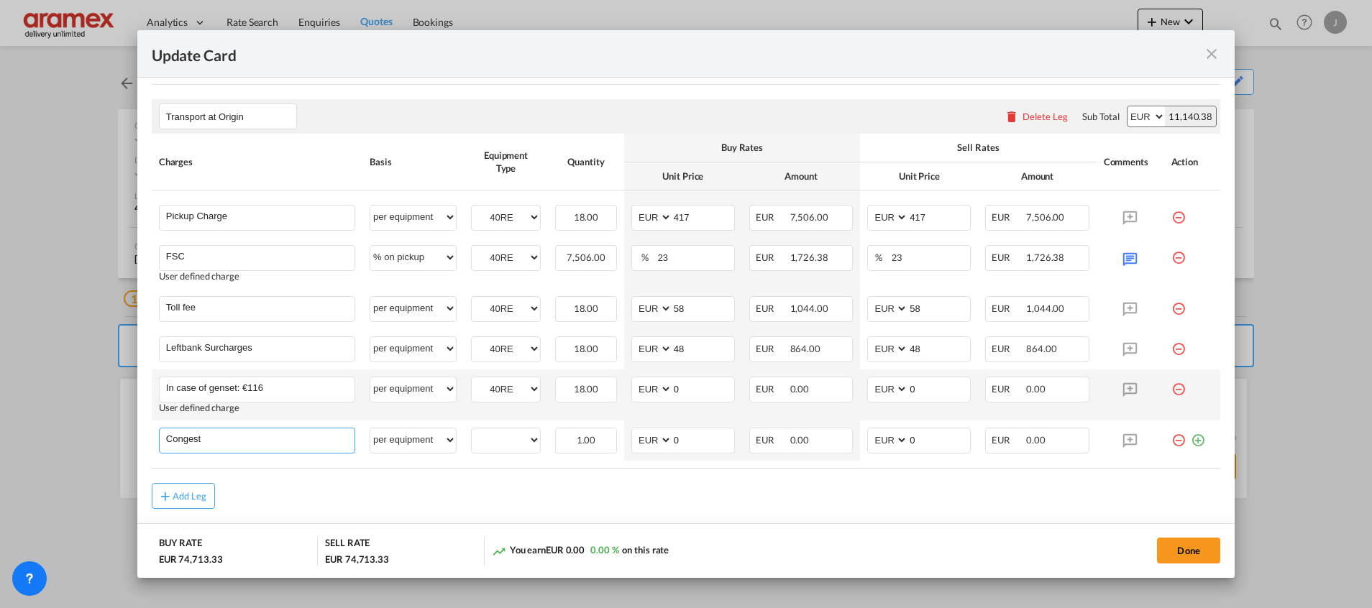
type input "Congestion Fee"
select select "per equipment"
drag, startPoint x: 503, startPoint y: 441, endPoint x: 507, endPoint y: 450, distance: 9.3
click at [503, 441] on select "40RE" at bounding box center [506, 440] width 68 height 19
select select "40RE"
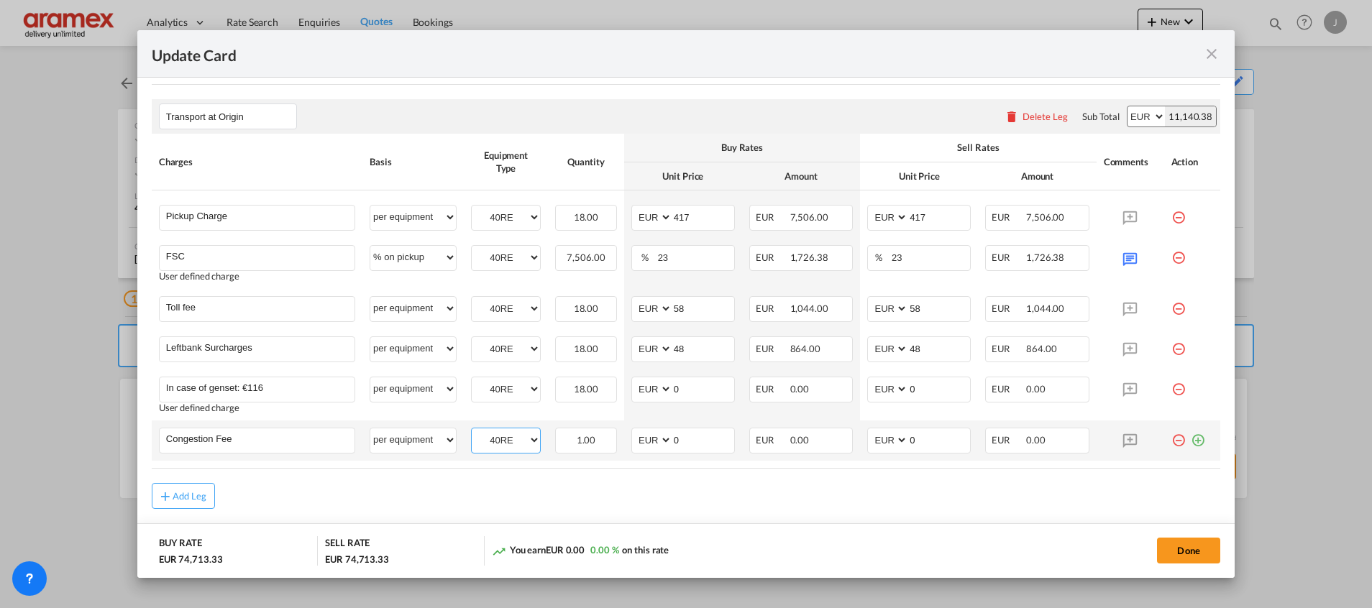
click at [472, 431] on select "40RE" at bounding box center [506, 440] width 68 height 19
drag, startPoint x: 666, startPoint y: 439, endPoint x: 638, endPoint y: 439, distance: 27.3
click at [640, 439] on md-input-container "AED AFN ALL AMD ANG AOA ARS AUD AWG AZN BAM BBD BDT BGN BHD BIF BMD BND BOB BRL…" at bounding box center [683, 441] width 104 height 26
type input "17"
drag, startPoint x: 922, startPoint y: 444, endPoint x: 853, endPoint y: 448, distance: 69.1
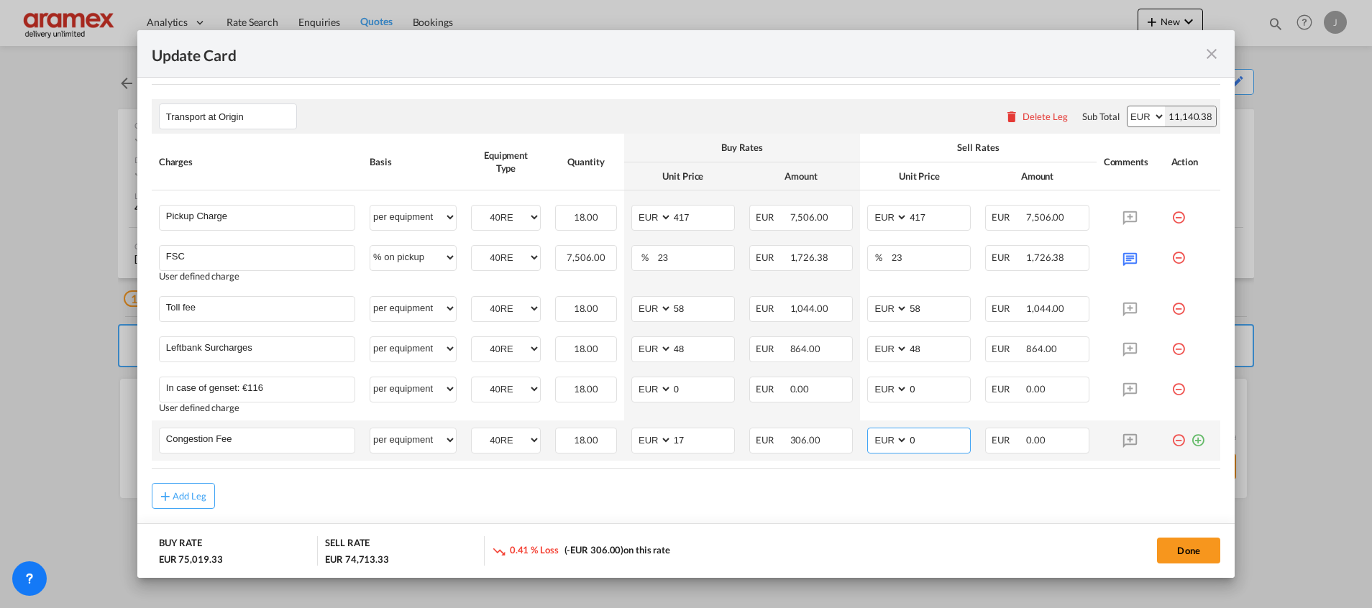
click at [867, 448] on md-input-container "AED AFN ALL AMD ANG AOA ARS AUD AWG AZN BAM BBD BDT BGN BHD BIF BMD BND BOB BRL…" at bounding box center [919, 441] width 104 height 26
type input "17"
click at [797, 528] on md-dialog-actions "BUY RATE EUR 75,019.33 SELL RATE EUR 75,019.33 You earn EUR 0.00 0.00 % on this…" at bounding box center [685, 550] width 1097 height 55
click at [1183, 551] on button "Done" at bounding box center [1188, 551] width 63 height 26
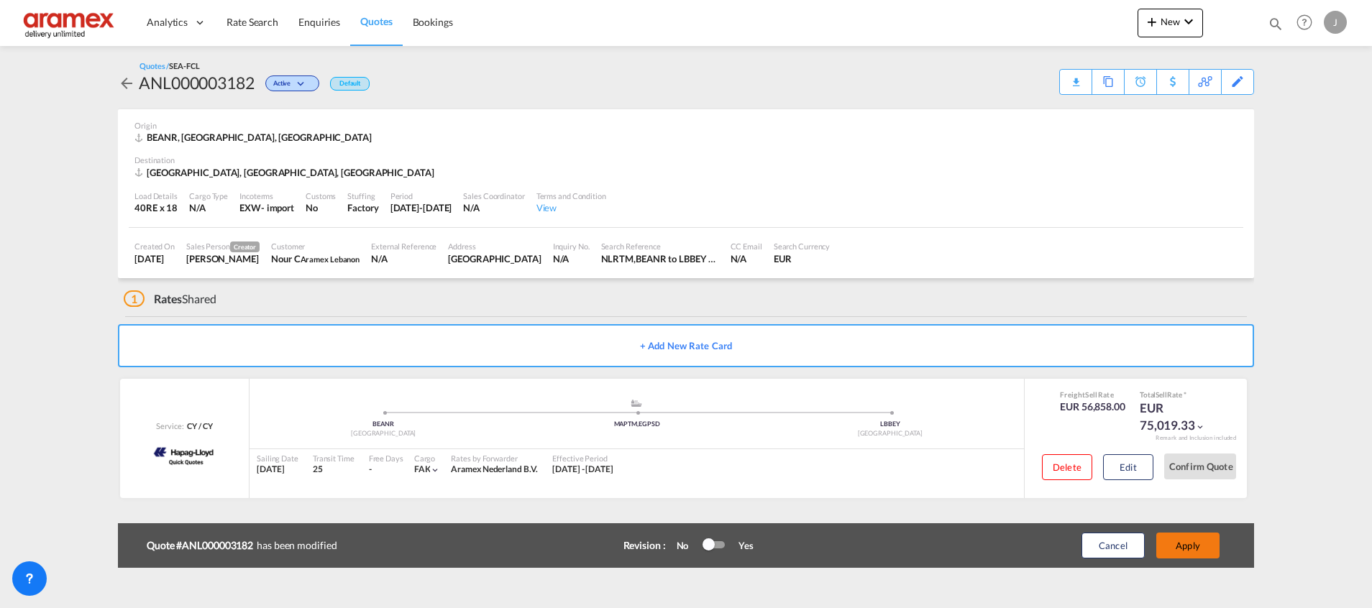
click at [1179, 546] on button "Apply" at bounding box center [1187, 546] width 63 height 26
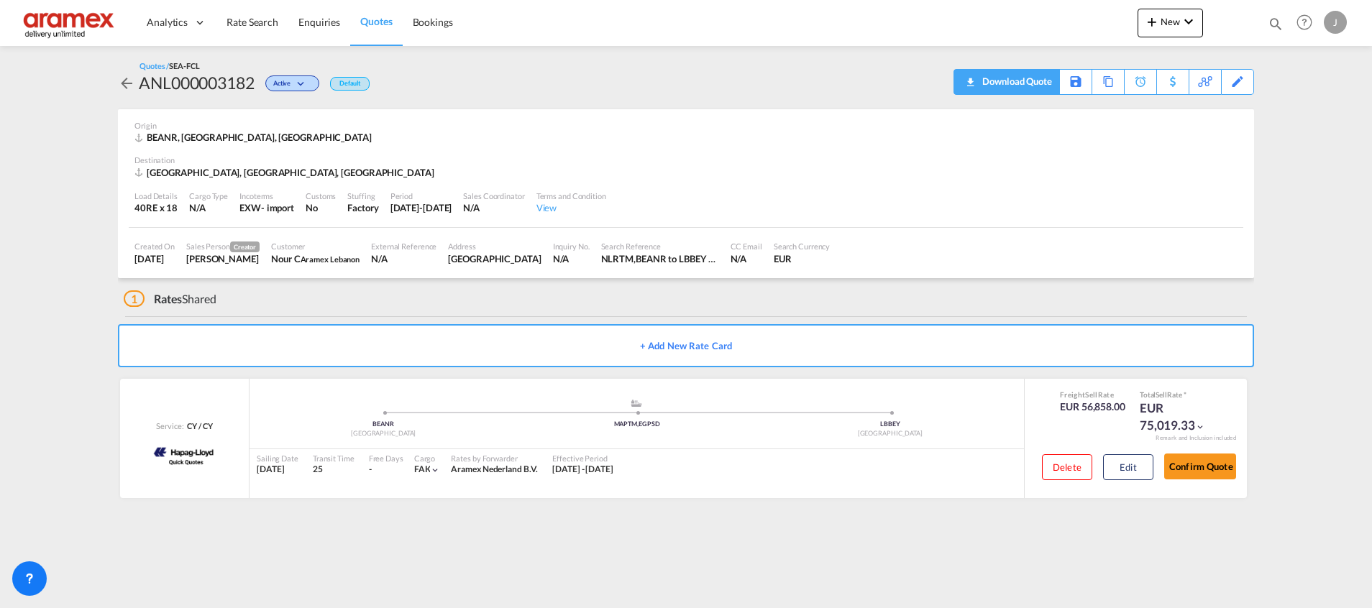
click at [1009, 78] on div "Download Quote" at bounding box center [1014, 81] width 73 height 23
